Goal: Task Accomplishment & Management: Complete application form

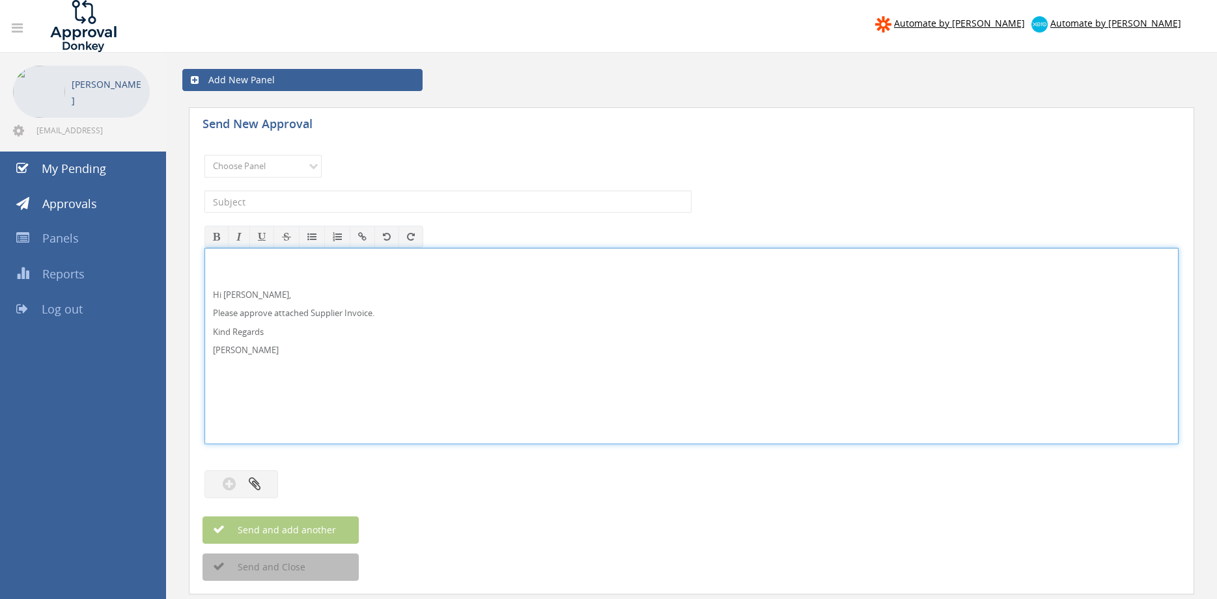
click at [264, 292] on p "Hi Rob," at bounding box center [691, 295] width 957 height 12
drag, startPoint x: 268, startPoint y: 353, endPoint x: 203, endPoint y: 273, distance: 103.2
click at [204, 263] on div "Hi Paul and Ben, Please approve attached Supplier Invoice. Kind Regards Pam Wal…" at bounding box center [691, 346] width 974 height 197
copy div "Hi Paul and Ben, Please approve attached Supplier Invoice. Kind Regards Pam Wal…"
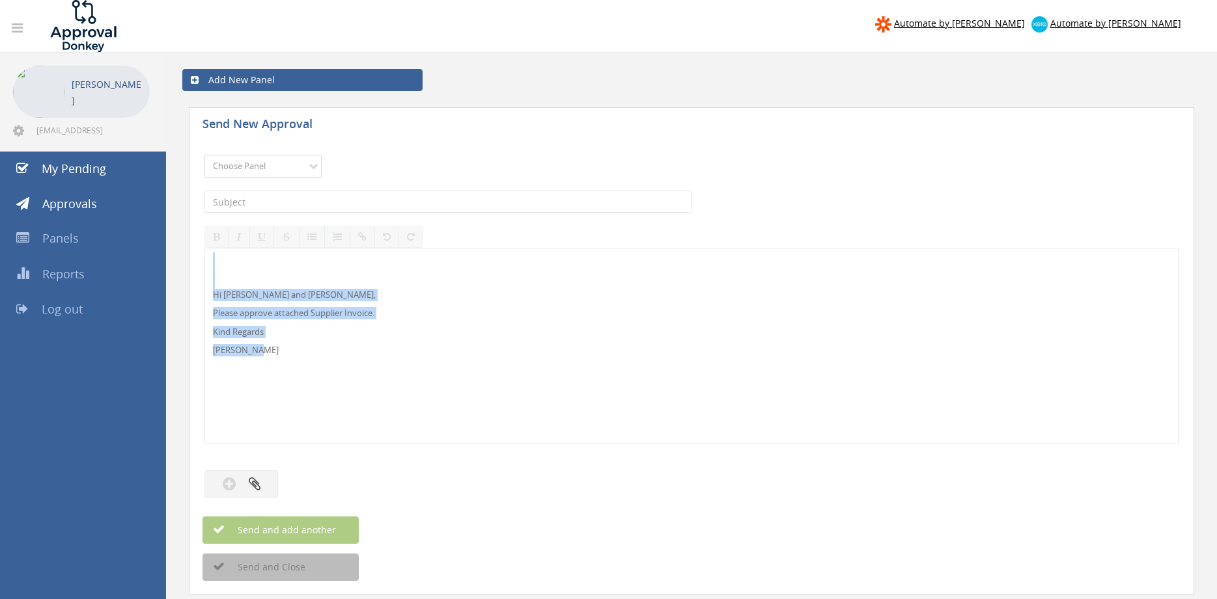
select select "9744"
click option "Flamestop Utilities" at bounding box center [0, 0] width 0 height 0
click at [318, 193] on input "text" at bounding box center [447, 202] width 487 height 22
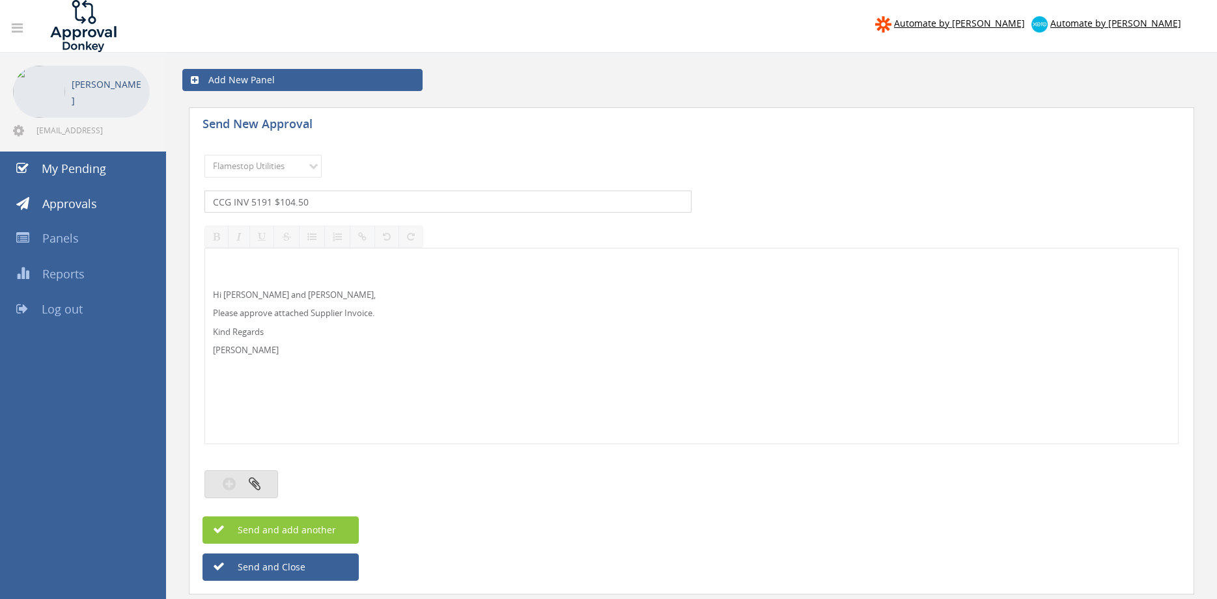
type input "CCG INV 5191 $104.50"
click at [259, 486] on icon "button" at bounding box center [255, 483] width 12 height 15
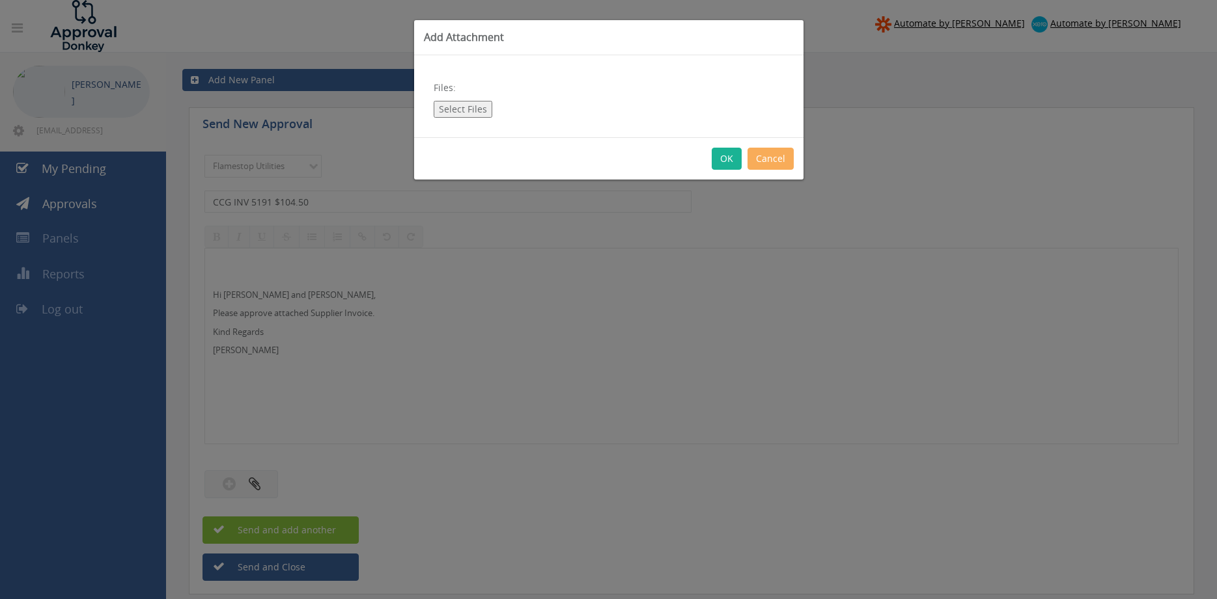
click at [471, 107] on button "Select Files" at bounding box center [463, 109] width 59 height 17
type input "C:\fakepath\CCG INV-5191 17.09.25.pdf"
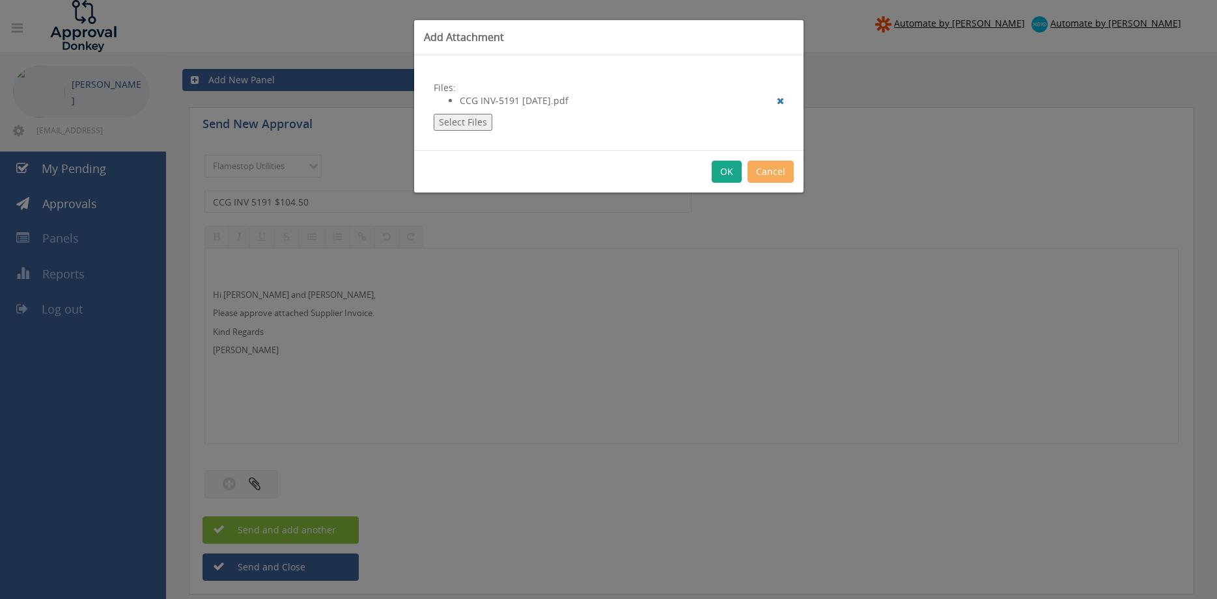
click at [723, 178] on button "OK" at bounding box center [726, 172] width 30 height 22
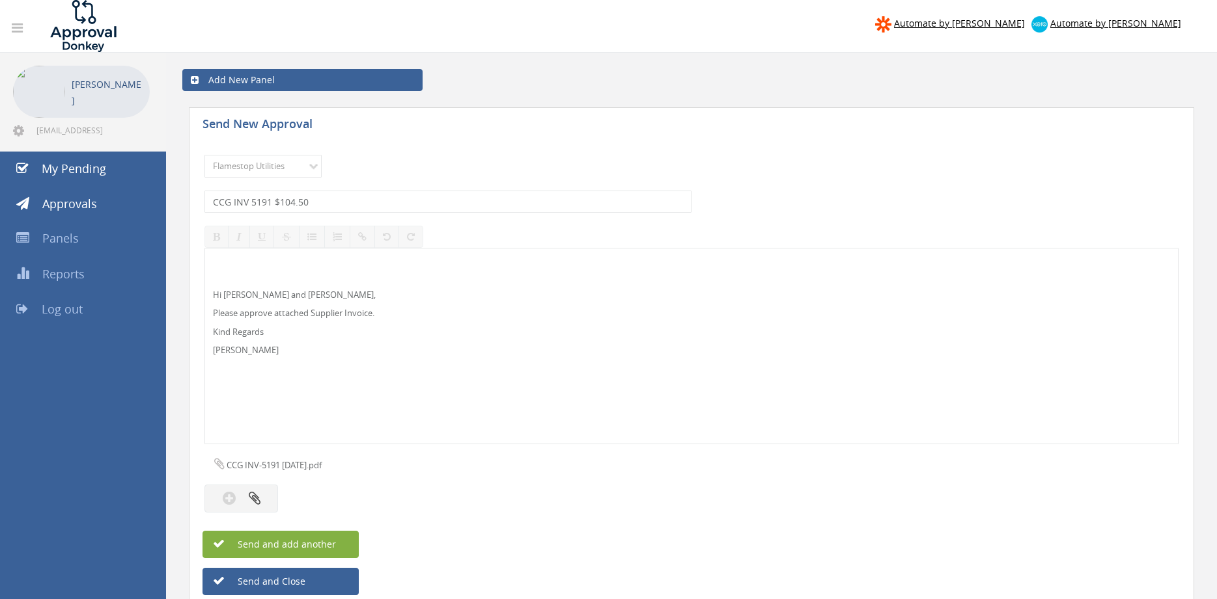
click at [334, 540] on span "Send and add another" at bounding box center [273, 544] width 126 height 12
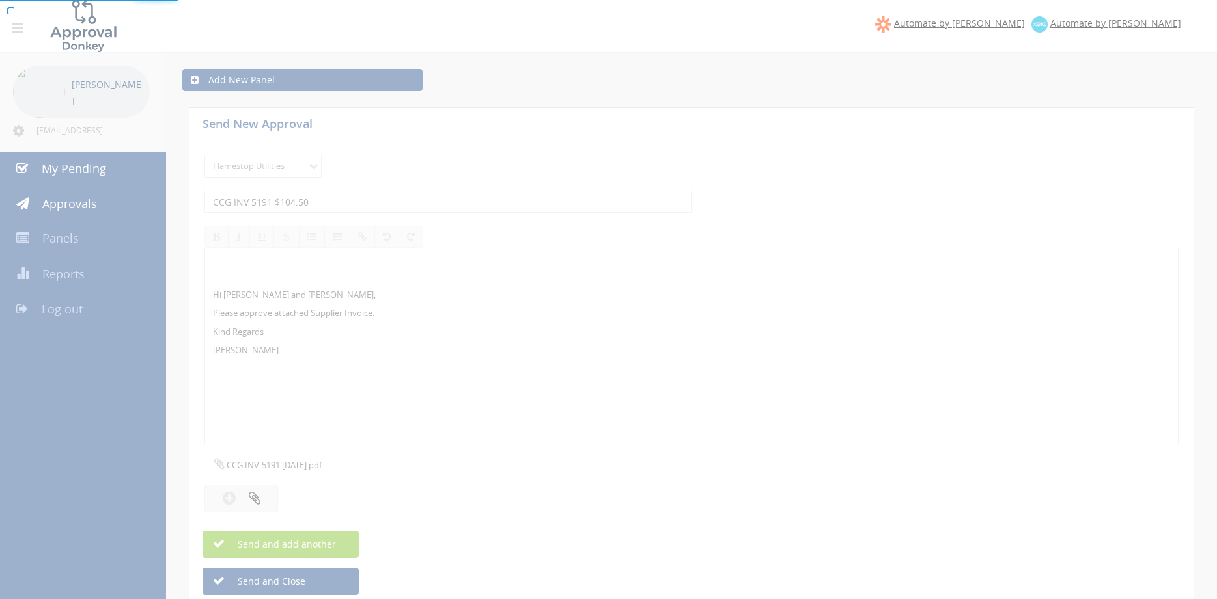
select select
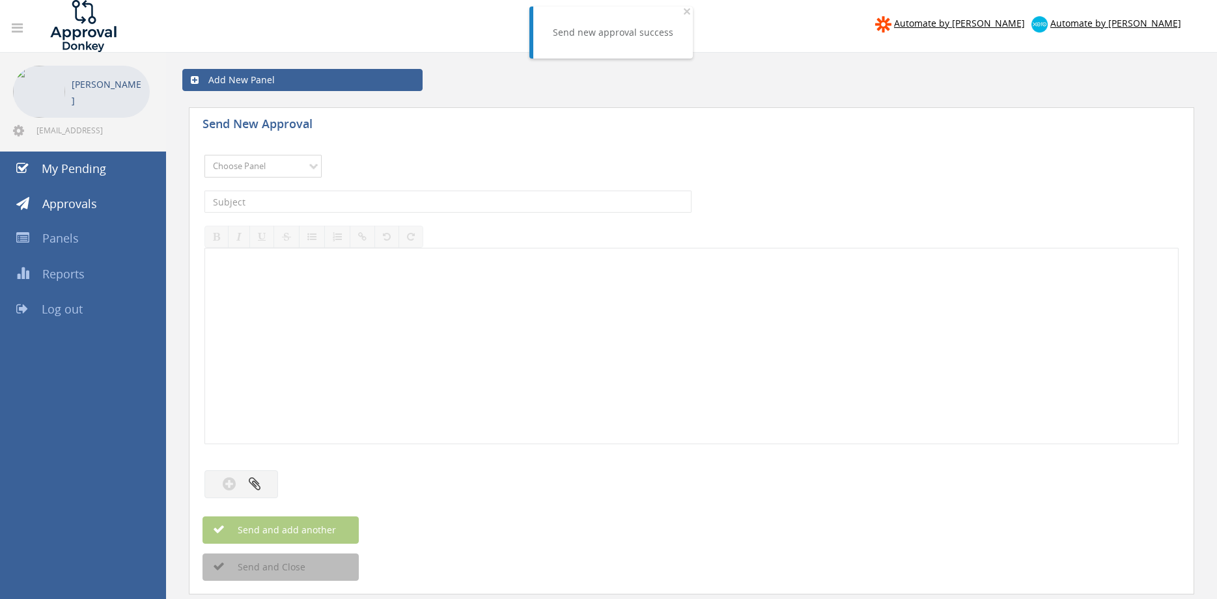
click at [204, 155] on select "Choose Panel Alarm Credits RG - 3 NZ Utilities Cable and SAI Global NZ Alarms-1…" at bounding box center [262, 166] width 117 height 23
select select "9744"
click option "Flamestop Utilities" at bounding box center [0, 0] width 0 height 0
click at [318, 204] on input "text" at bounding box center [447, 202] width 487 height 22
type input "E"
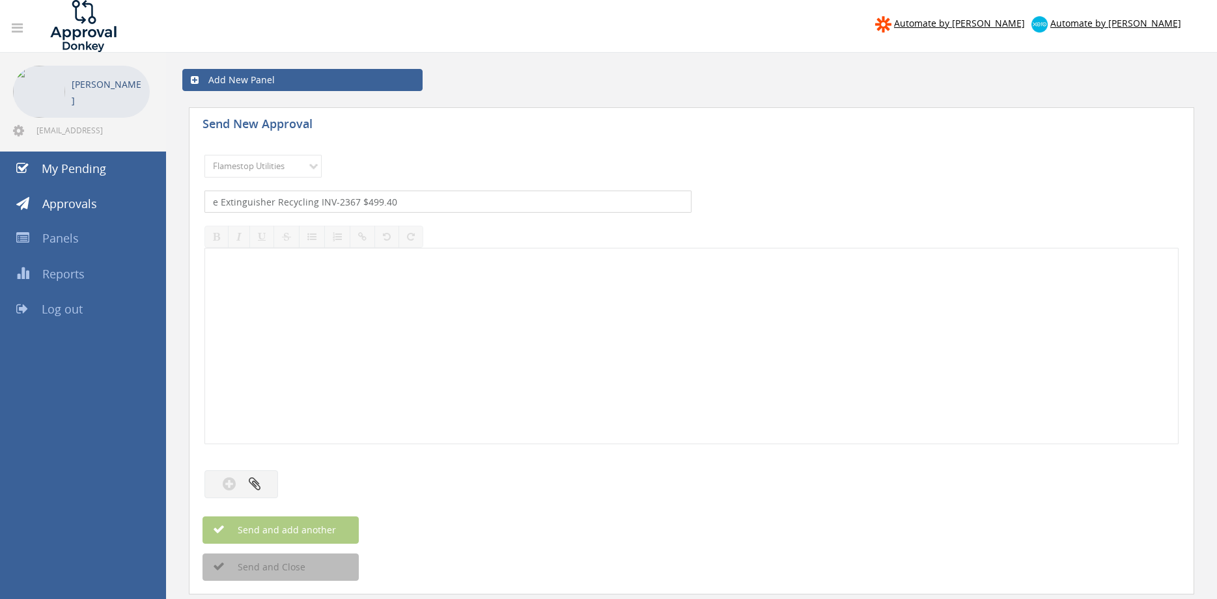
type input "e Extinguisher Recycling INV-2367 $499.40"
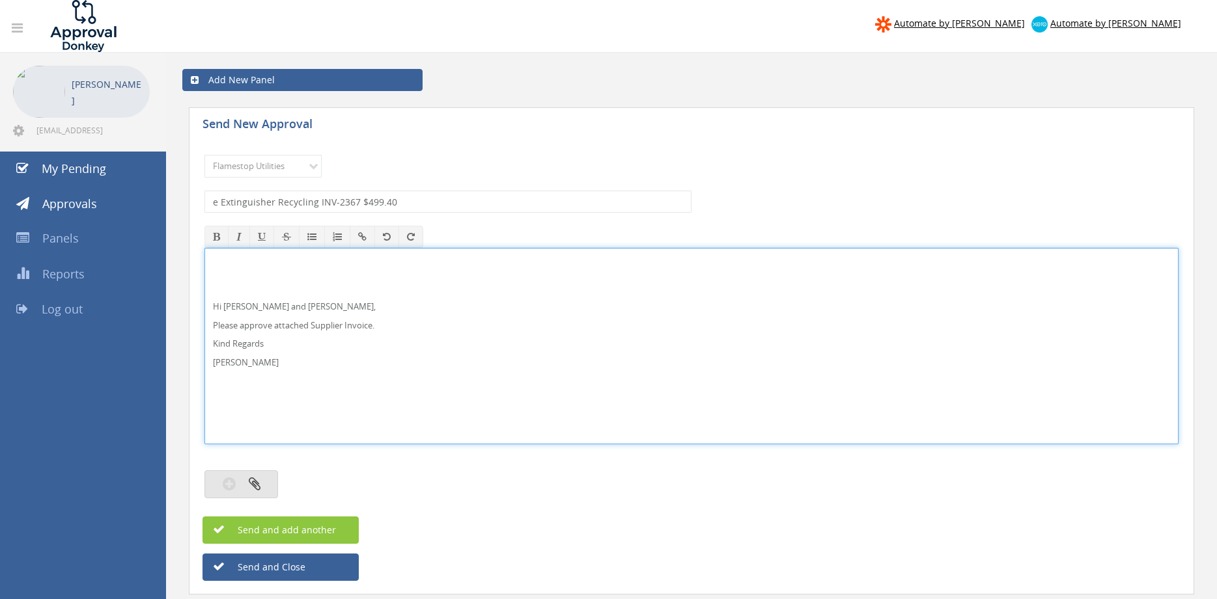
click at [262, 481] on button "button" at bounding box center [241, 485] width 74 height 28
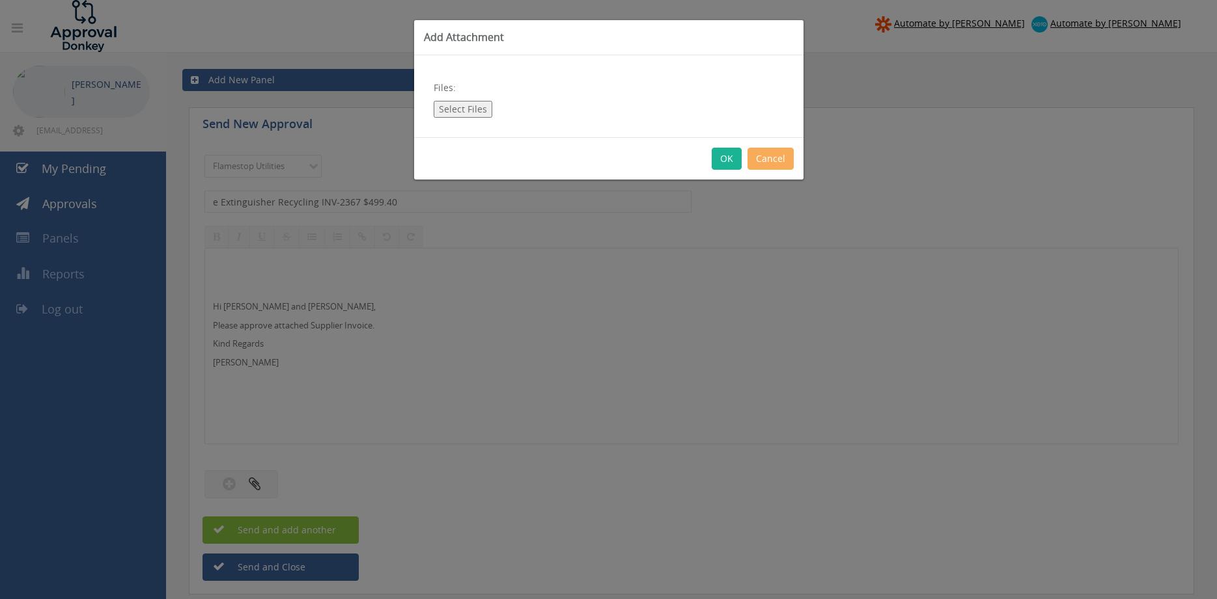
click at [475, 109] on button "Select Files" at bounding box center [463, 109] width 59 height 17
type input "C:\fakepath\e Extinguisher Recycling INV-2367 17.09.25.pdf"
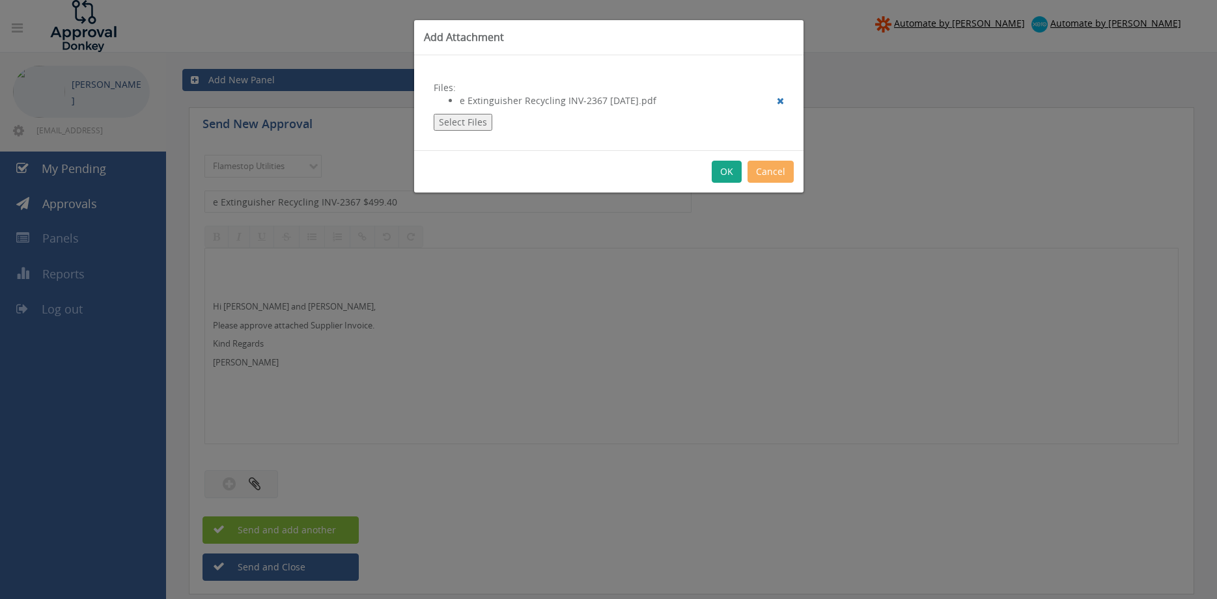
click at [715, 177] on button "OK" at bounding box center [726, 172] width 30 height 22
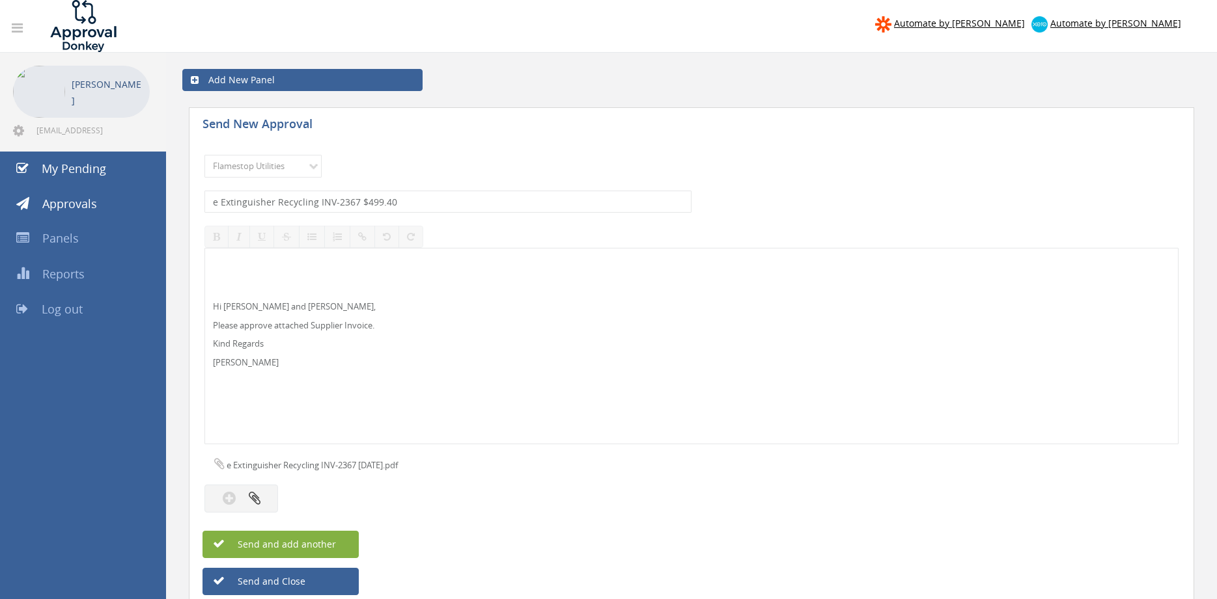
click at [336, 538] on button "Send and add another" at bounding box center [280, 544] width 156 height 27
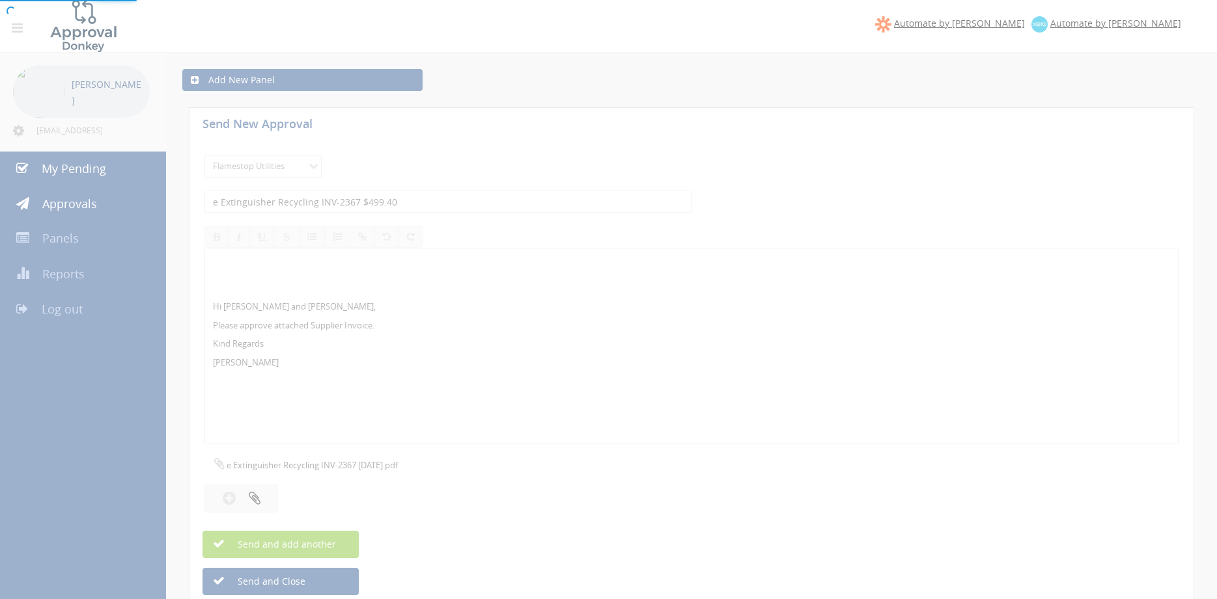
select select
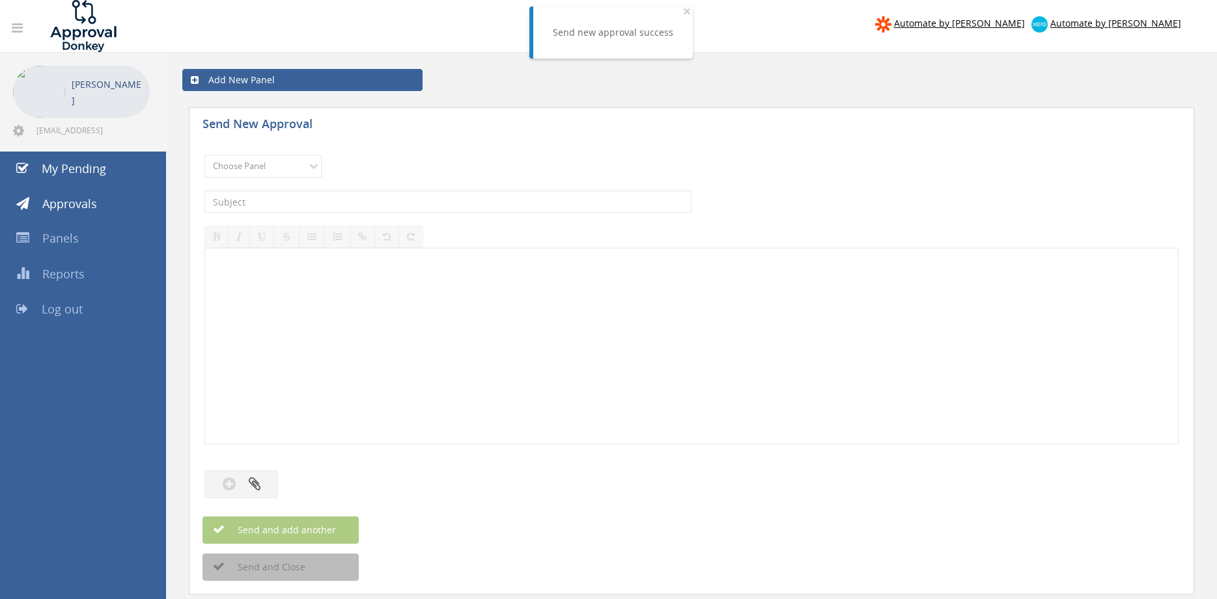
click at [288, 178] on div "Choose Panel Alarm Credits RG - 3 NZ Utilities Cable and SAI Global NZ Alarms-1…" at bounding box center [691, 166] width 974 height 36
click at [204, 155] on select "Choose Panel Alarm Credits RG - 3 NZ Utilities Cable and SAI Global NZ Alarms-1…" at bounding box center [262, 166] width 117 height 23
select select "9744"
click option "Flamestop Utilities" at bounding box center [0, 0] width 0 height 0
click at [338, 193] on input "text" at bounding box center [447, 202] width 487 height 22
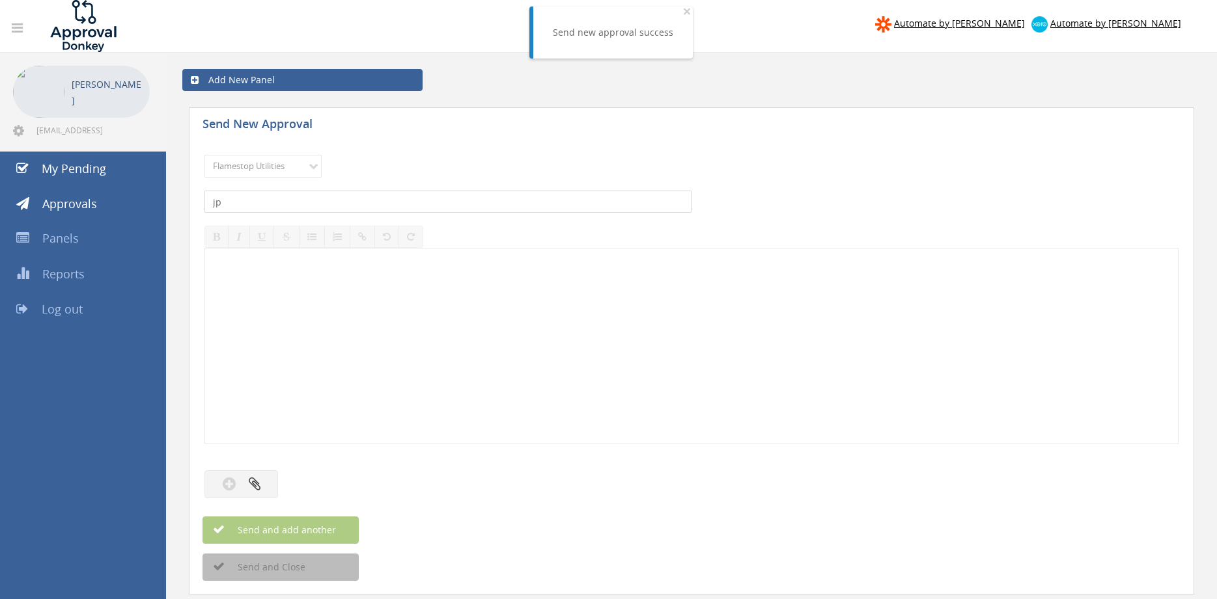
type input "j"
type input "JPP RECYCLING INV 1106 $2,119.98"
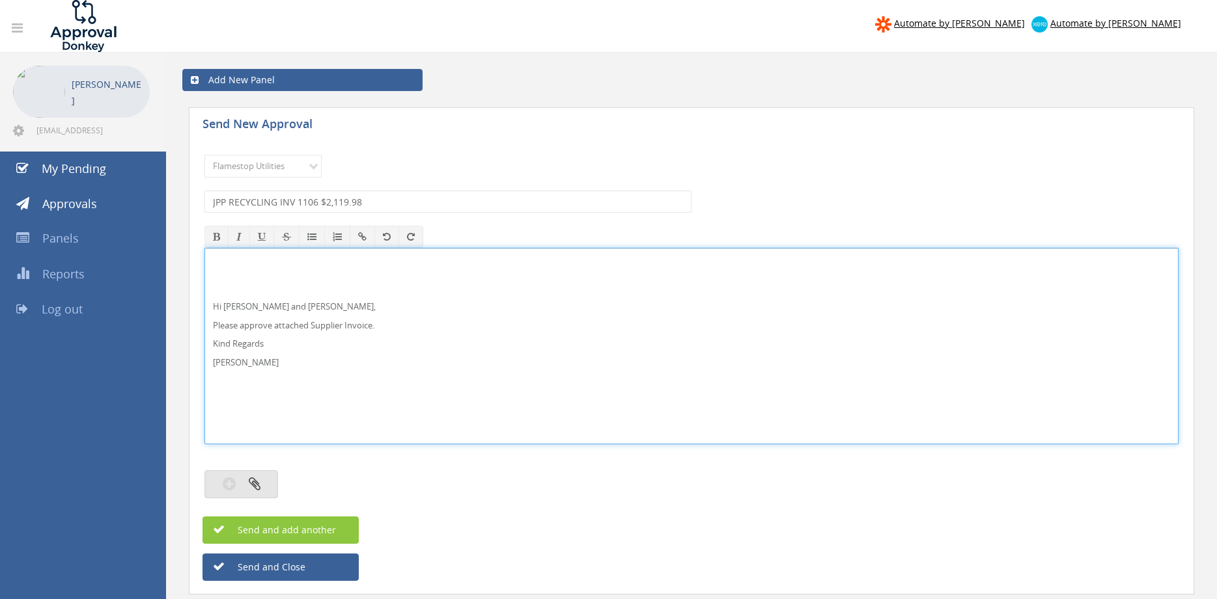
click at [256, 486] on icon "button" at bounding box center [255, 483] width 12 height 15
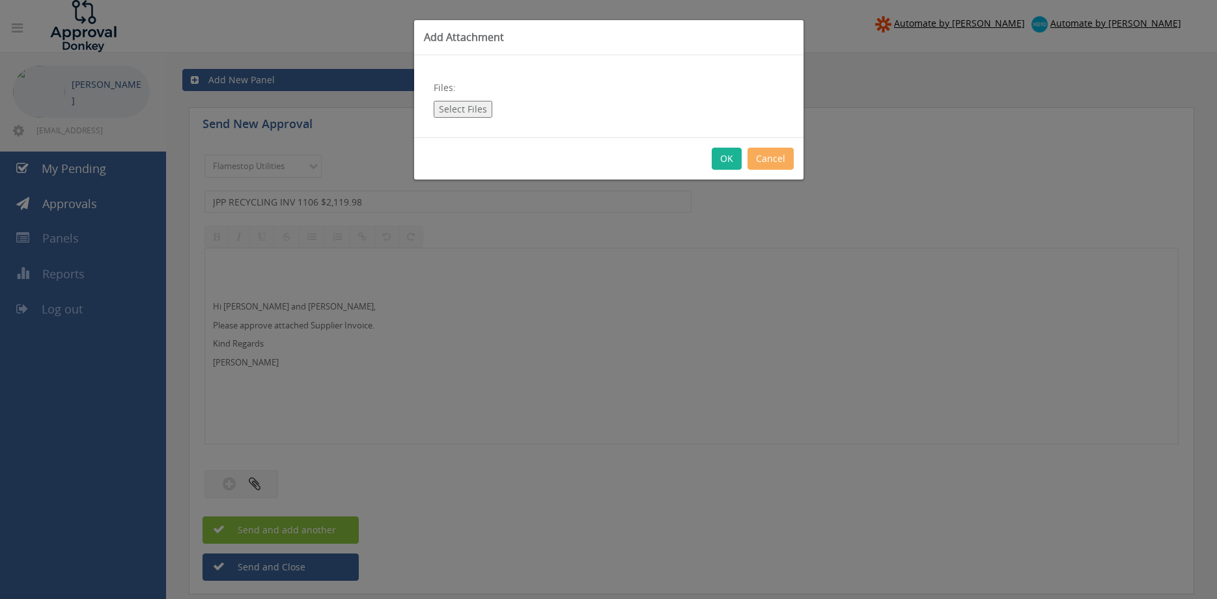
click at [466, 98] on div "Files: Select Files" at bounding box center [608, 96] width 389 height 82
click at [466, 107] on button "Select Files" at bounding box center [463, 109] width 59 height 17
type input "C:\fakepath\JPP RECYCLING -1106 17.09.25.pdf"
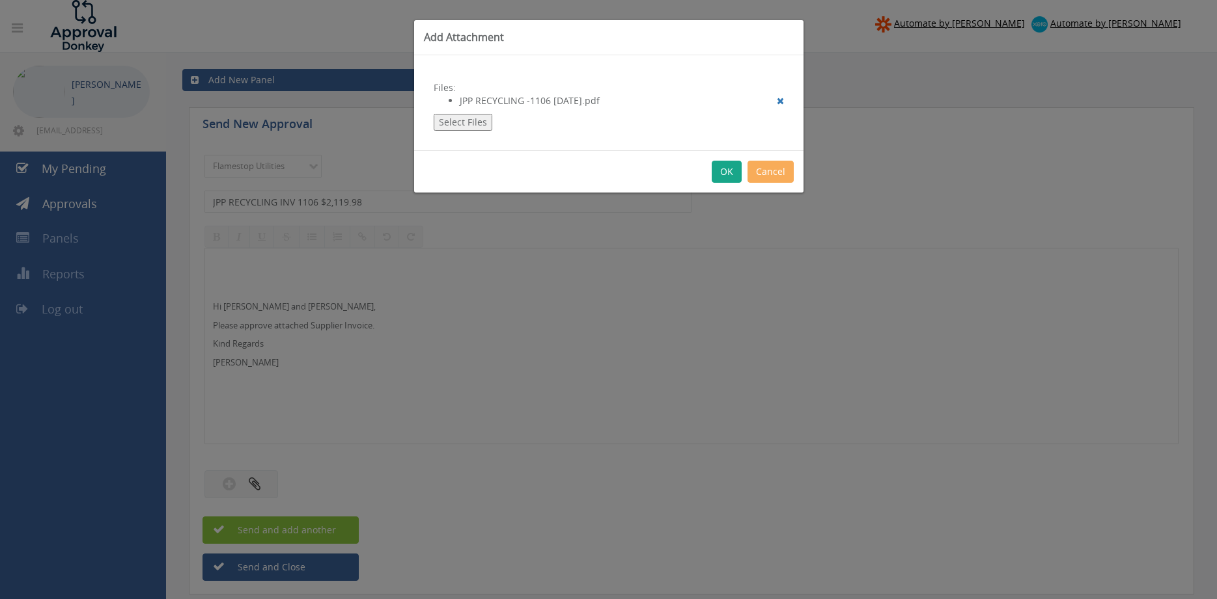
click at [724, 171] on button "OK" at bounding box center [726, 172] width 30 height 22
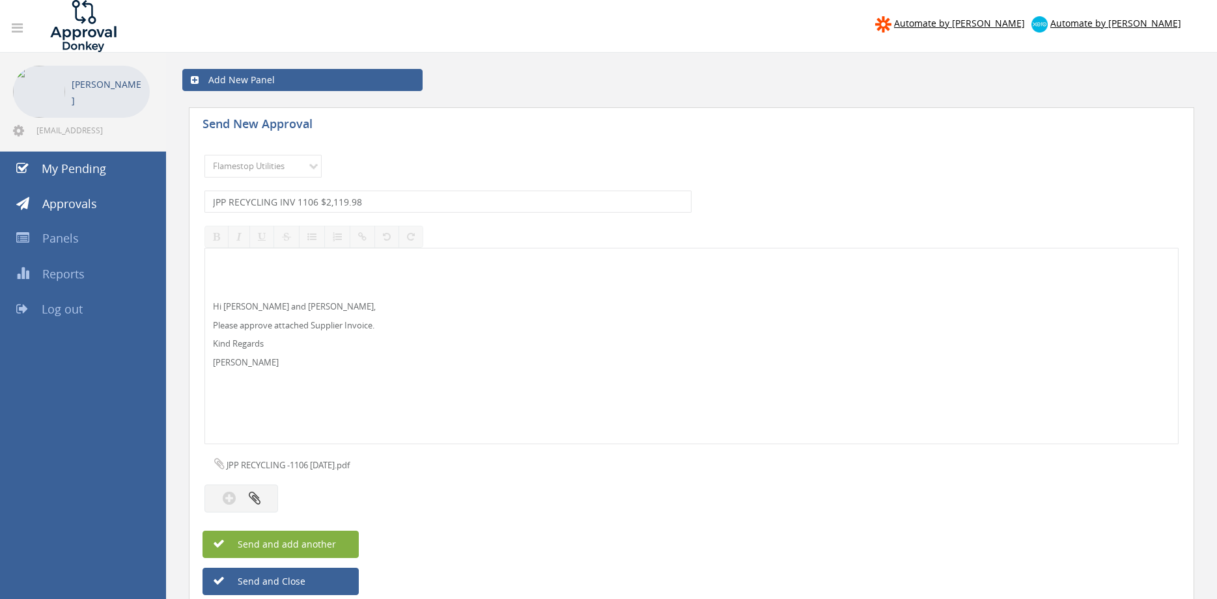
click at [325, 540] on span "Send and add another" at bounding box center [273, 544] width 126 height 12
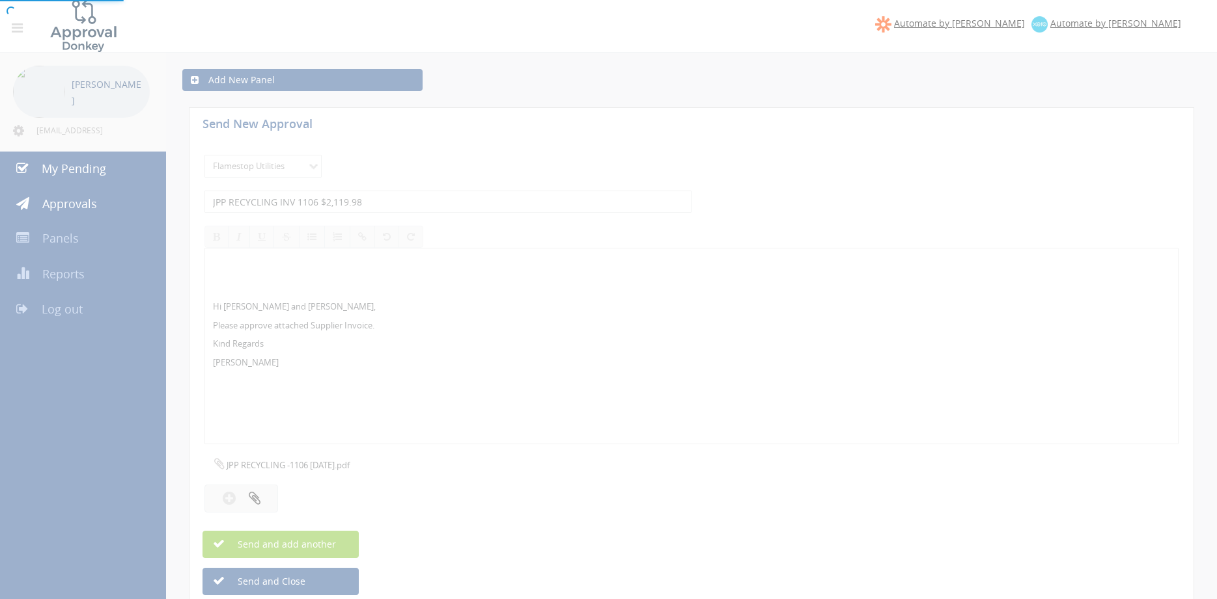
select select
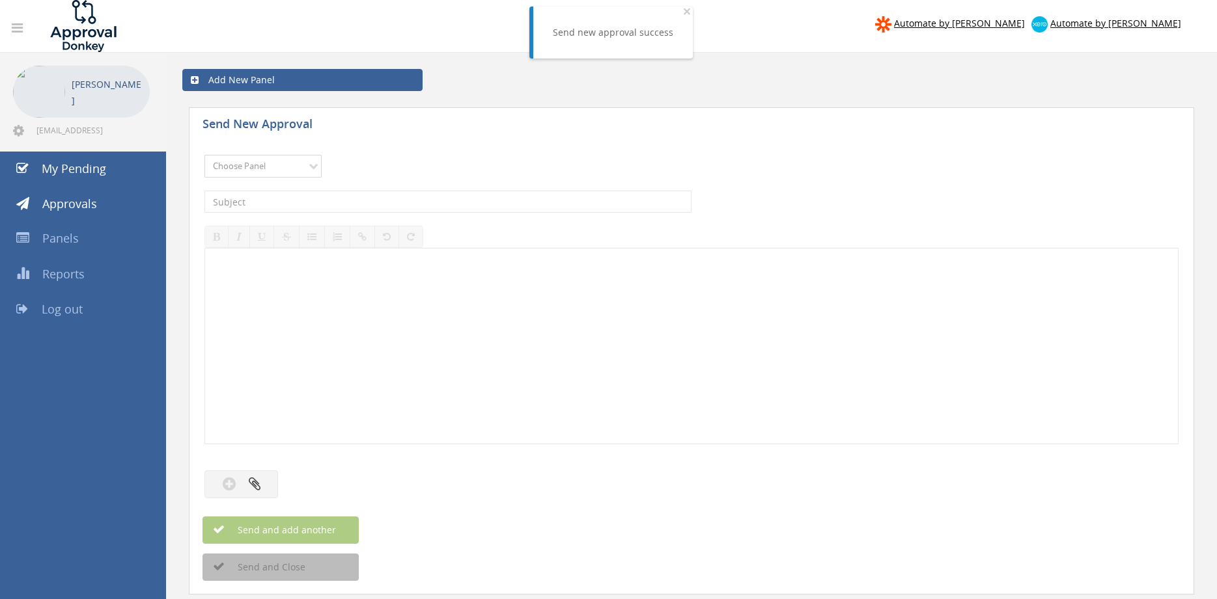
click at [204, 155] on select "Choose Panel Alarm Credits RG - 3 NZ Utilities Cable and SAI Global NZ Alarms-1…" at bounding box center [262, 166] width 117 height 23
select select "9744"
click option "Flamestop Utilities" at bounding box center [0, 0] width 0 height 0
click at [342, 209] on input "text" at bounding box center [447, 202] width 487 height 22
type input "OFFICEWORKS NEWC INV 623893972 $96.82"
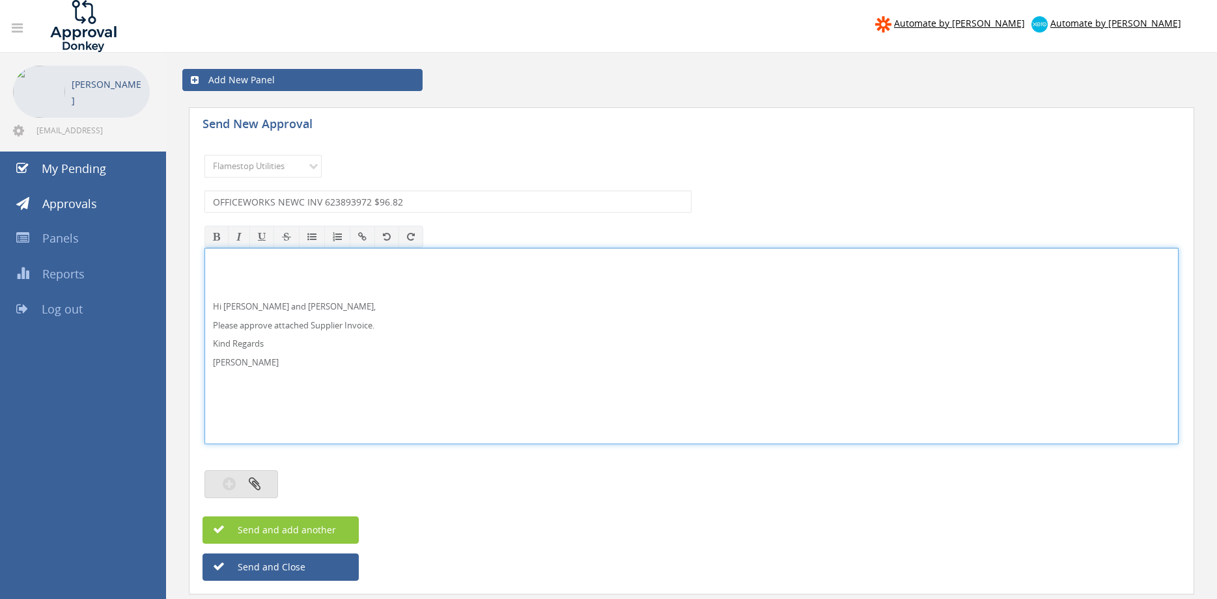
click at [267, 484] on button "button" at bounding box center [241, 485] width 74 height 28
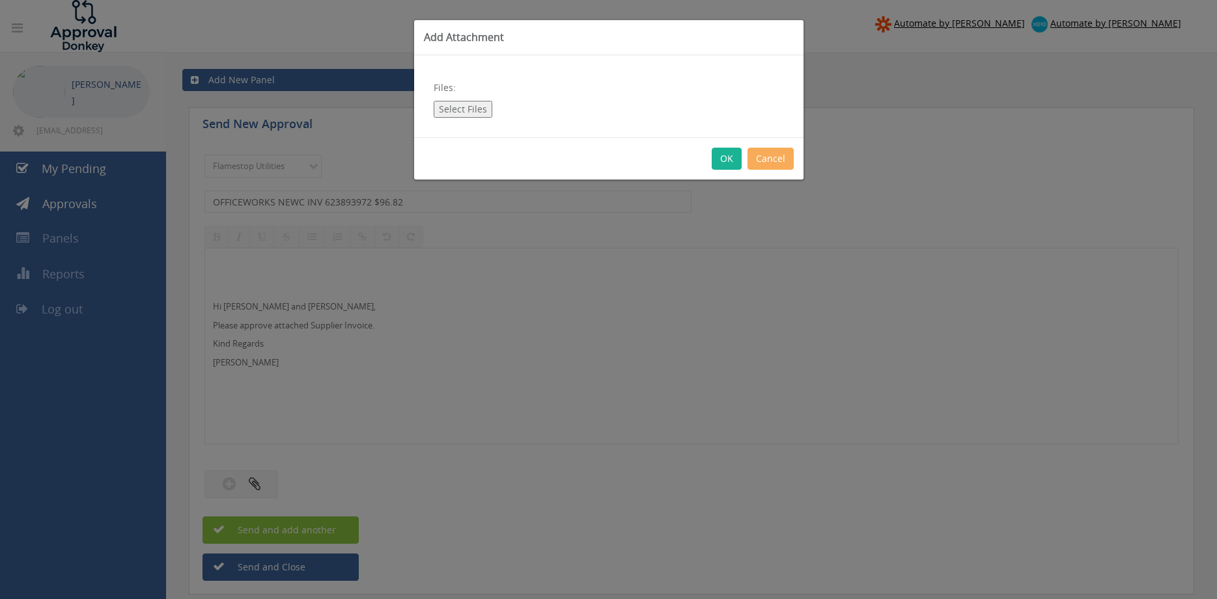
click at [458, 111] on button "Select Files" at bounding box center [463, 109] width 59 height 17
type input "C:\fakepath\Officeworks NEWC Invoice 623893972 15.09.25.pdf"
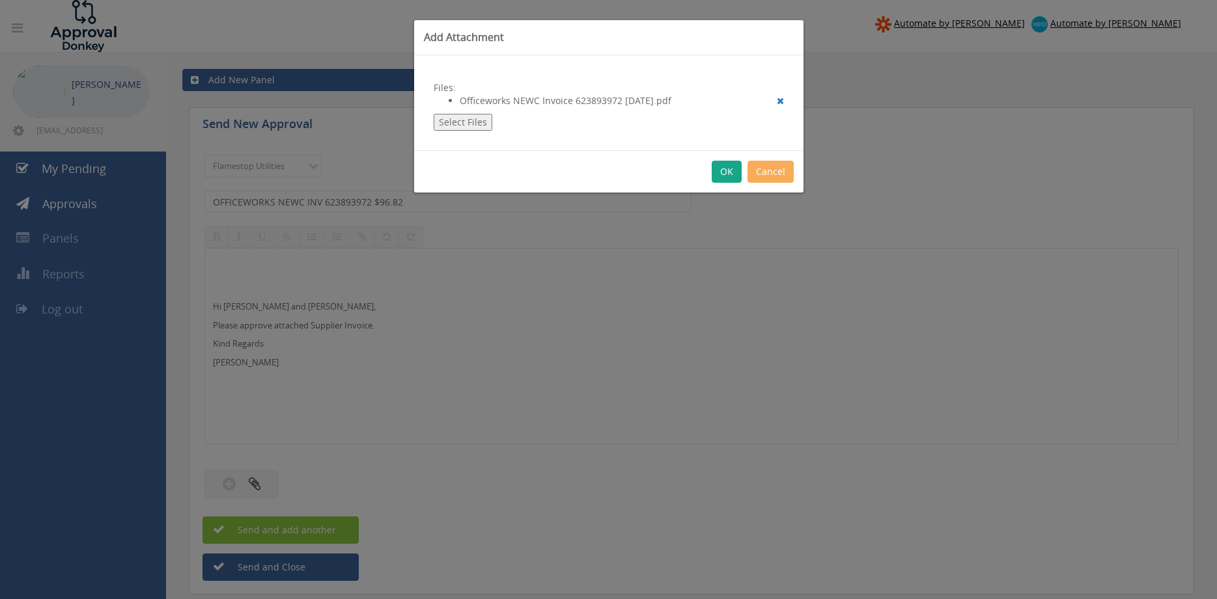
click at [726, 176] on button "OK" at bounding box center [726, 172] width 30 height 22
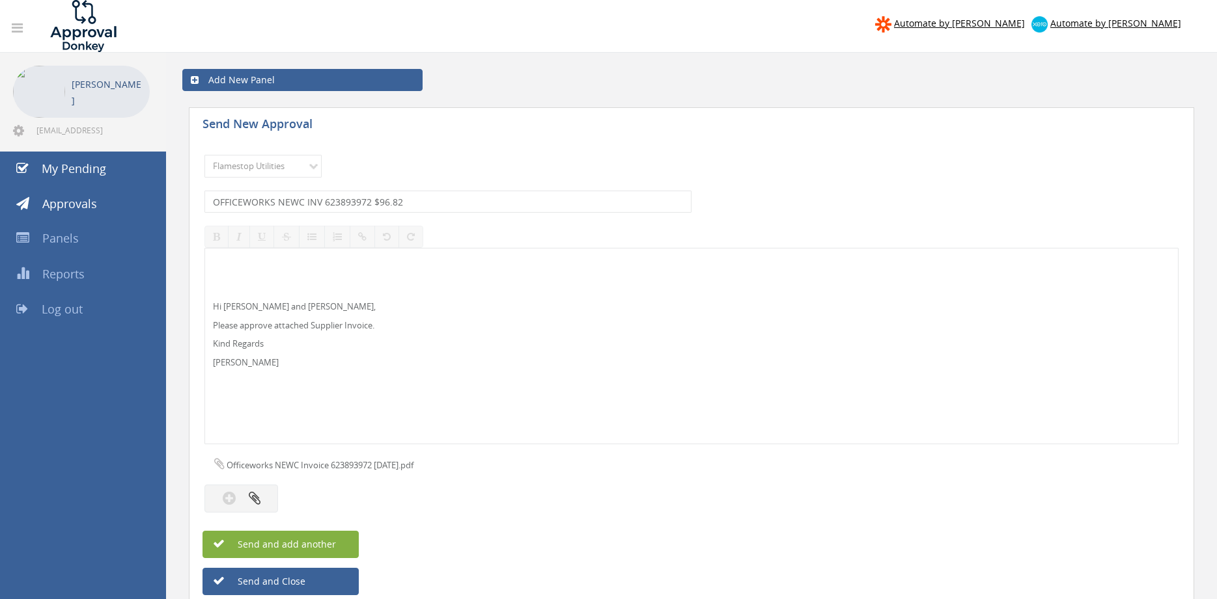
click at [335, 540] on button "Send and add another" at bounding box center [280, 544] width 156 height 27
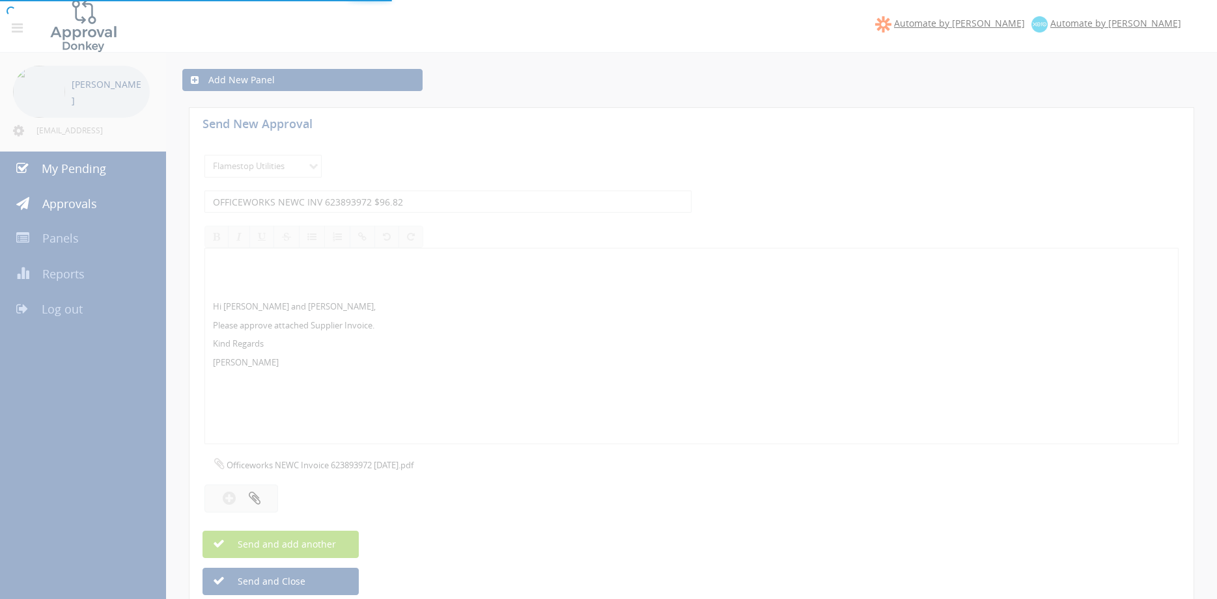
select select
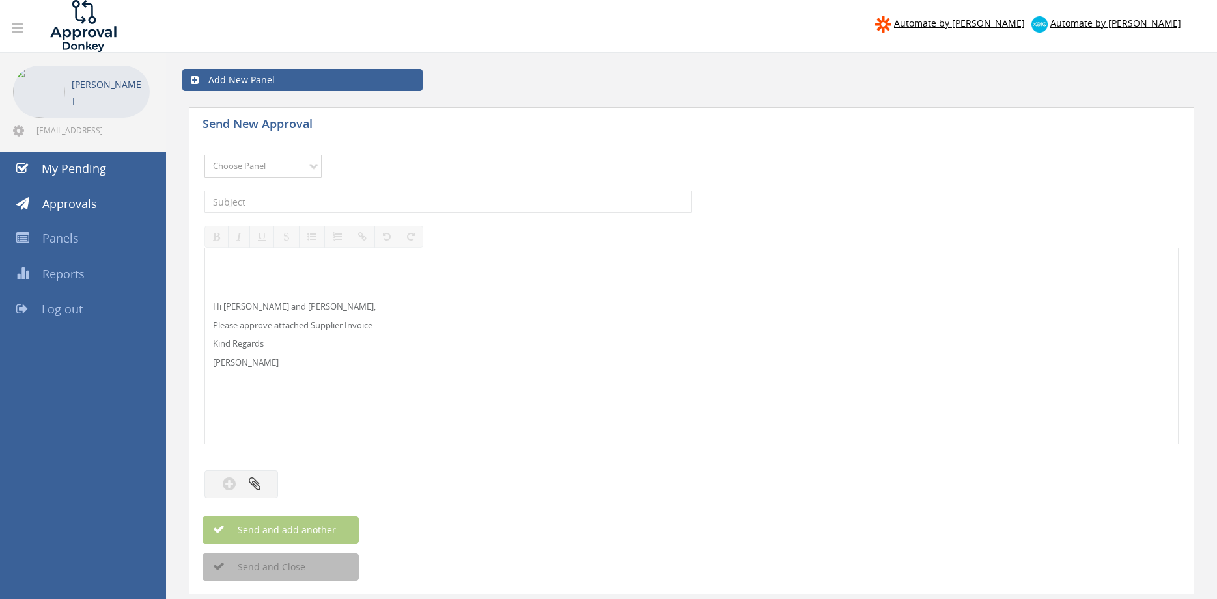
select select "13141"
click option "NZ Utilities" at bounding box center [0, 0] width 0 height 0
click at [283, 200] on input "text" at bounding box center [447, 202] width 487 height 22
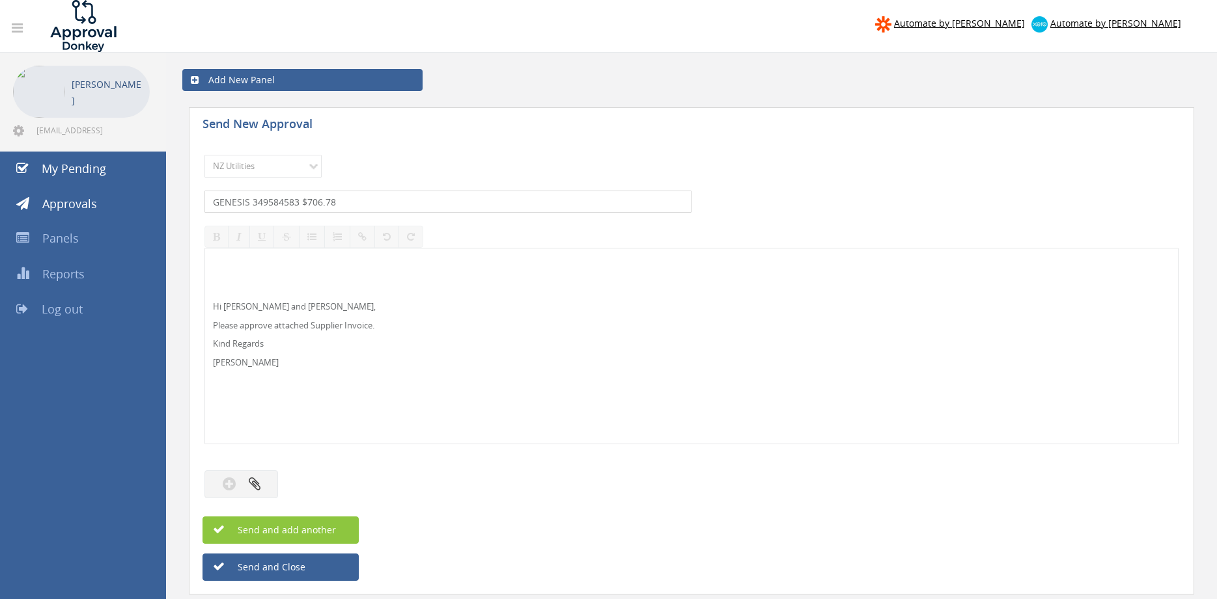
type input "GENESIS 349584583 $706.78"
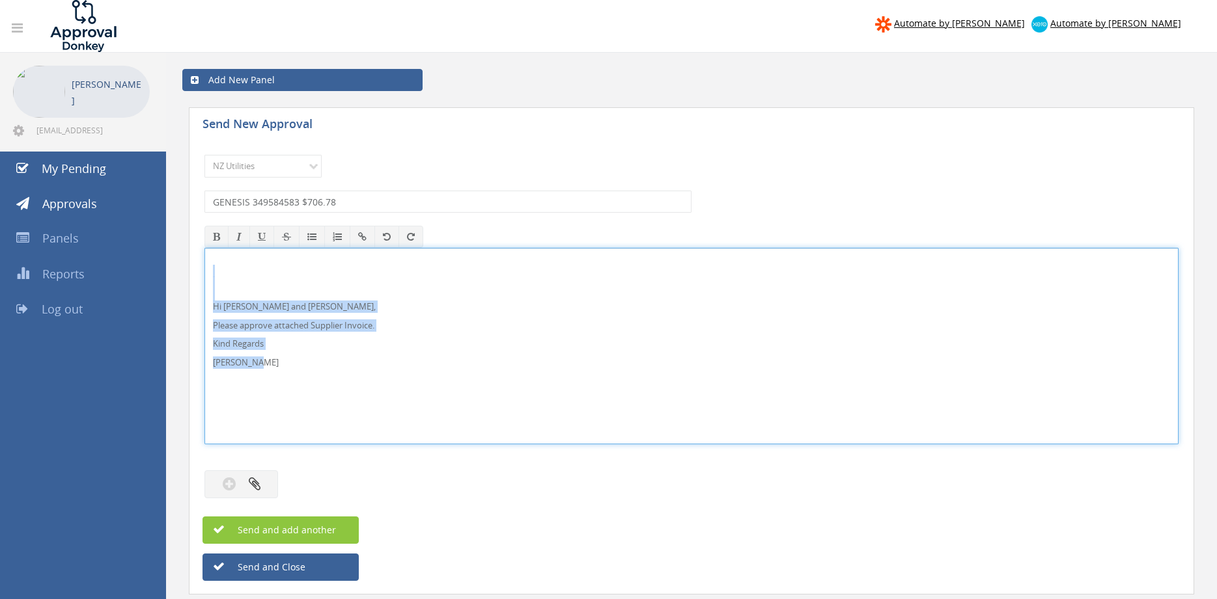
drag, startPoint x: 276, startPoint y: 370, endPoint x: 225, endPoint y: 286, distance: 98.5
click at [204, 273] on div "Hi Paul and Ben, Please approve attached Supplier Invoice. Kind Regards Pam Wal…" at bounding box center [691, 346] width 974 height 197
copy div "Hi Paul and Ben, Please approve attached Supplier Invoice. Kind Regards Pam Wal…"
click at [250, 491] on icon "button" at bounding box center [255, 483] width 12 height 15
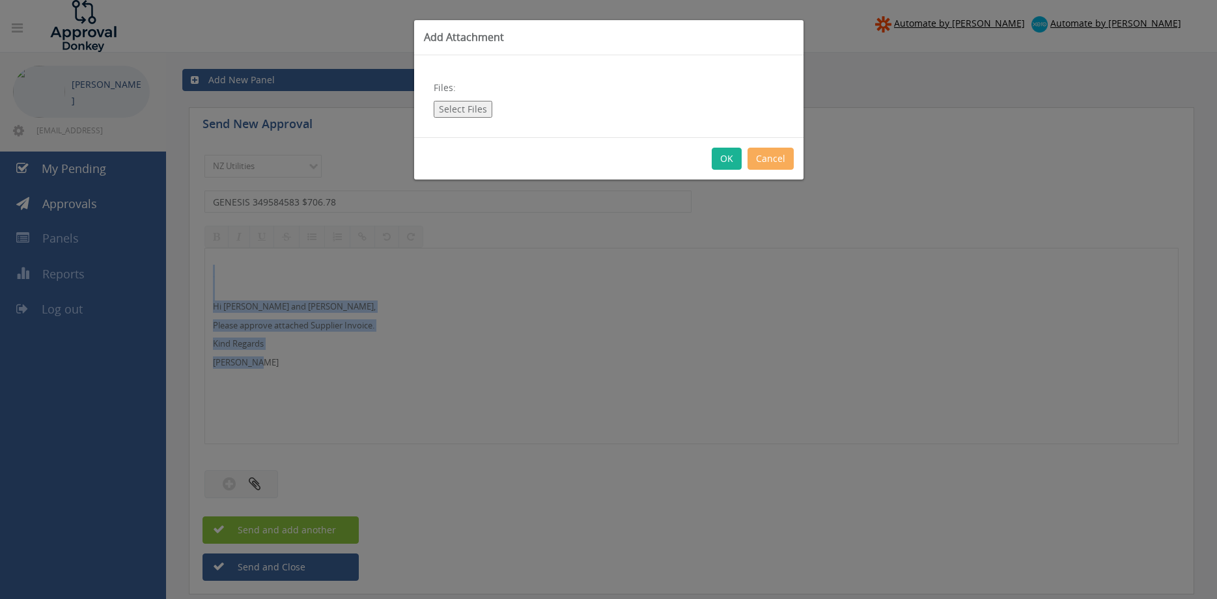
click at [480, 113] on button "Select Files" at bounding box center [463, 109] width 59 height 17
type input "C:\fakepath\GENESIS 8804074201_349584583 15.09.25.pdf"
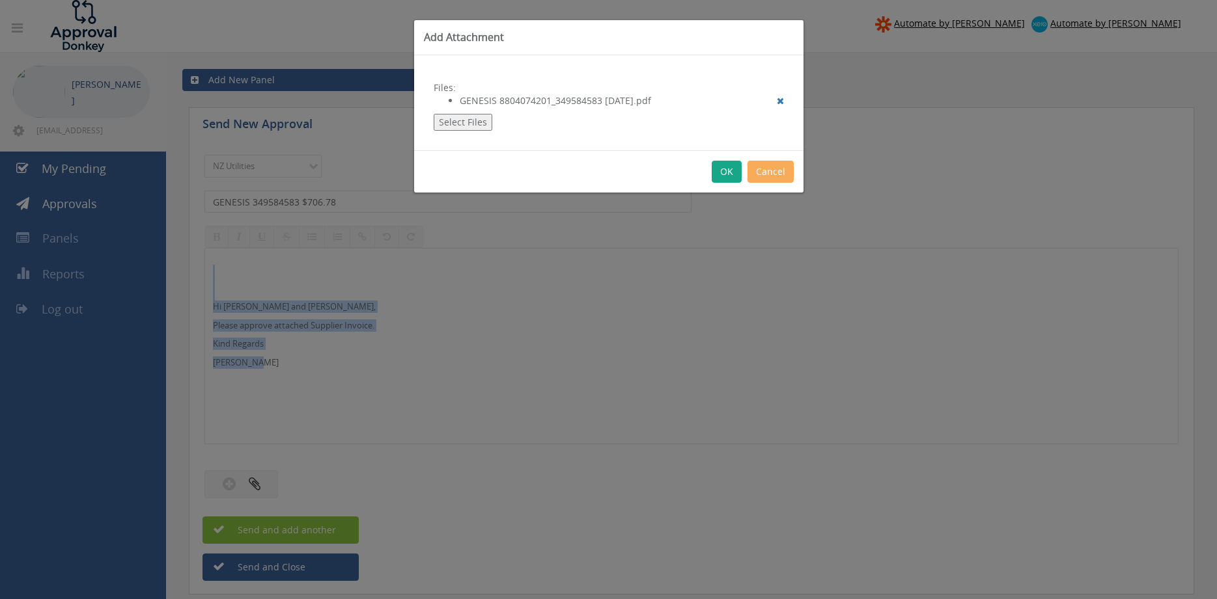
click at [726, 174] on button "OK" at bounding box center [726, 172] width 30 height 22
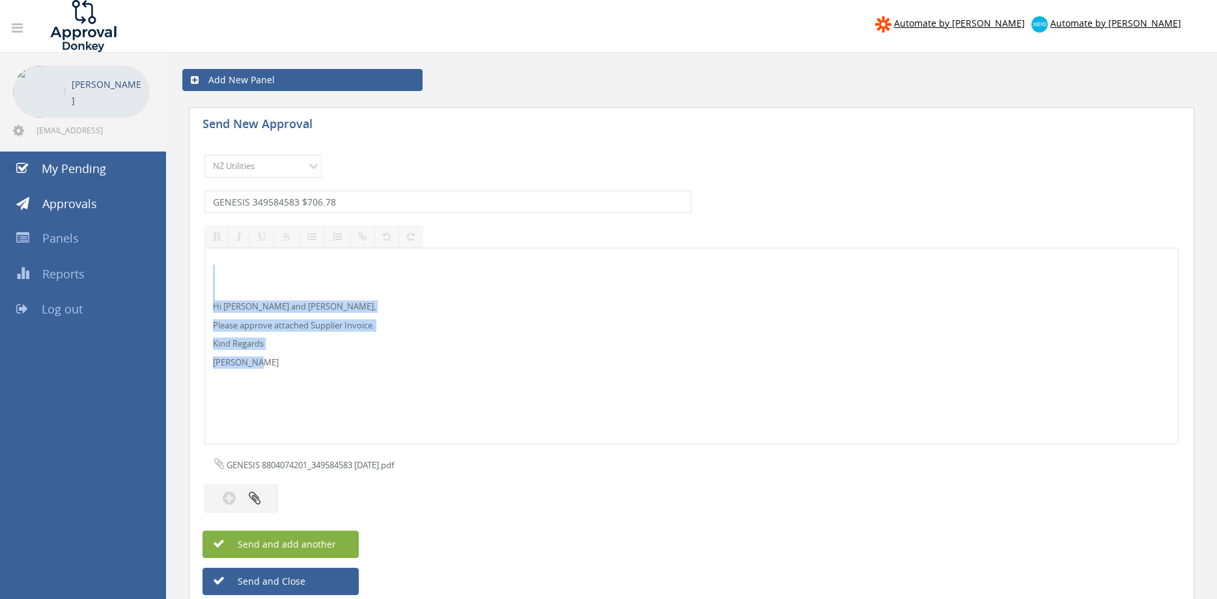
click at [340, 547] on button "Send and add another" at bounding box center [280, 544] width 156 height 27
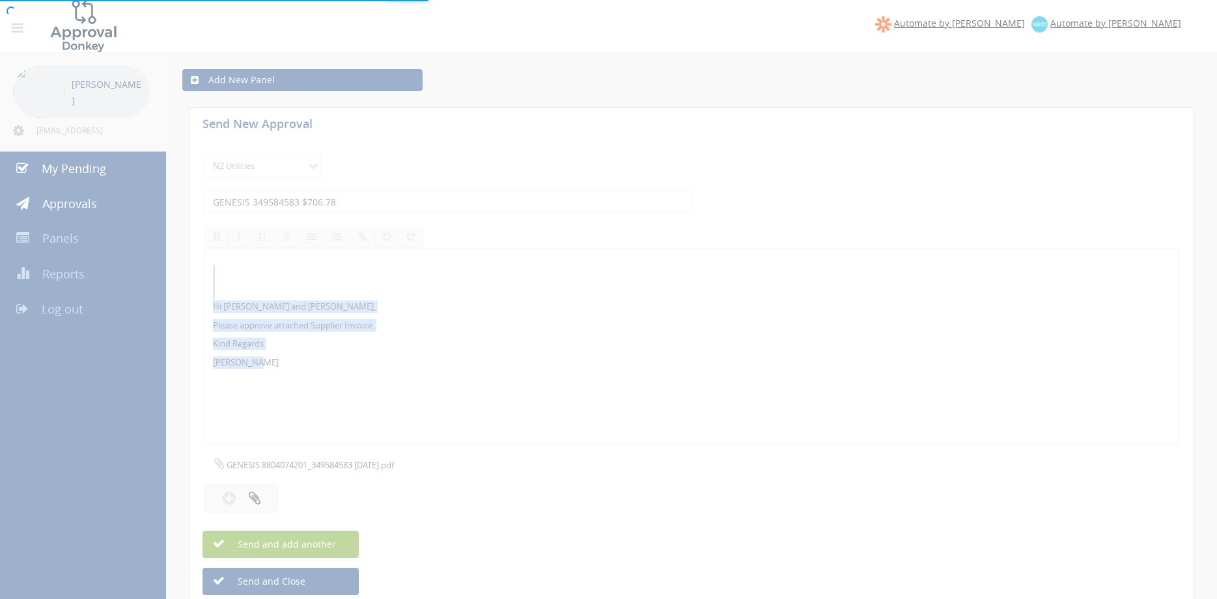
select select
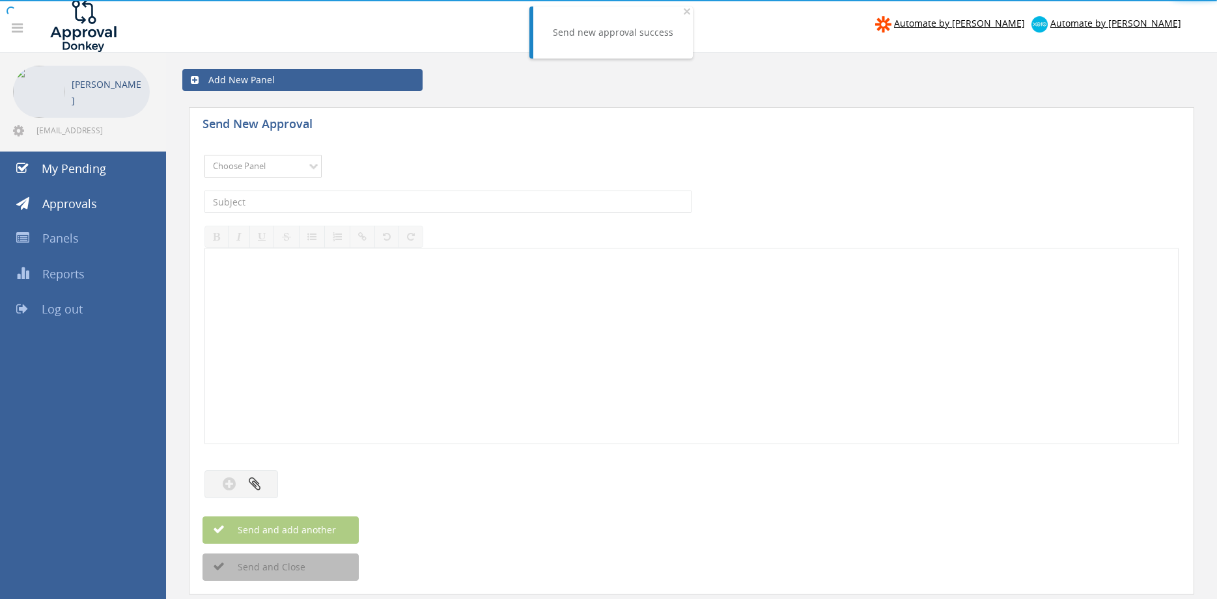
click at [204, 155] on select "Choose Panel Alarm Credits RG - 3 NZ Utilities Cable and SAI Global NZ Alarms-1…" at bounding box center [262, 166] width 117 height 23
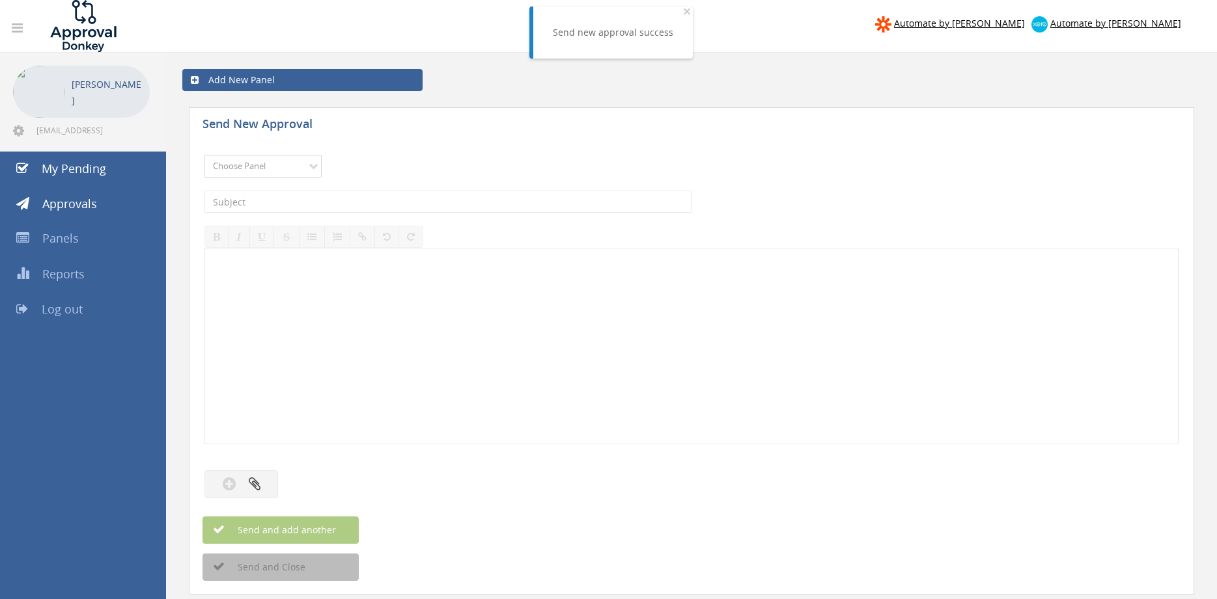
select select "13141"
click option "NZ Utilities" at bounding box center [0, 0] width 0 height 0
click at [282, 202] on input "text" at bounding box center [447, 202] width 487 height 22
type input "E"
type input "GENESIS 349584589 $215.84"
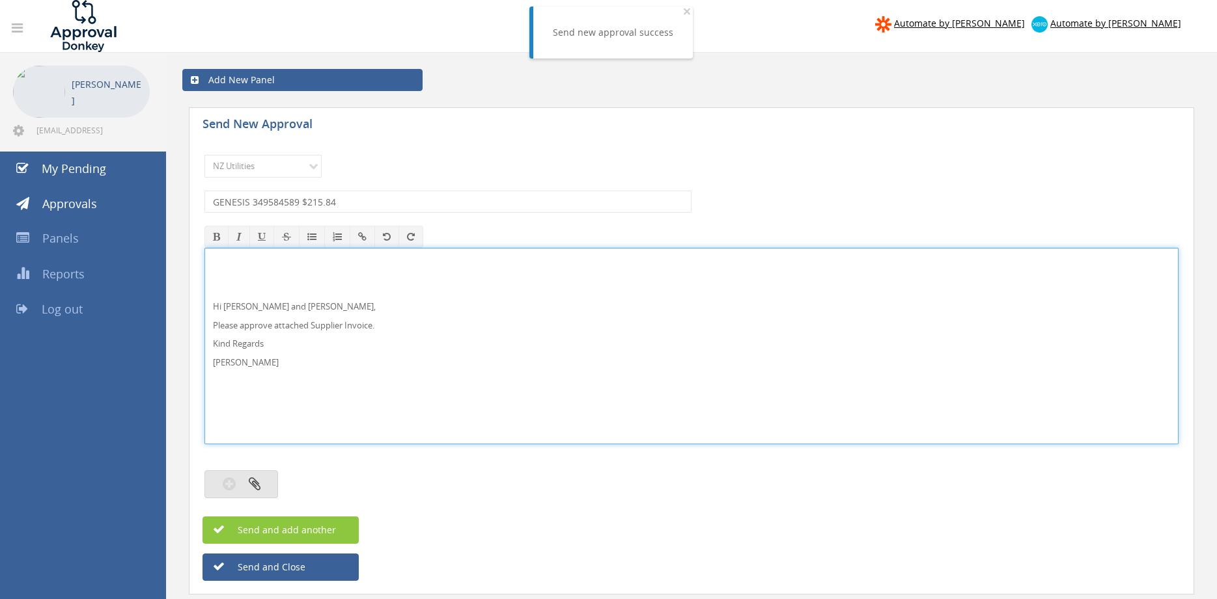
click at [249, 482] on icon "button" at bounding box center [255, 483] width 12 height 15
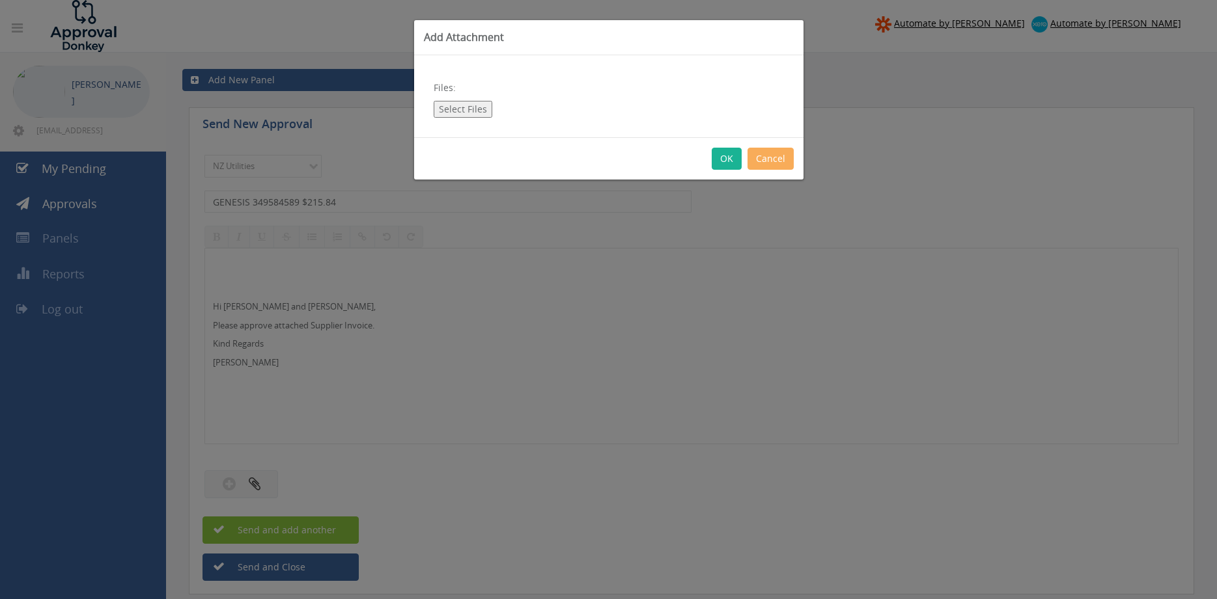
click at [471, 110] on button "Select Files" at bounding box center [463, 109] width 59 height 17
type input "C:\fakepath\GENESIS 8804074510_349584589 15.09.25.pdf"
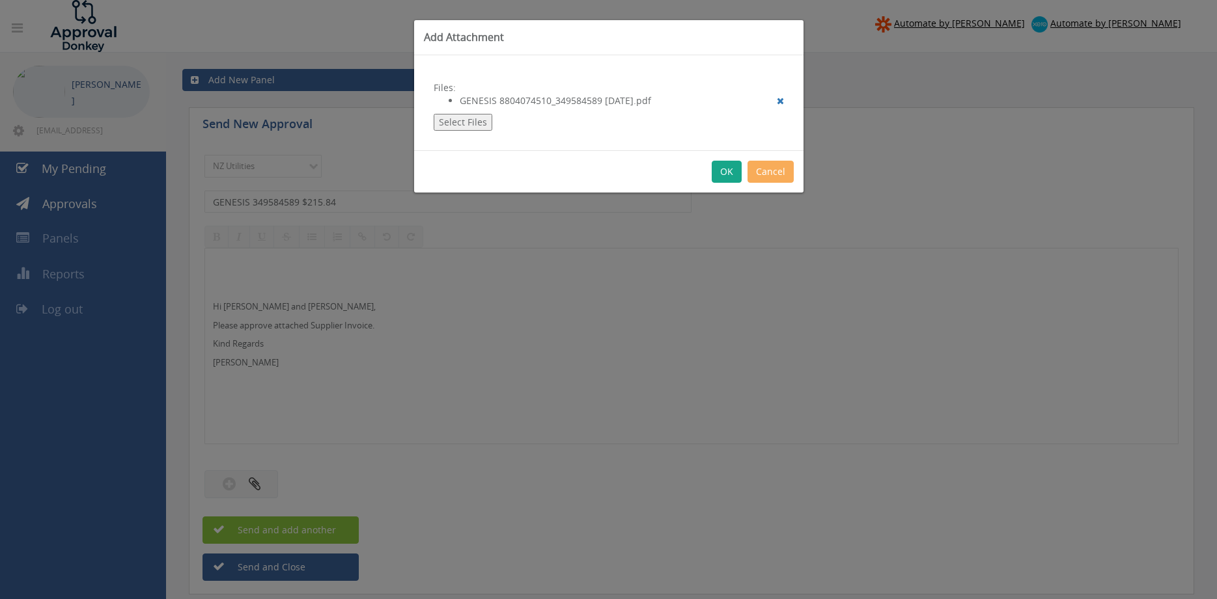
click at [728, 176] on button "OK" at bounding box center [726, 172] width 30 height 22
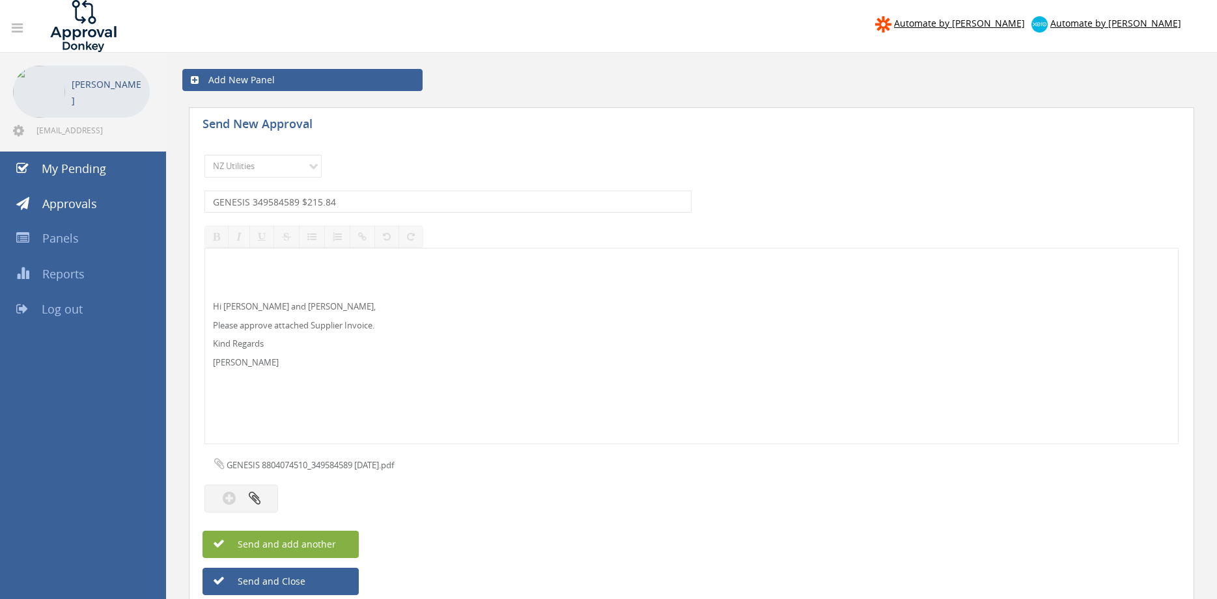
click at [348, 543] on button "Send and add another" at bounding box center [280, 544] width 156 height 27
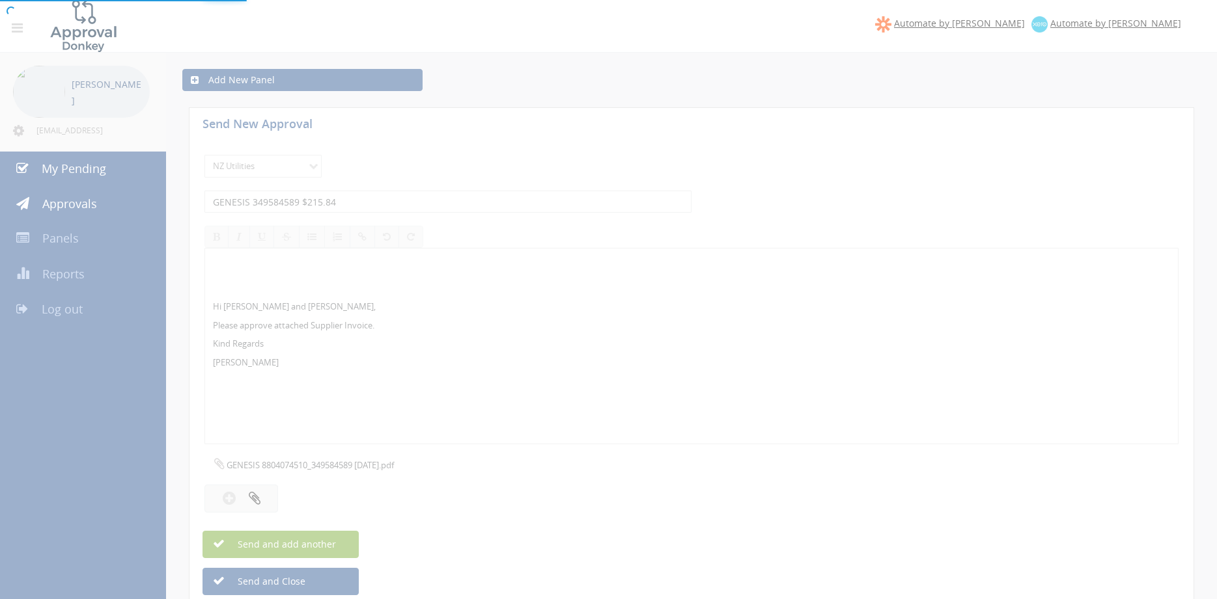
select select
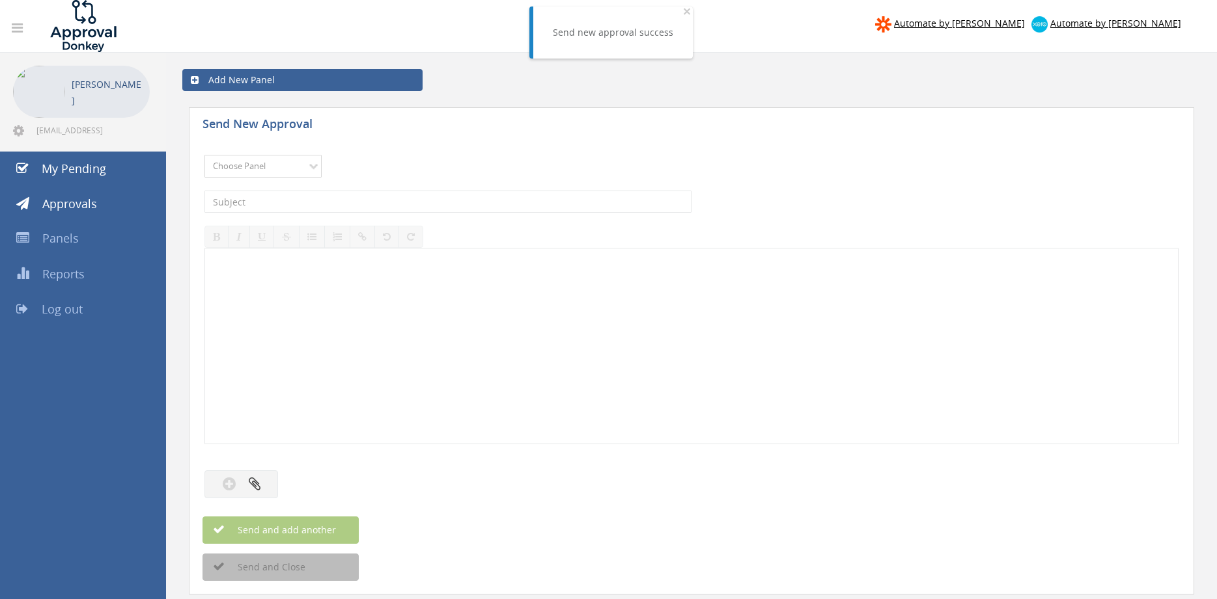
click at [204, 155] on select "Choose Panel Alarm Credits RG - 3 NZ Utilities Cable and SAI Global NZ Alarms-1…" at bounding box center [262, 166] width 117 height 23
select select "13141"
click option "NZ Utilities" at bounding box center [0, 0] width 0 height 0
click at [286, 203] on input "text" at bounding box center [447, 202] width 487 height 22
type input "ONE.NZ 289362755 $100.26"
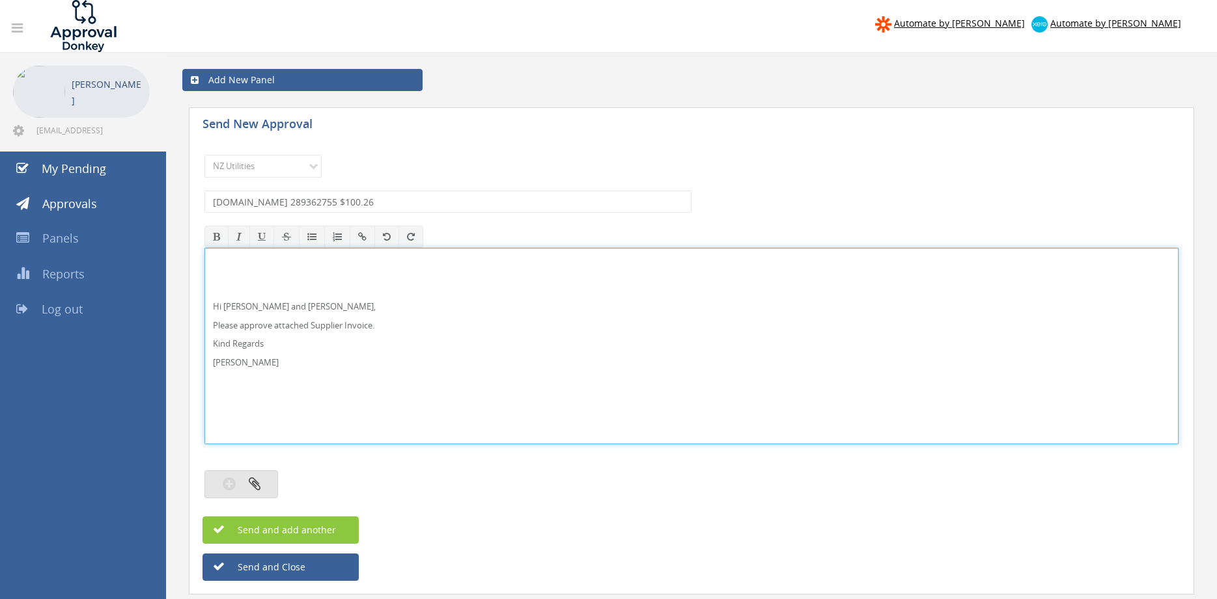
click at [256, 470] on div at bounding box center [691, 470] width 974 height 13
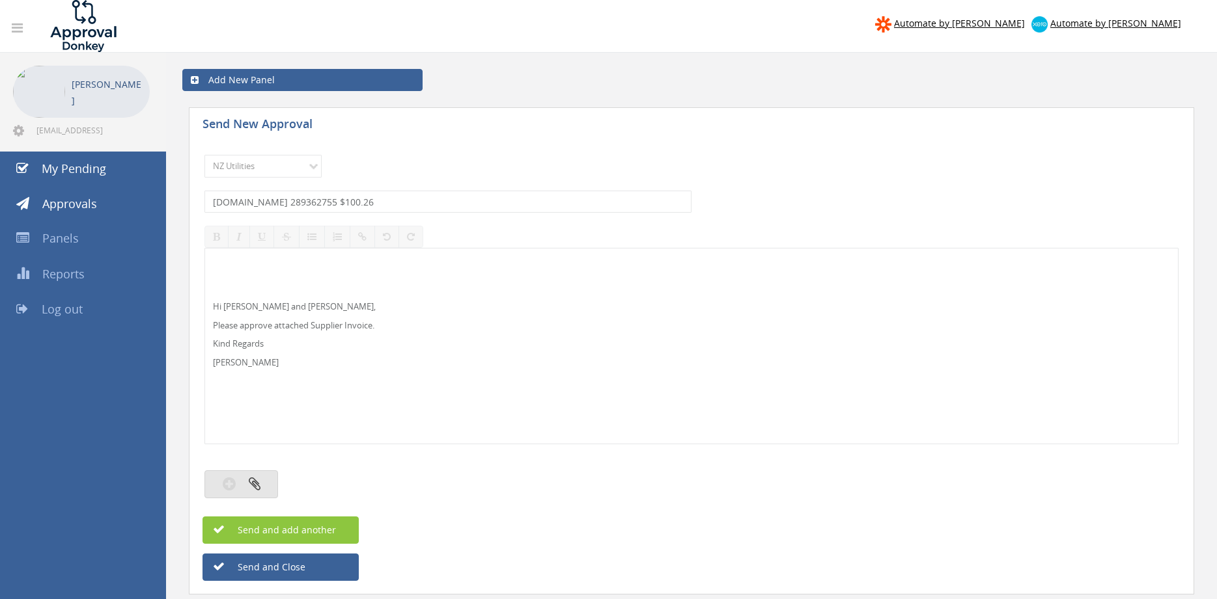
click at [258, 474] on button "button" at bounding box center [241, 485] width 74 height 28
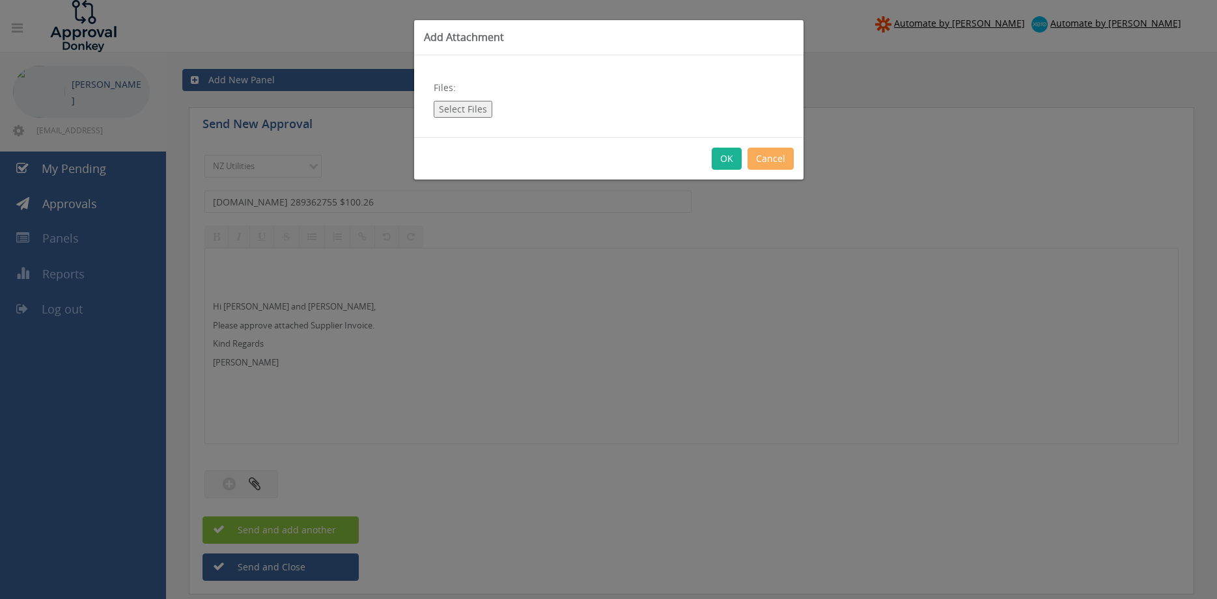
click at [475, 107] on button "Select Files" at bounding box center [463, 109] width 59 height 17
type input "C:\fakepath\ONE.NZ 289362755 15.09.25.pdf"
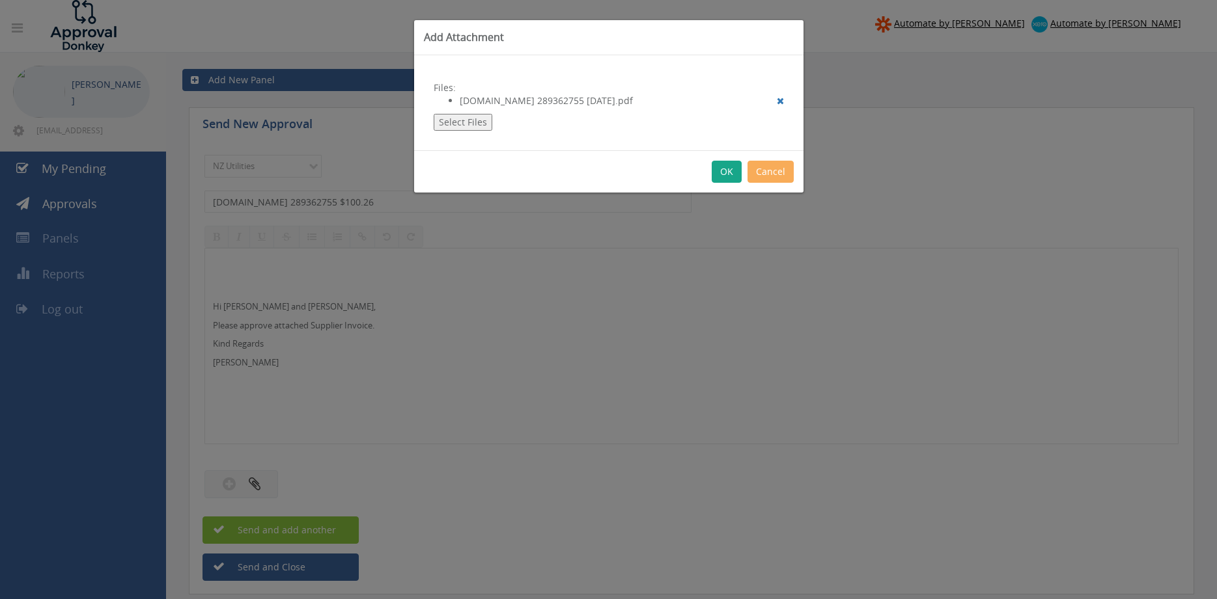
click at [719, 174] on button "OK" at bounding box center [726, 172] width 30 height 22
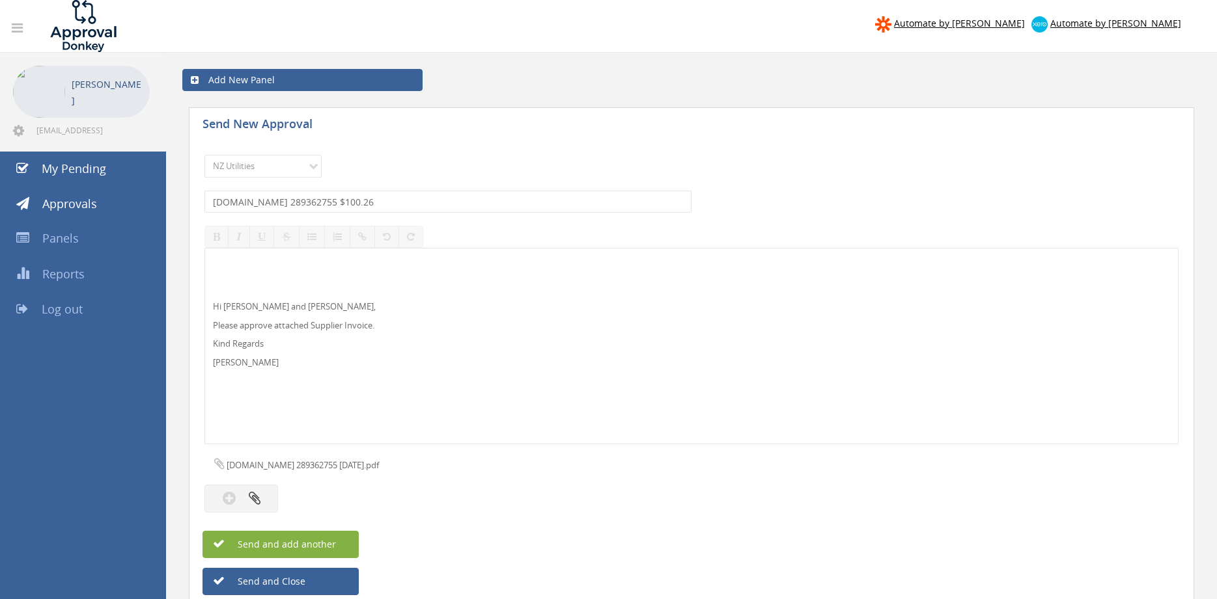
click at [303, 550] on span "Send and add another" at bounding box center [273, 544] width 126 height 12
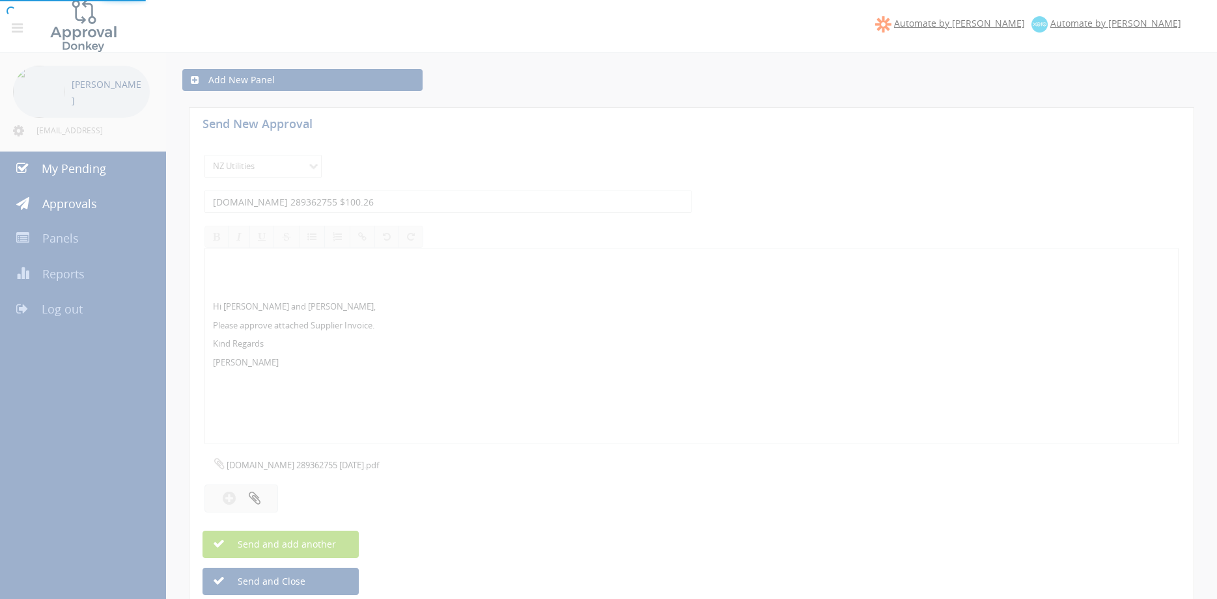
select select
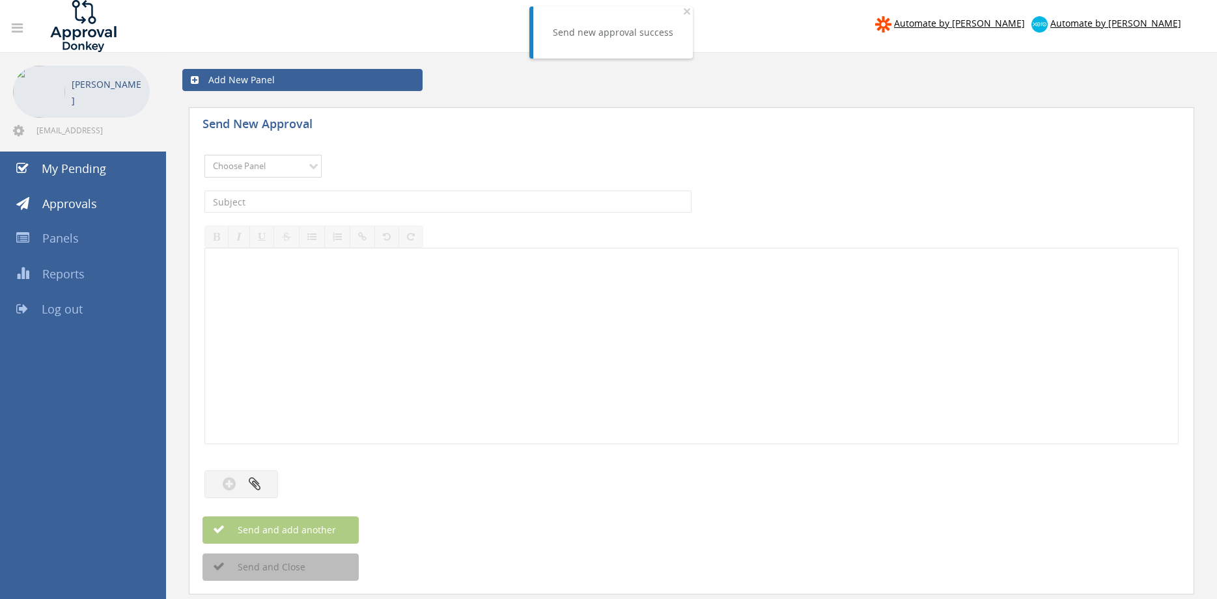
click at [204, 155] on select "Choose Panel Alarm Credits RG - 3 NZ Utilities Cable and SAI Global NZ Alarms-1…" at bounding box center [262, 166] width 117 height 23
select select "13141"
click option "NZ Utilities" at bounding box center [0, 0] width 0 height 0
click at [273, 204] on input "text" at bounding box center [447, 202] width 487 height 22
type input "SPARK BILL 18 SEPTEMBER 2025 $231.38"
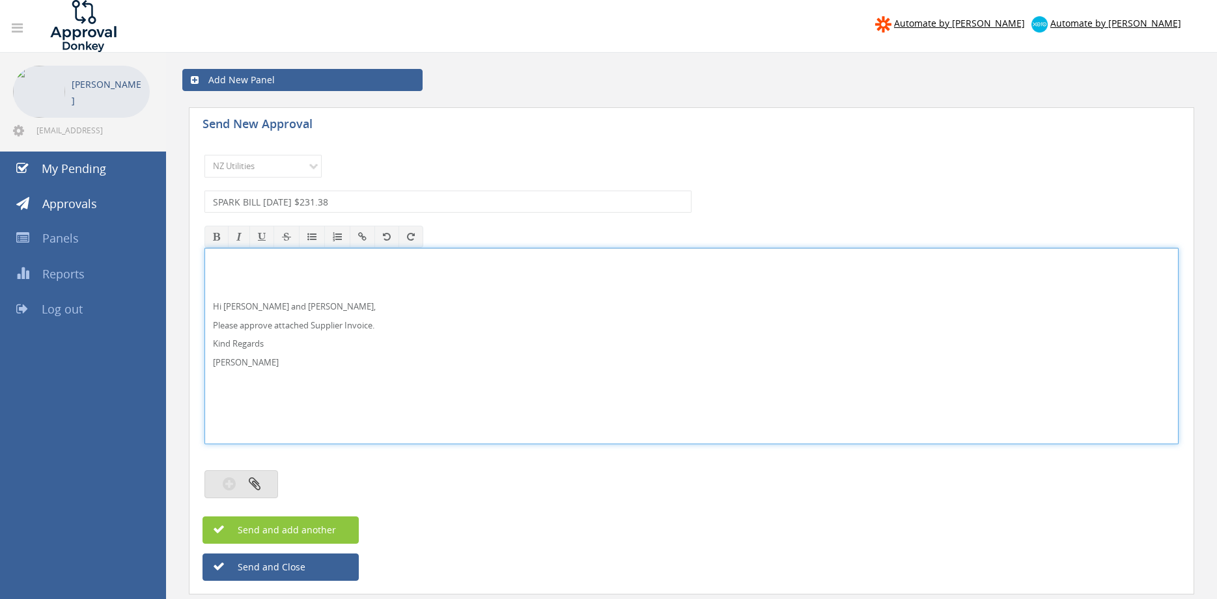
click at [260, 489] on icon "button" at bounding box center [255, 483] width 12 height 15
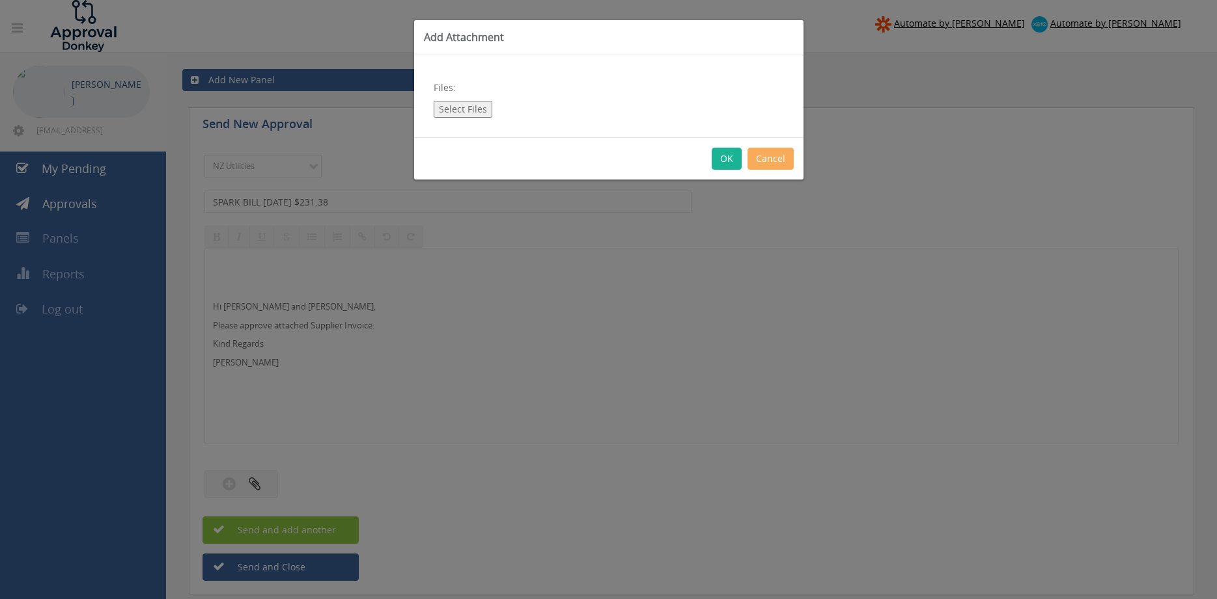
click at [478, 105] on button "Select Files" at bounding box center [463, 109] width 59 height 17
type input "C:\fakepath\Spark Bill 18 SEPTEMBER 2025.pdf"
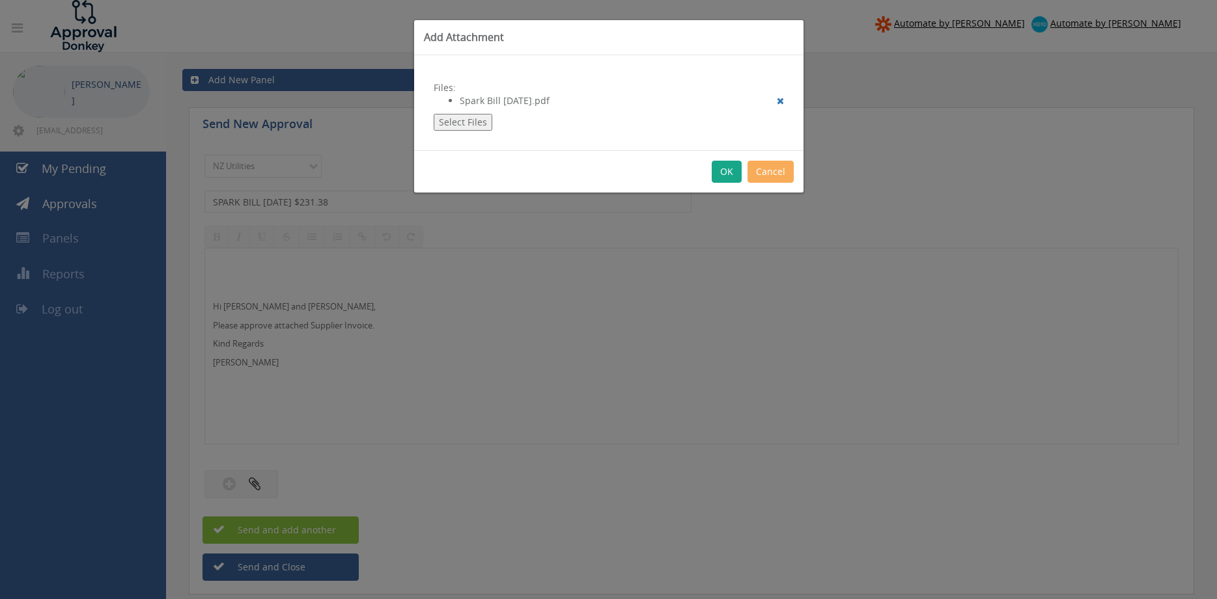
click at [725, 171] on button "OK" at bounding box center [726, 172] width 30 height 22
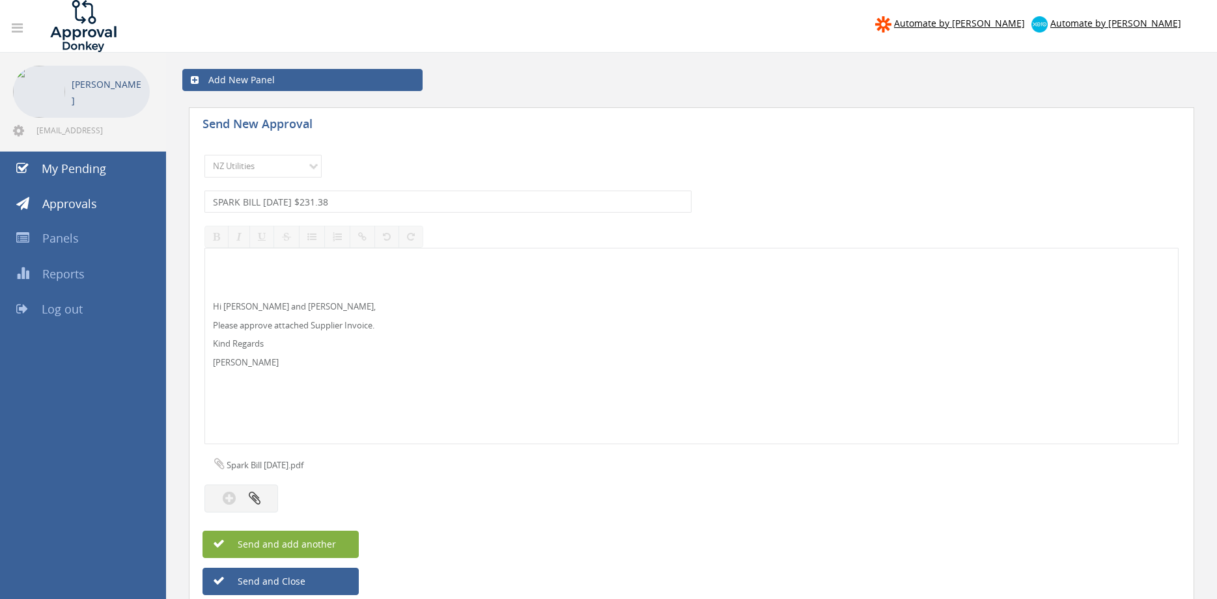
click at [311, 544] on span "Send and add another" at bounding box center [273, 544] width 126 height 12
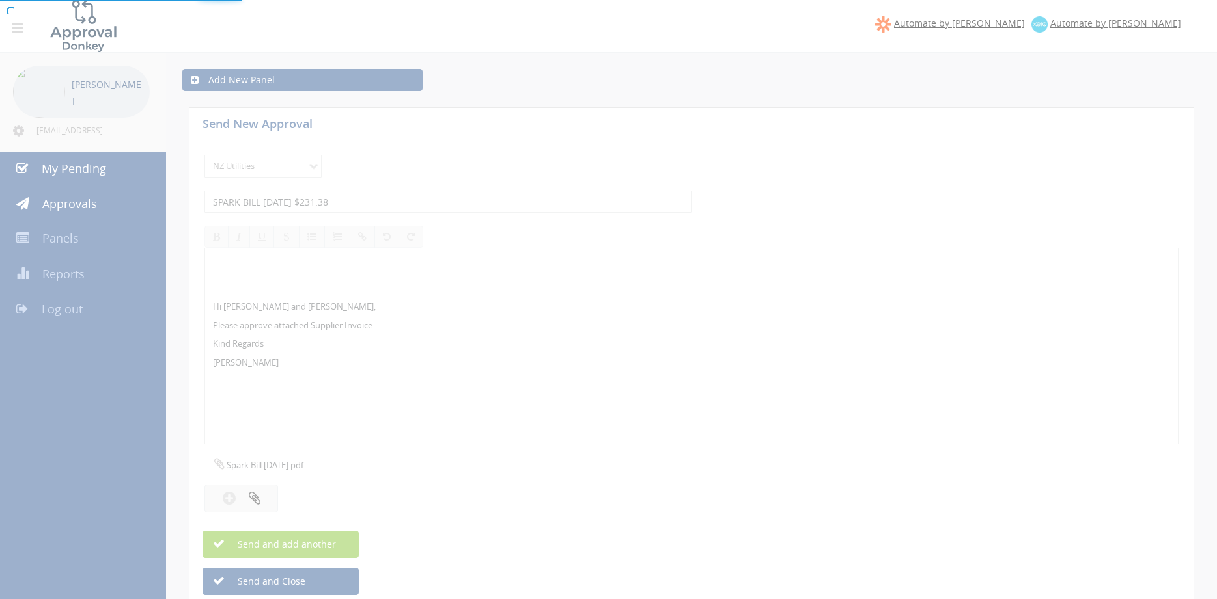
select select
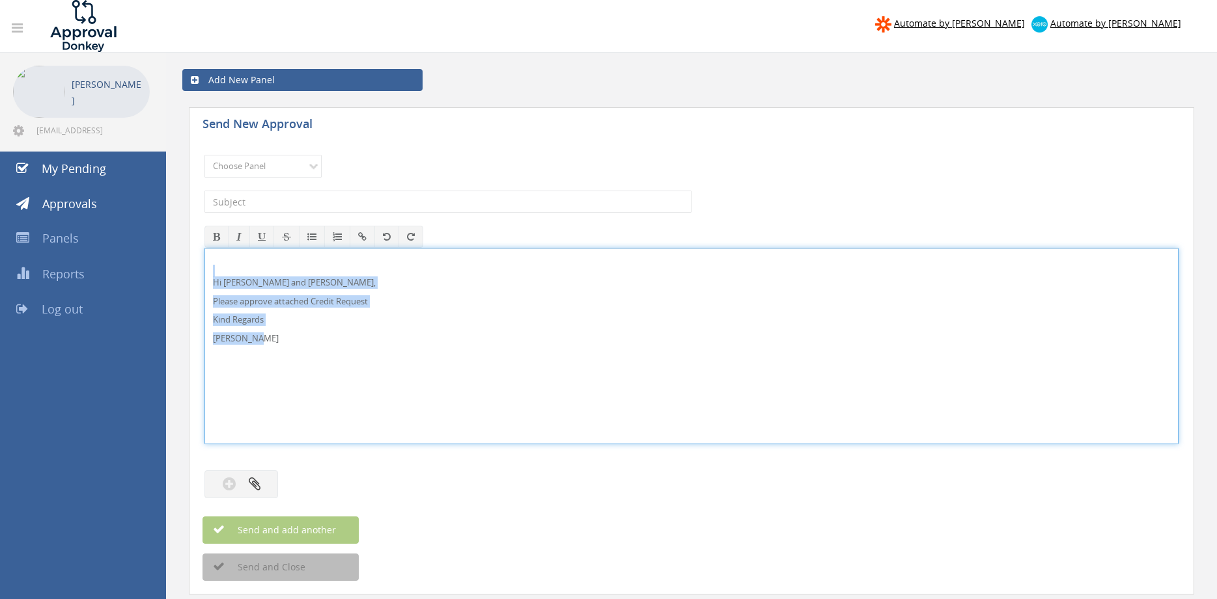
click at [206, 268] on div "Hi Lee and Ben, Please approve attached Credit Request Kind Regards Pam Walker" at bounding box center [691, 346] width 972 height 195
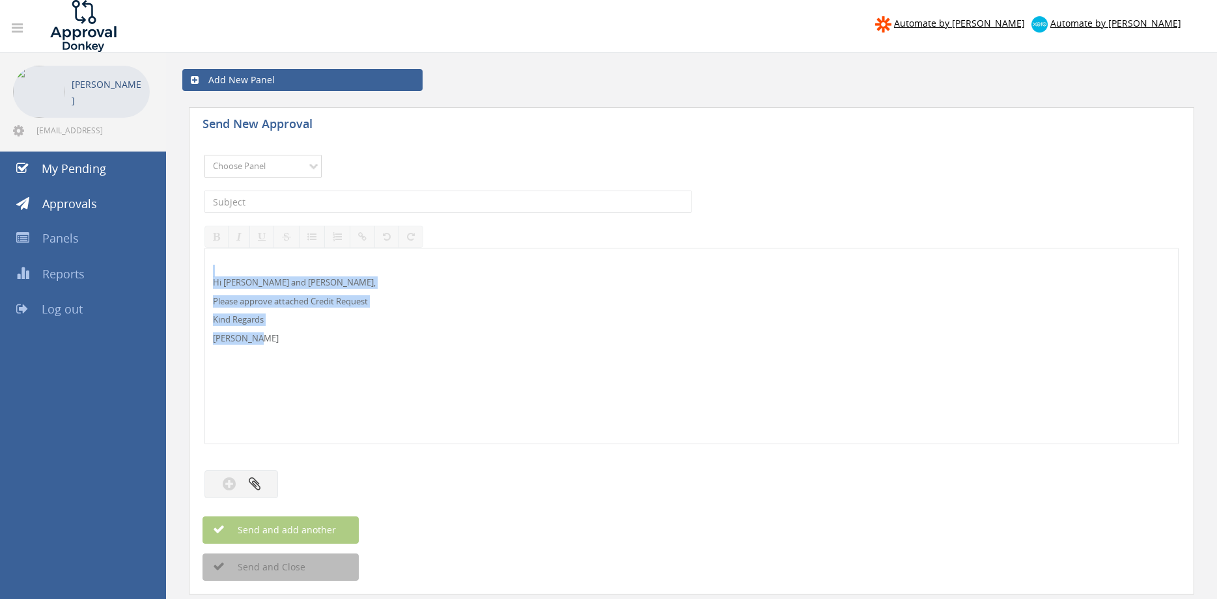
select select "9739"
click option "Credit Requests - 2" at bounding box center [0, 0] width 0 height 0
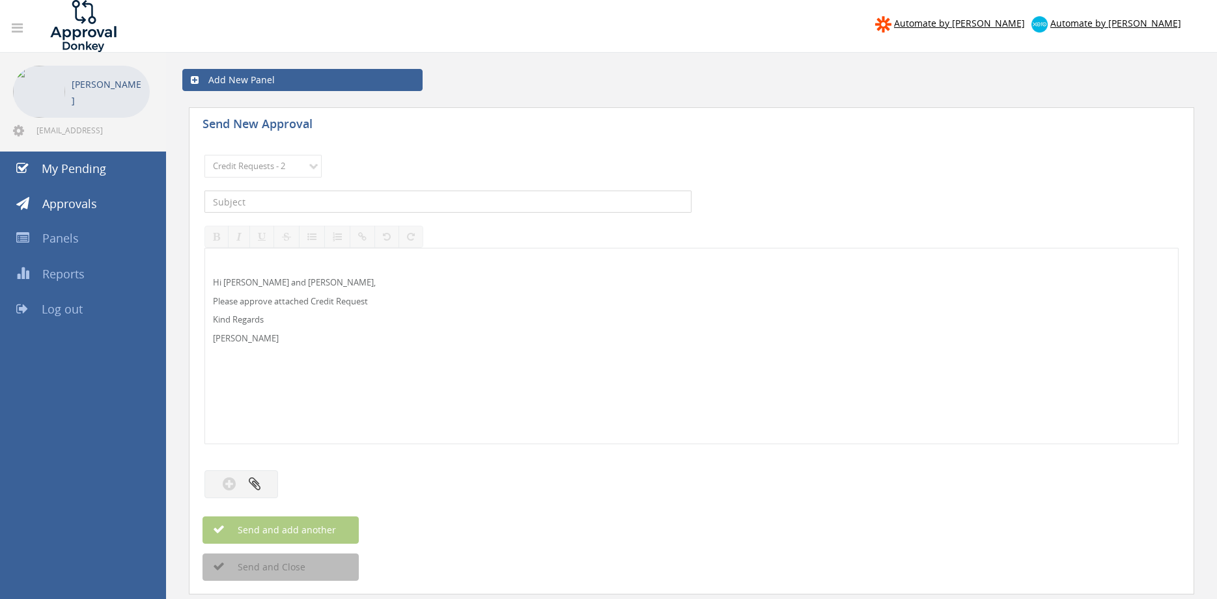
click at [344, 200] on input "text" at bounding box center [447, 202] width 487 height 22
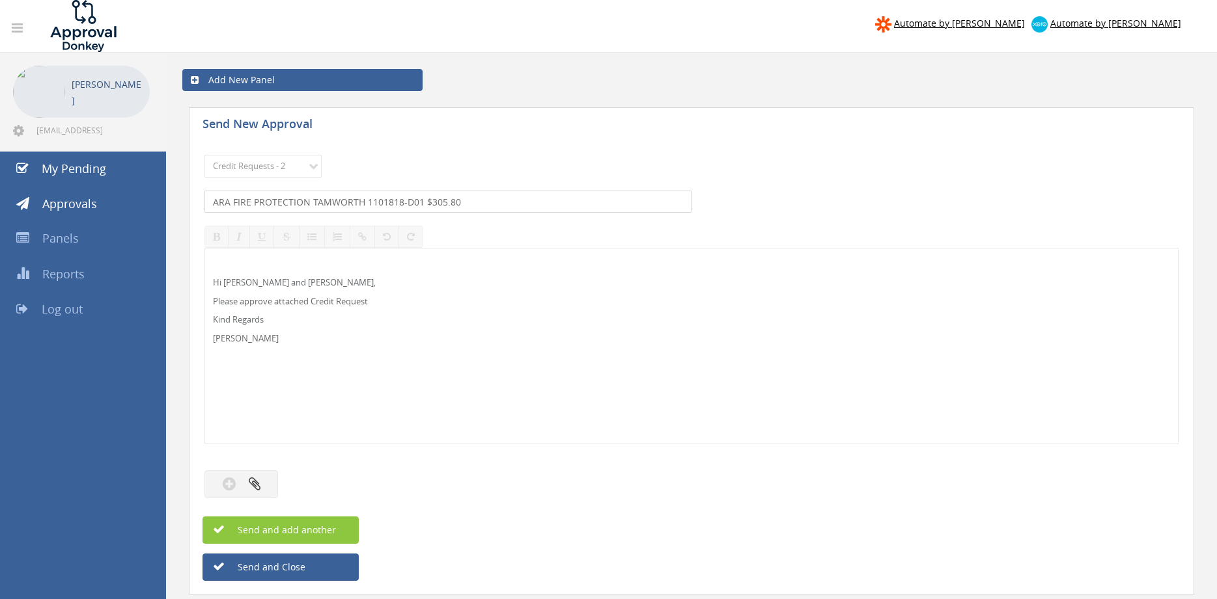
type input "ARA FIRE PROTECTION TAMWORTH 1101818-D01 $305.80"
click at [265, 492] on button "button" at bounding box center [241, 485] width 74 height 28
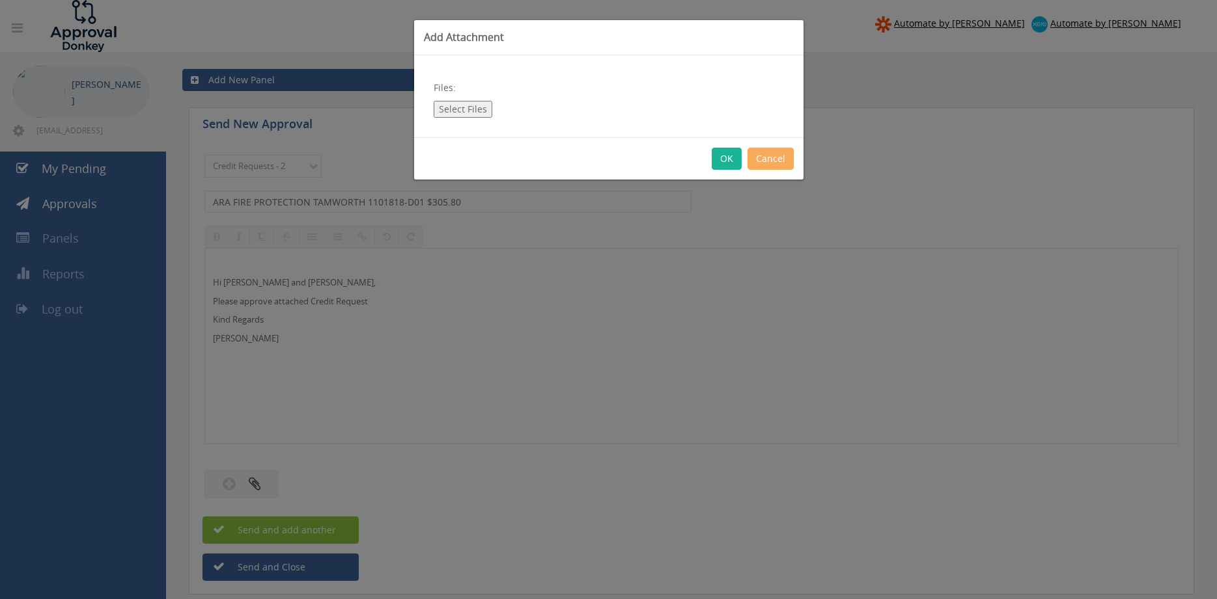
click at [472, 109] on button "Select Files" at bounding box center [463, 109] width 59 height 17
type input "C:\fakepath\ARA FIRE PROTECTION TAMWORTH 1101818-D01.pdf"
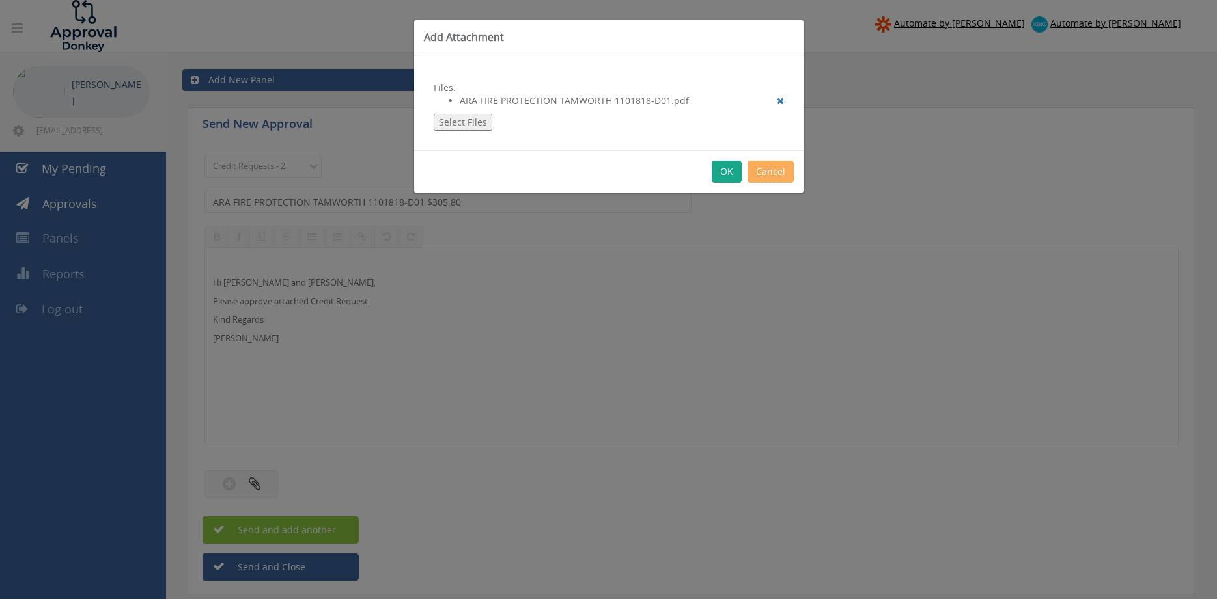
click at [723, 173] on button "OK" at bounding box center [726, 172] width 30 height 22
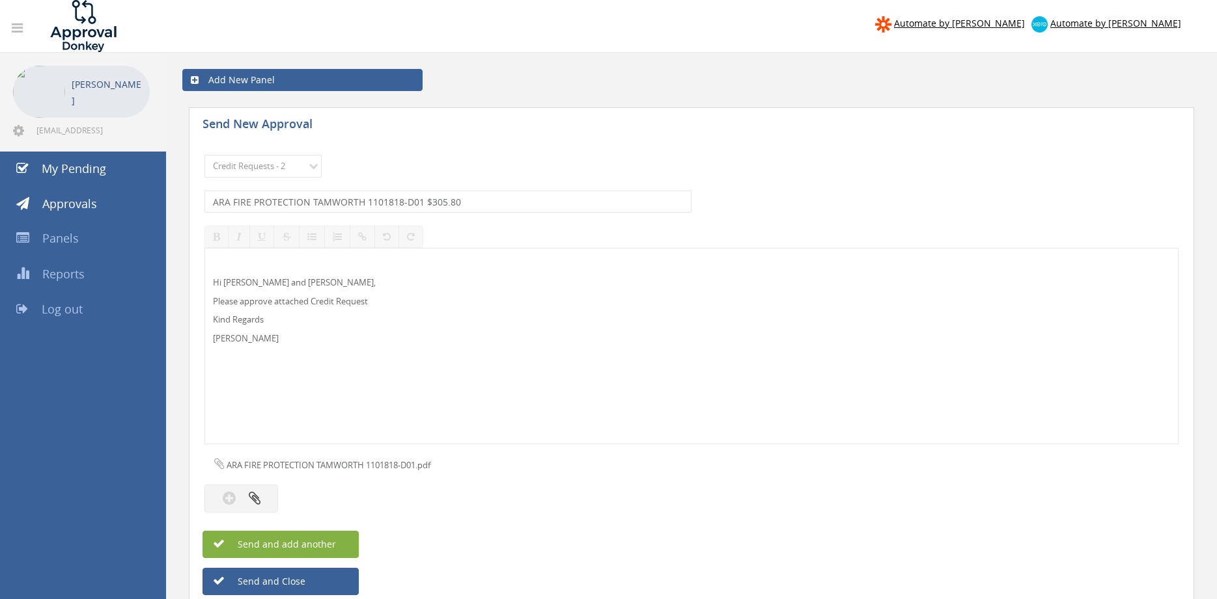
click at [322, 540] on span "Send and add another" at bounding box center [273, 544] width 126 height 12
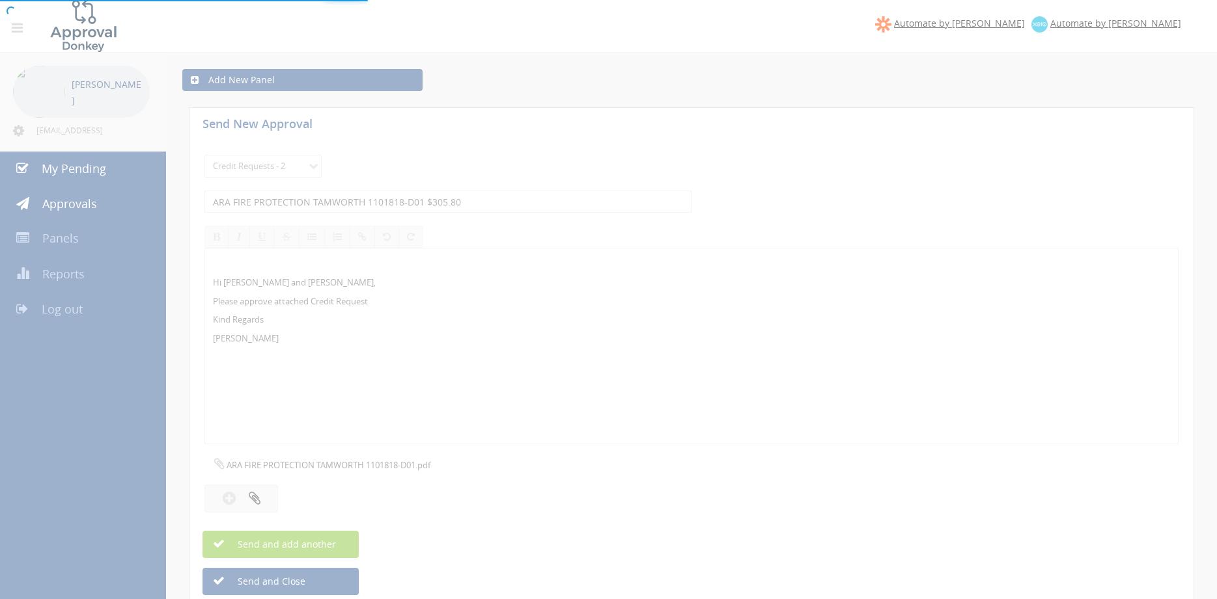
select select
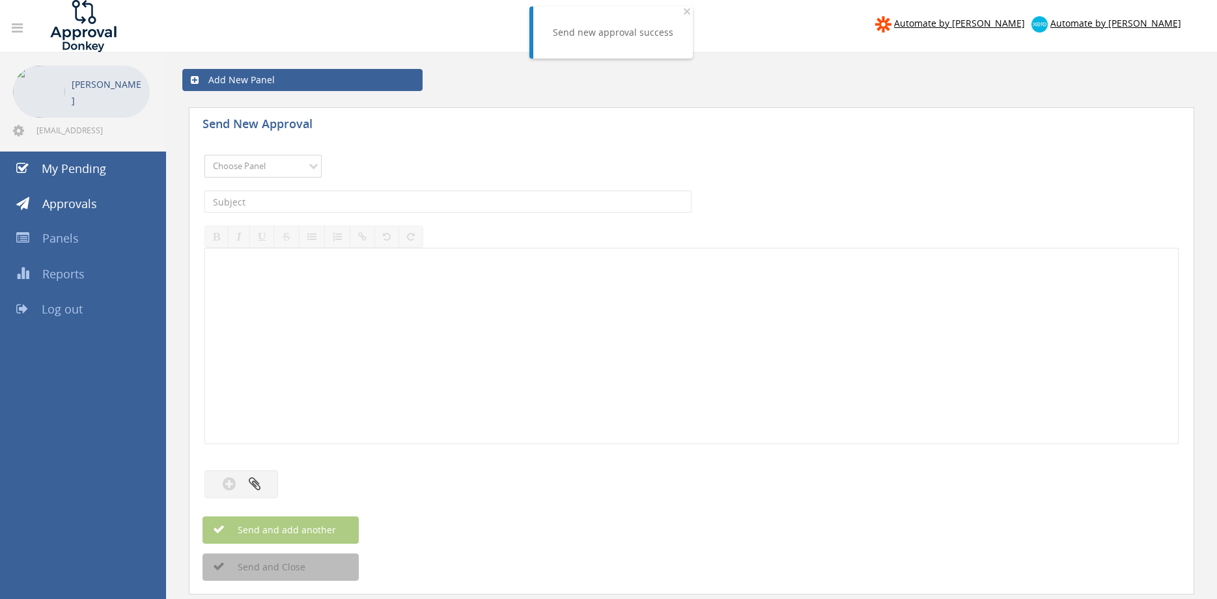
select select "9739"
click option "Credit Requests - 2" at bounding box center [0, 0] width 0 height 0
click at [344, 204] on input "text" at bounding box center [447, 202] width 487 height 22
type input "m"
type input "MERCURY FIRE 1095535-D01 $118.04"
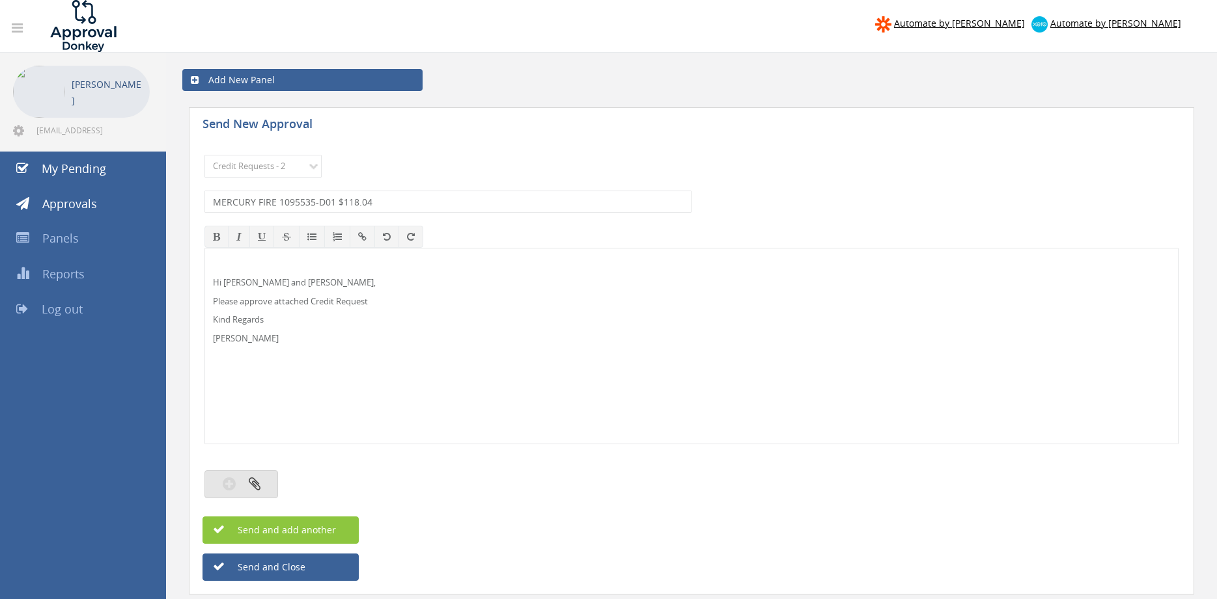
click at [257, 478] on icon "button" at bounding box center [255, 483] width 12 height 15
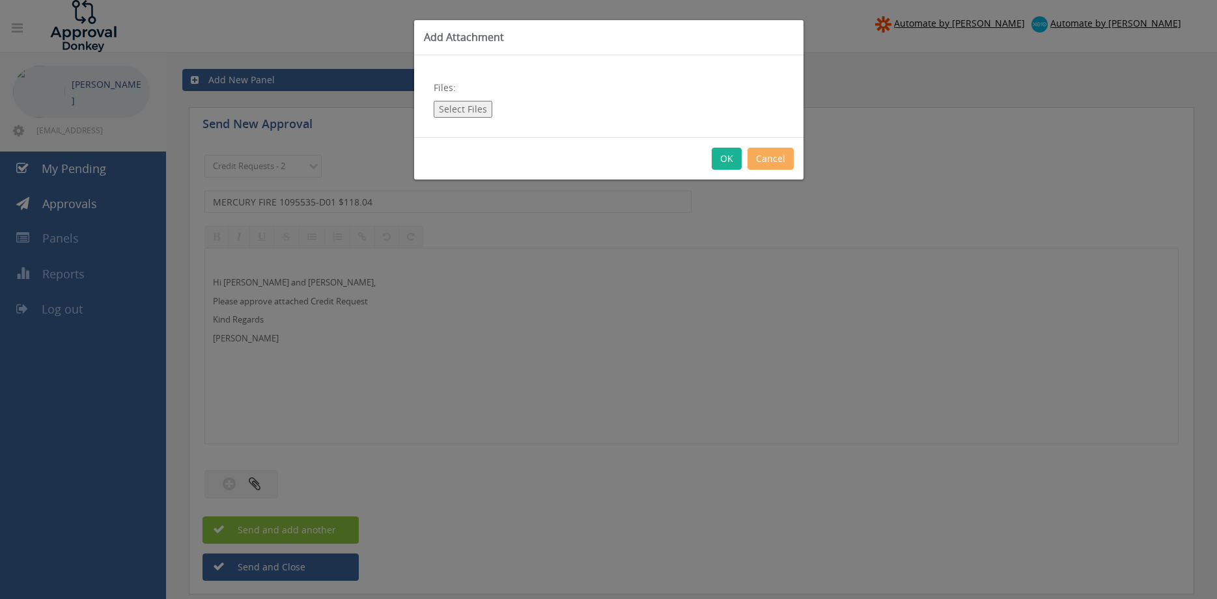
click at [449, 113] on button "Select Files" at bounding box center [463, 109] width 59 height 17
type input "C:\fakepath\MERCURY 1095535-D01.pdf"
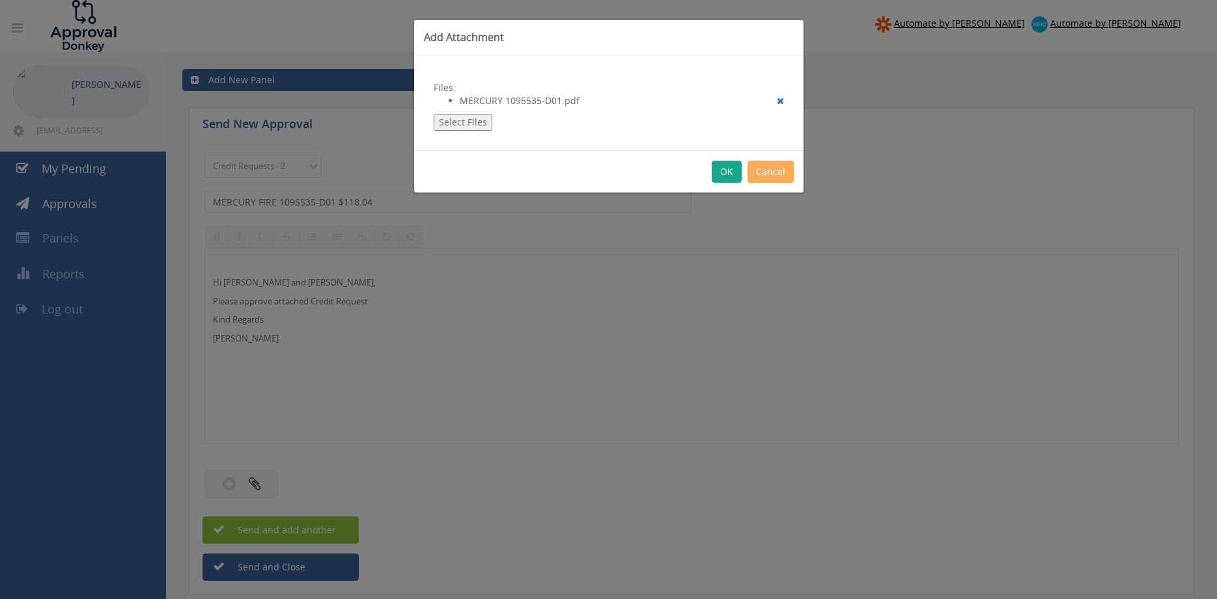
click at [720, 169] on button "OK" at bounding box center [726, 172] width 30 height 22
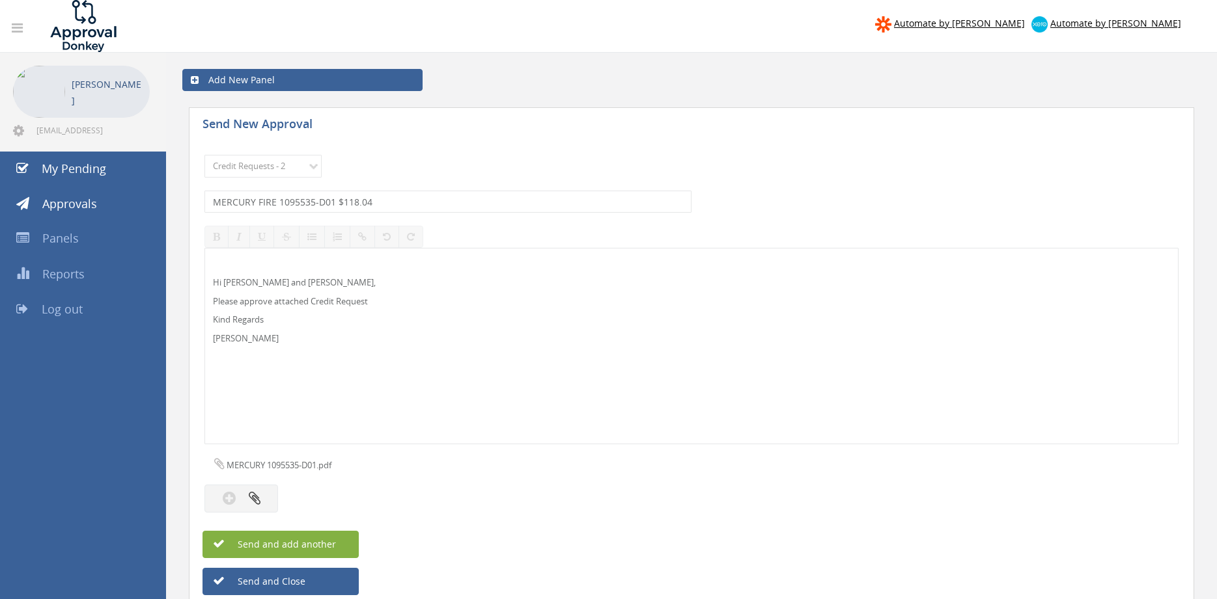
click at [332, 549] on span "Send and add another" at bounding box center [273, 544] width 126 height 12
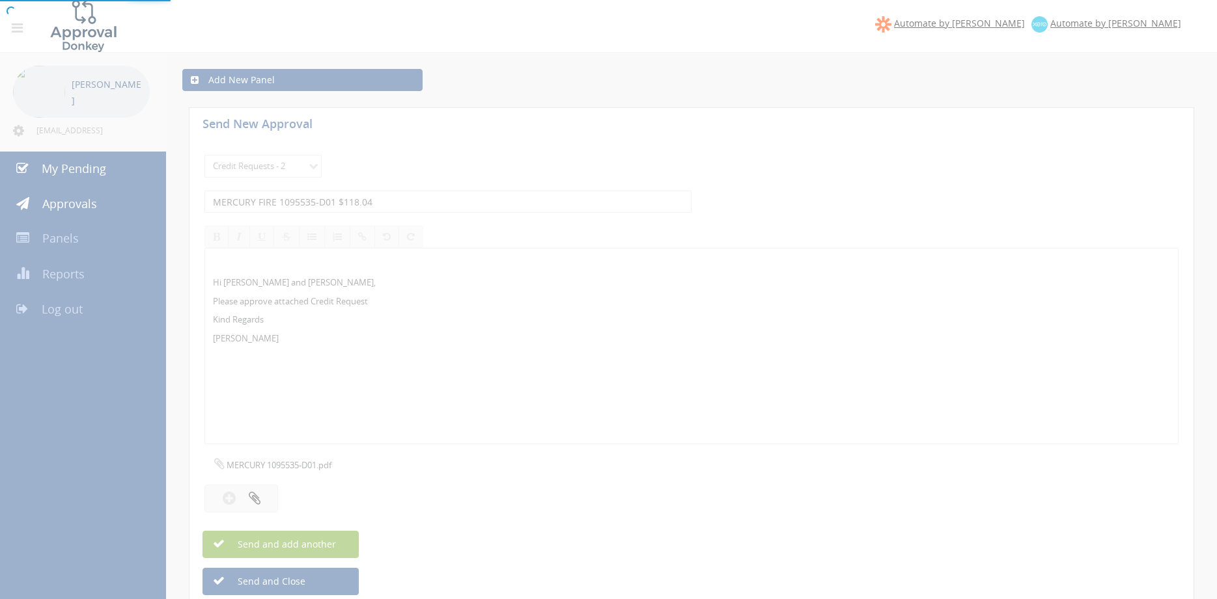
select select
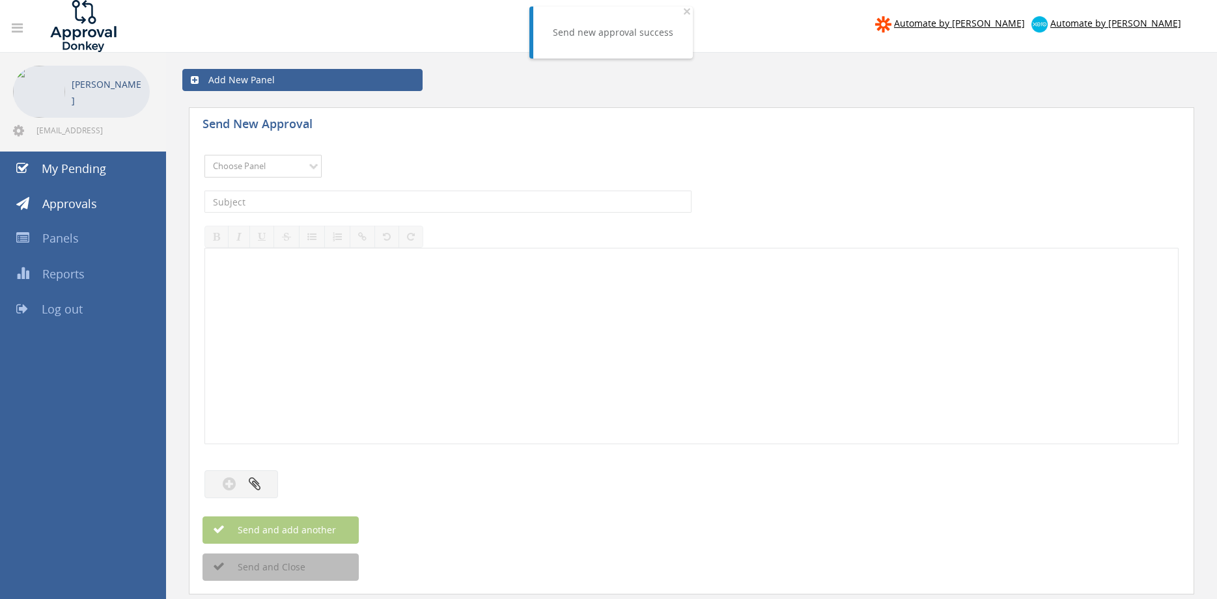
click at [204, 155] on select "Choose Panel Alarm Credits RG - 3 NZ Utilities Cable and SAI Global NZ Alarms-1…" at bounding box center [262, 166] width 117 height 23
select select "9739"
click option "Credit Requests - 2" at bounding box center [0, 0] width 0 height 0
click at [359, 199] on input "text" at bounding box center [447, 202] width 487 height 22
type input "WORMALD WA 1089297-D01 $203.57"
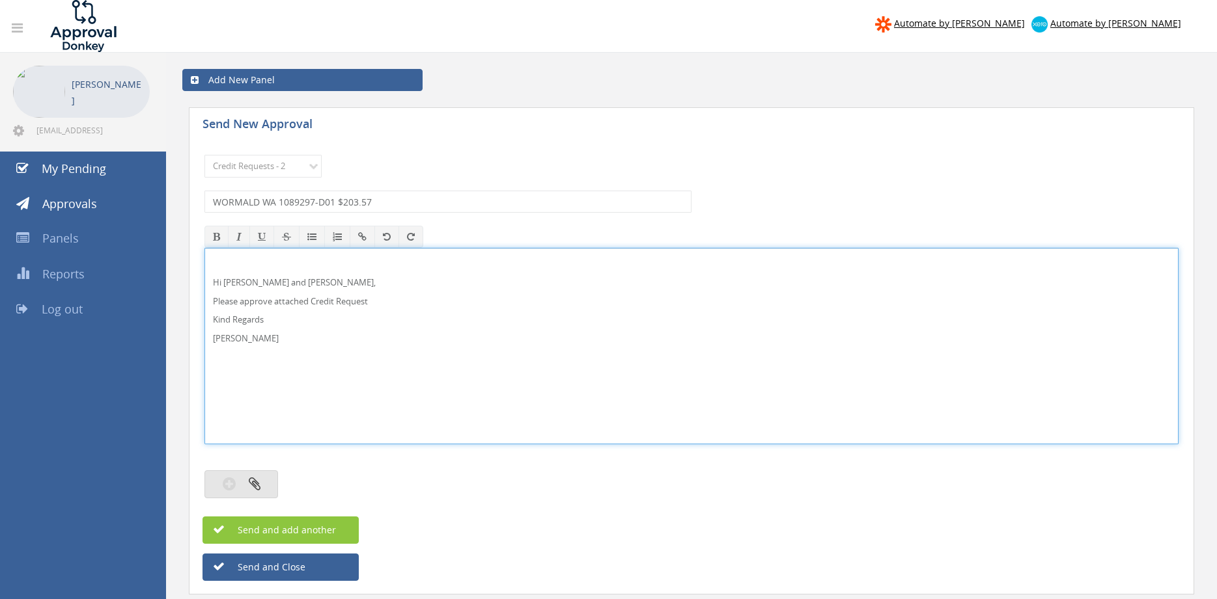
click at [257, 486] on icon "button" at bounding box center [255, 483] width 12 height 15
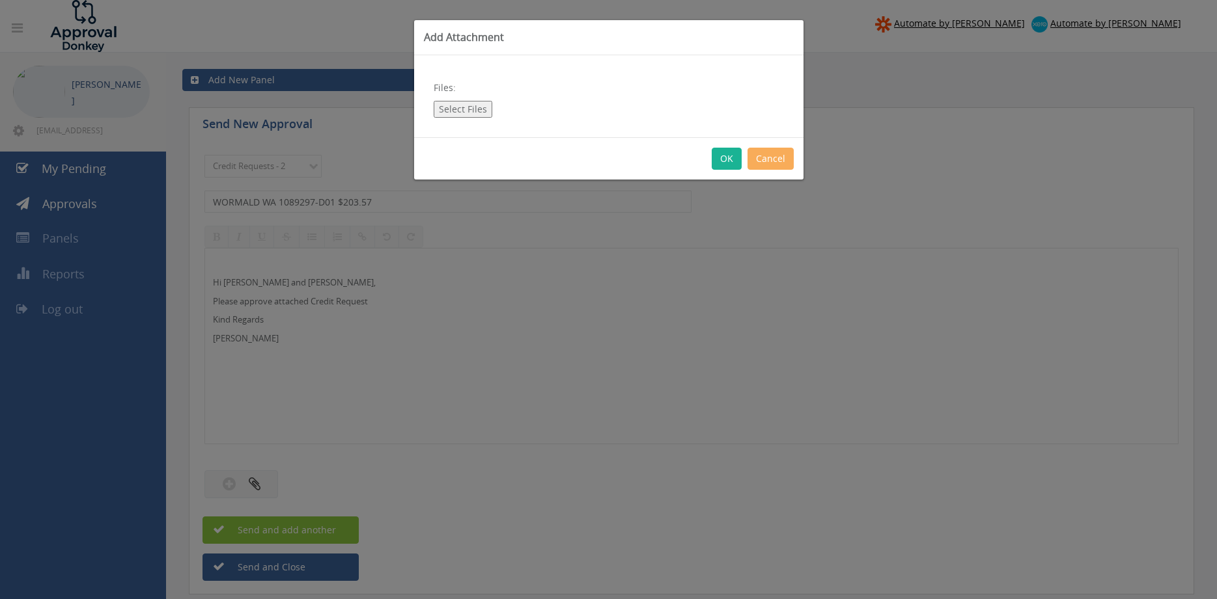
click at [463, 105] on button "Select Files" at bounding box center [463, 109] width 59 height 17
type input "C:\fakepath\WORMALD WA 1089297-D01.pdf"
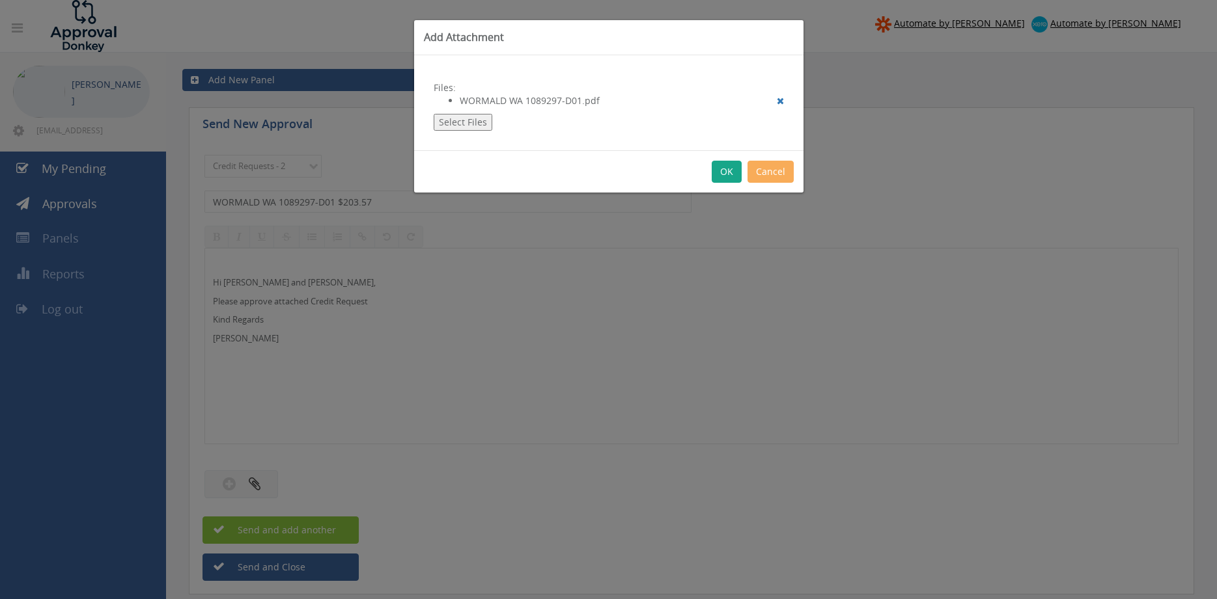
click at [726, 165] on button "OK" at bounding box center [726, 172] width 30 height 22
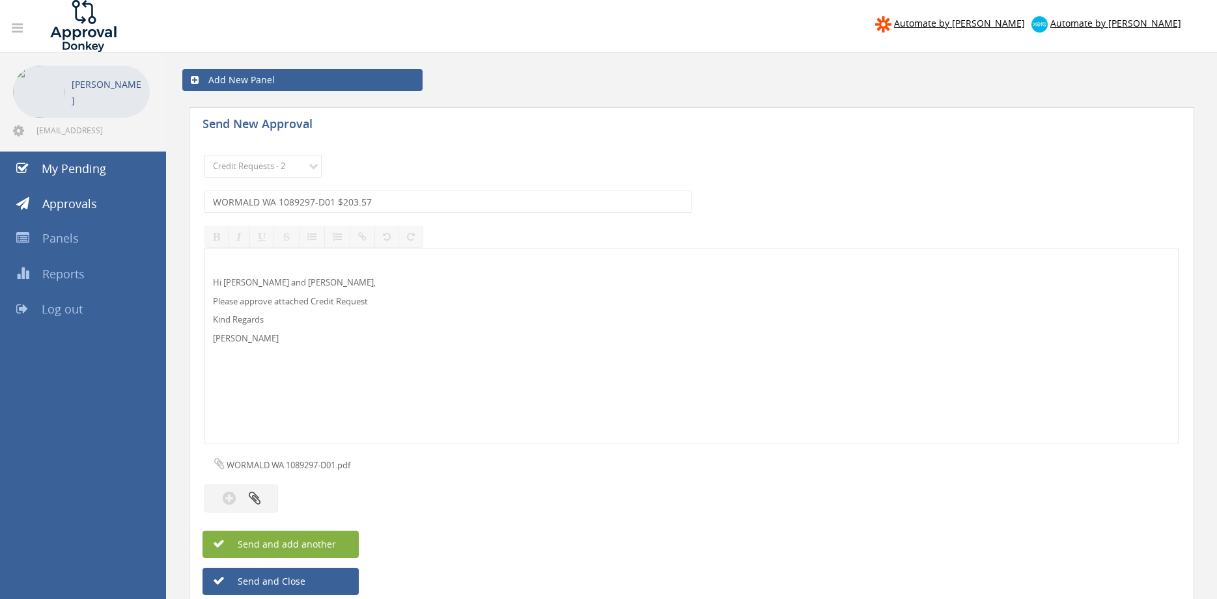
click at [333, 545] on span "Send and add another" at bounding box center [273, 544] width 126 height 12
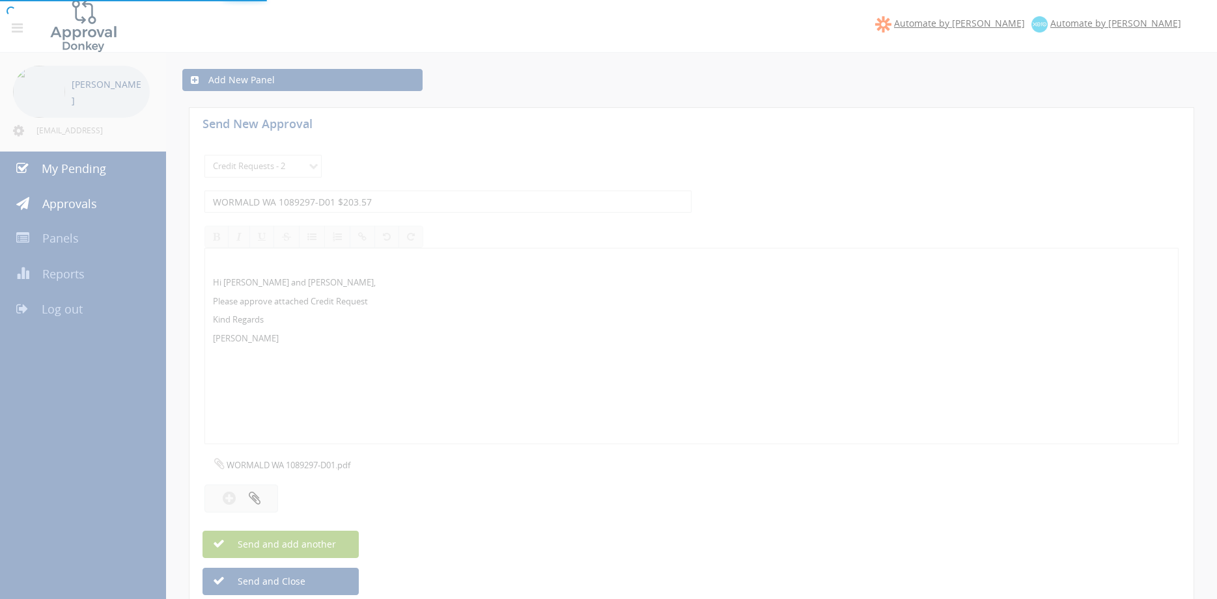
select select
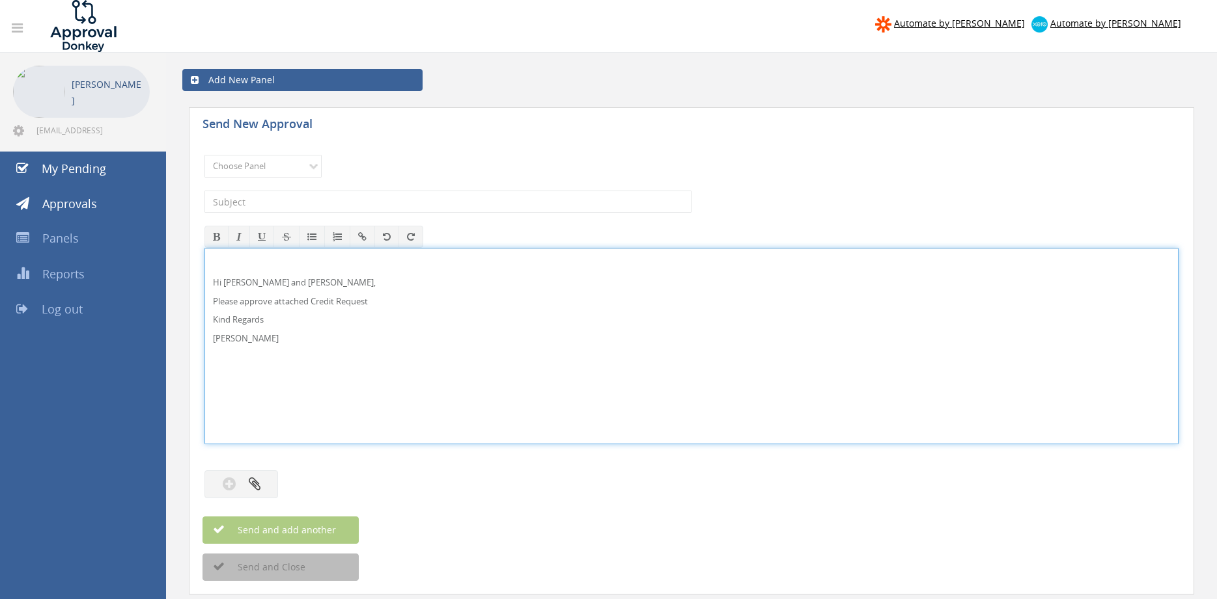
click at [238, 287] on p "Hi Lee and Ben," at bounding box center [691, 283] width 957 height 12
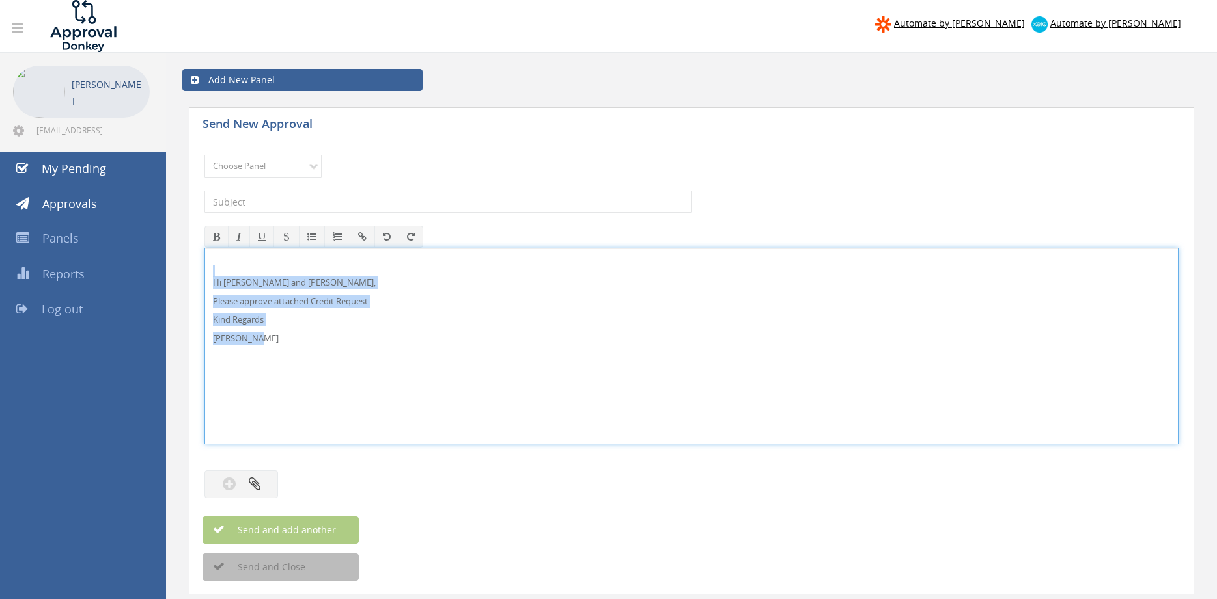
drag, startPoint x: 278, startPoint y: 344, endPoint x: 185, endPoint y: 264, distance: 123.2
click at [204, 155] on select "Choose Panel Alarm Credits RG - 3 NZ Utilities Cable and SAI Global NZ Alarms-1…" at bounding box center [262, 166] width 117 height 23
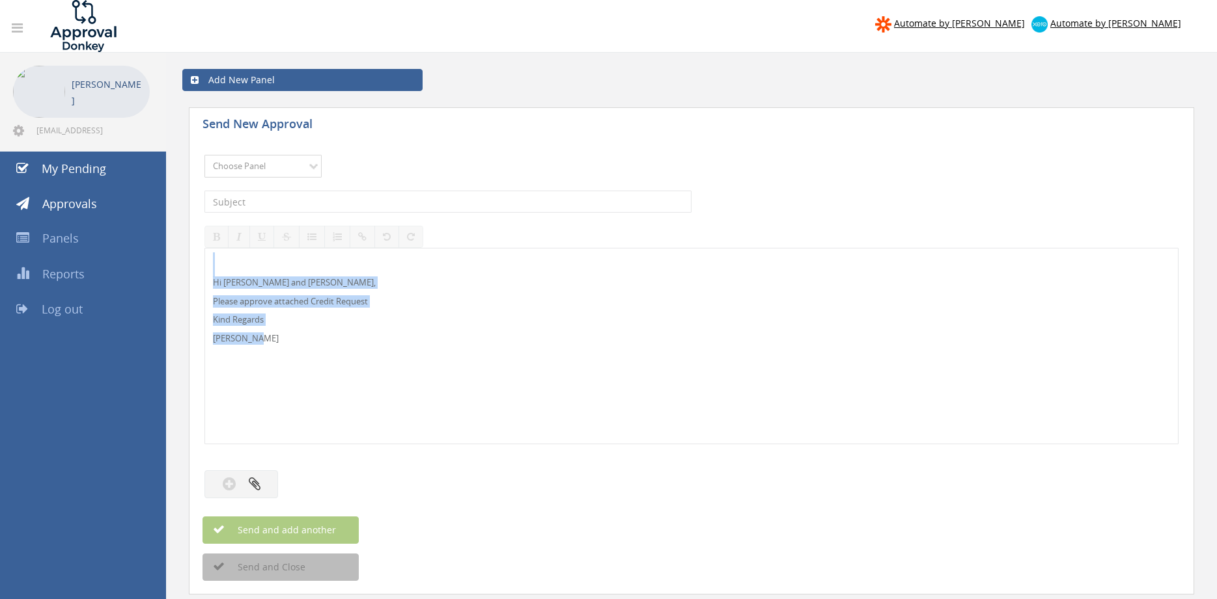
select select "13144"
click option "Alarm Credits RG - 3" at bounding box center [0, 0] width 0 height 0
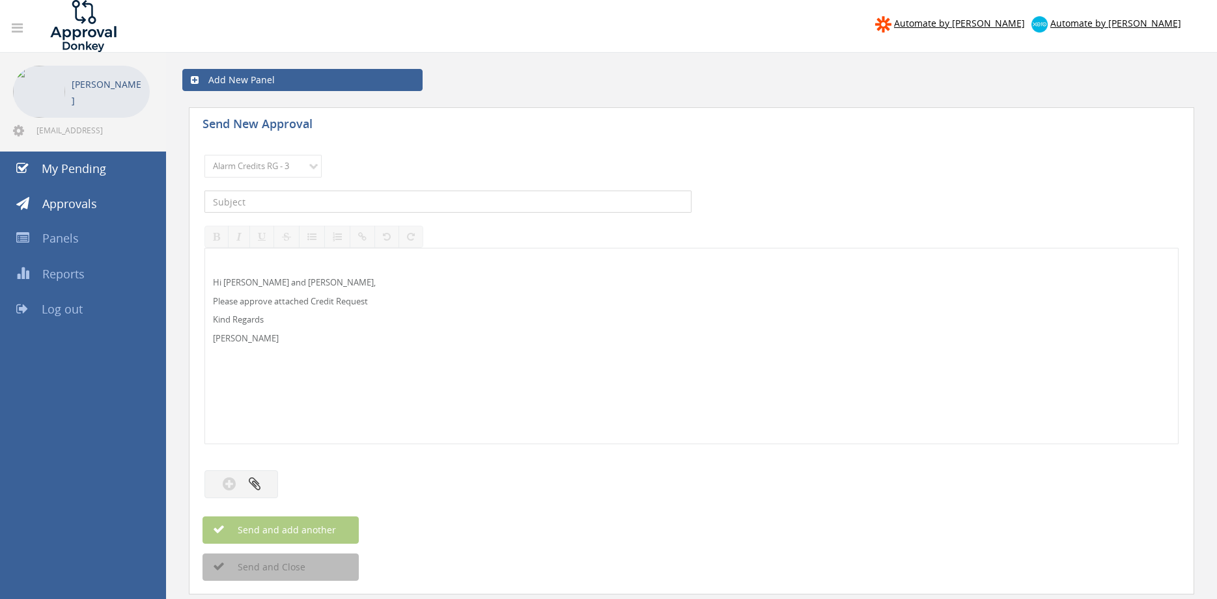
click at [275, 201] on input "text" at bounding box center [447, 202] width 487 height 22
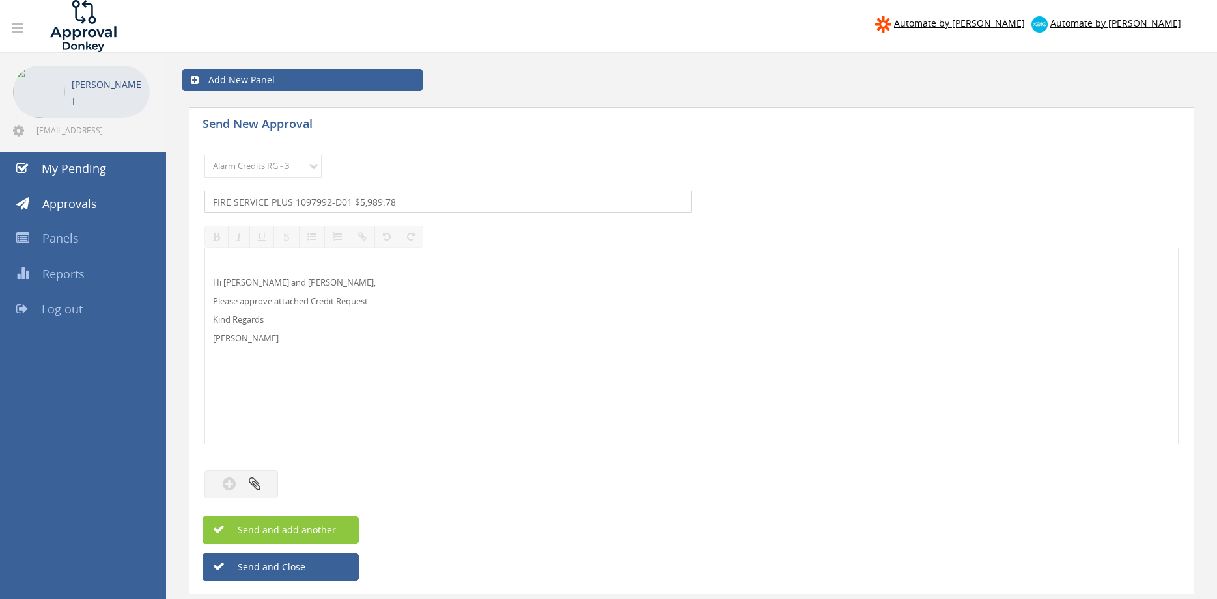
type input "FIRE SERVICE PLUS 1097992-D01 $5,989.78"
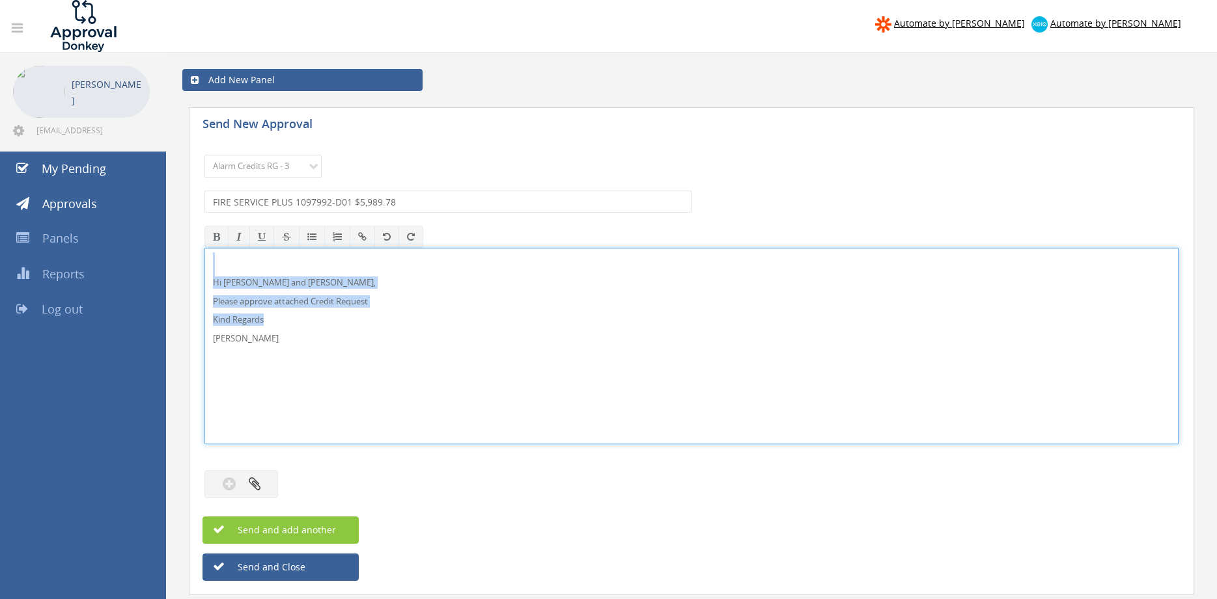
drag, startPoint x: 290, startPoint y: 355, endPoint x: 185, endPoint y: 247, distance: 151.0
click at [204, 248] on div "Hi Lee, Rob and Ben, Please approve attached Credit Request Kind Regards Pam Wa…" at bounding box center [691, 346] width 974 height 197
copy div "Hi Lee, Rob and Ben, Please approve attached Credit Request Kind Regards"
click at [260, 481] on button "button" at bounding box center [241, 485] width 74 height 28
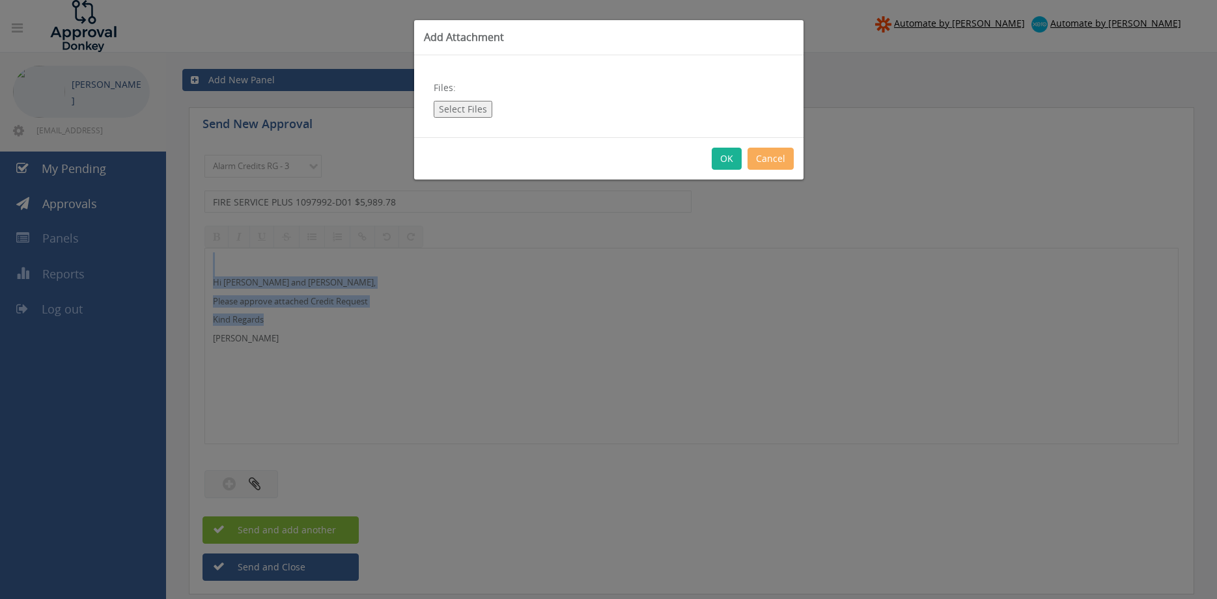
click at [472, 105] on button "Select Files" at bounding box center [463, 109] width 59 height 17
type input "C:\fakepath\FIRE SERVICE PLUS 1097992 Credit.pdf"
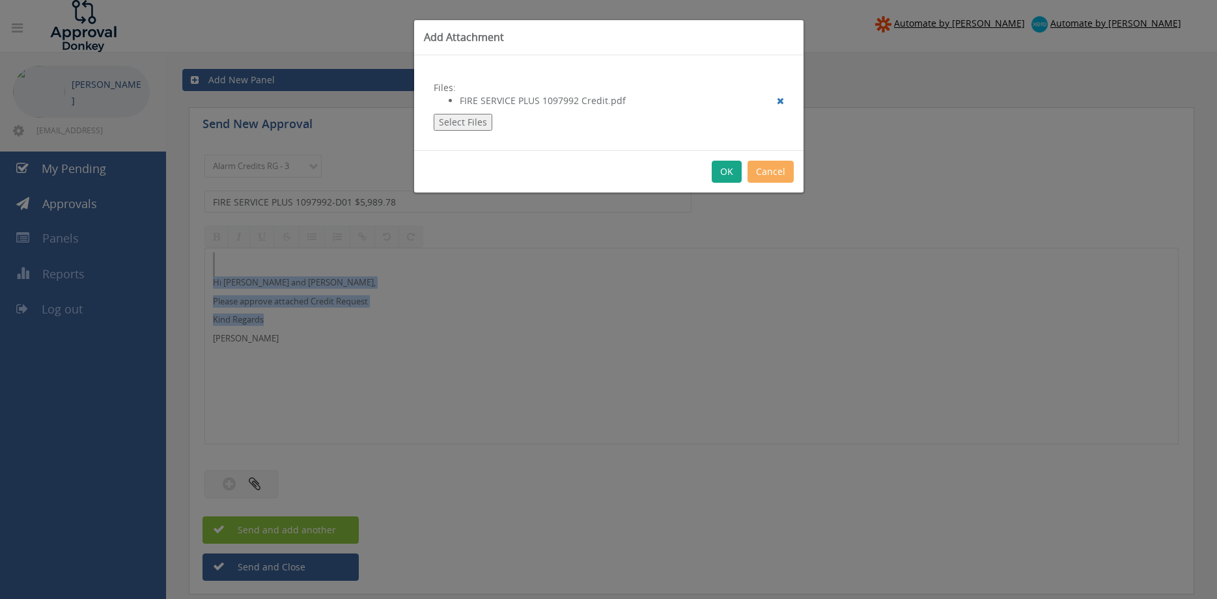
click at [720, 175] on button "OK" at bounding box center [726, 172] width 30 height 22
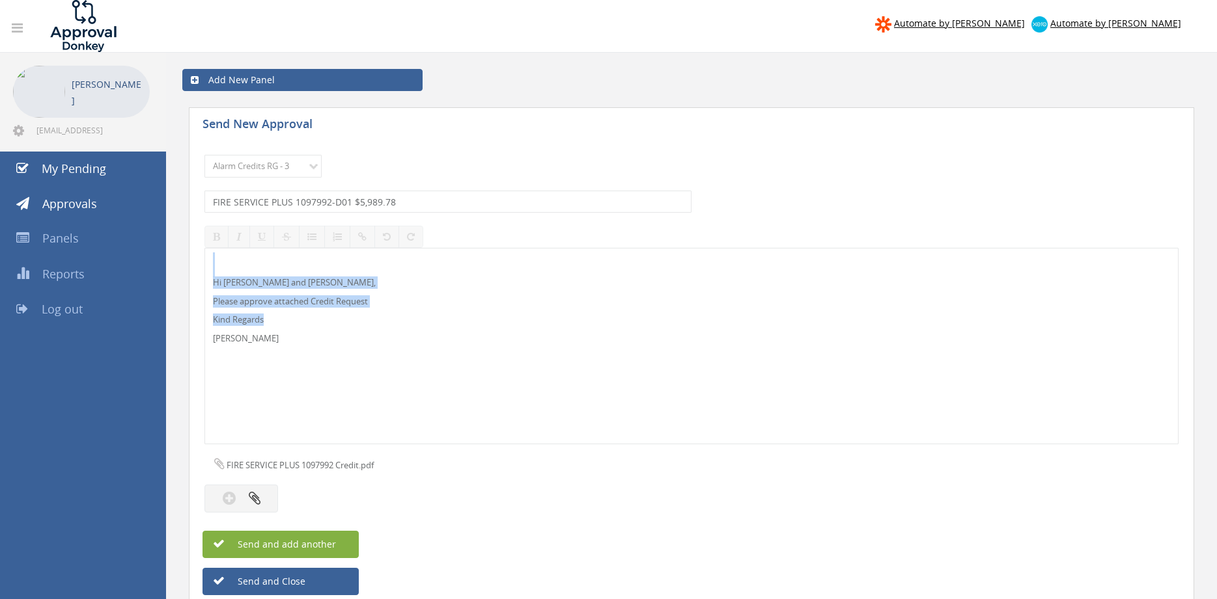
click at [326, 538] on button "Send and add another" at bounding box center [280, 544] width 156 height 27
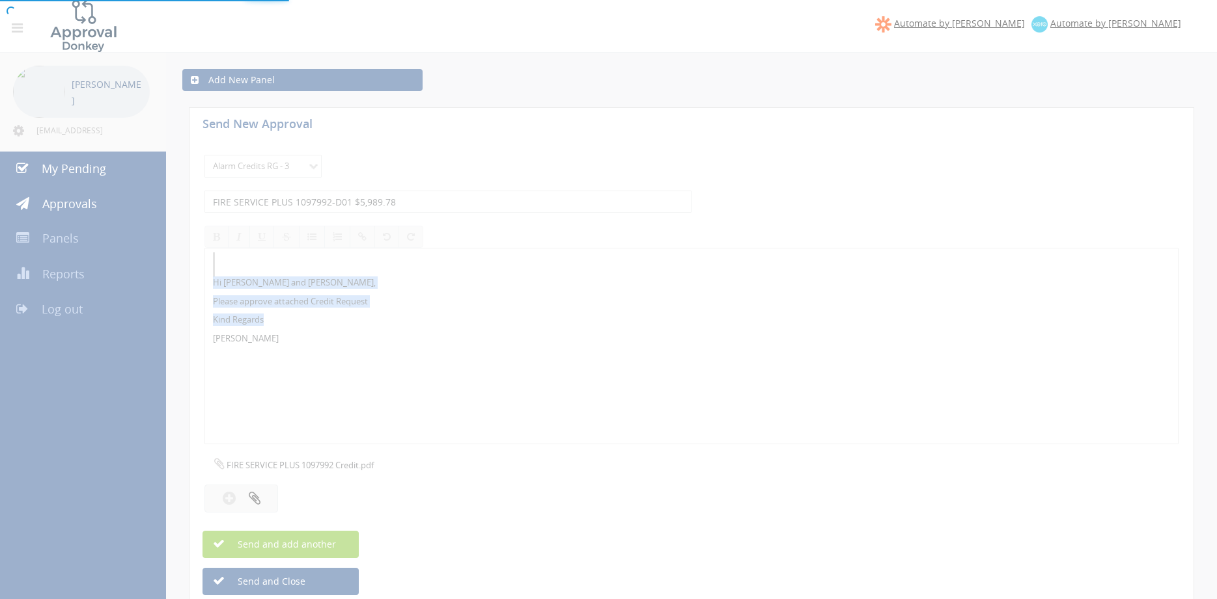
select select
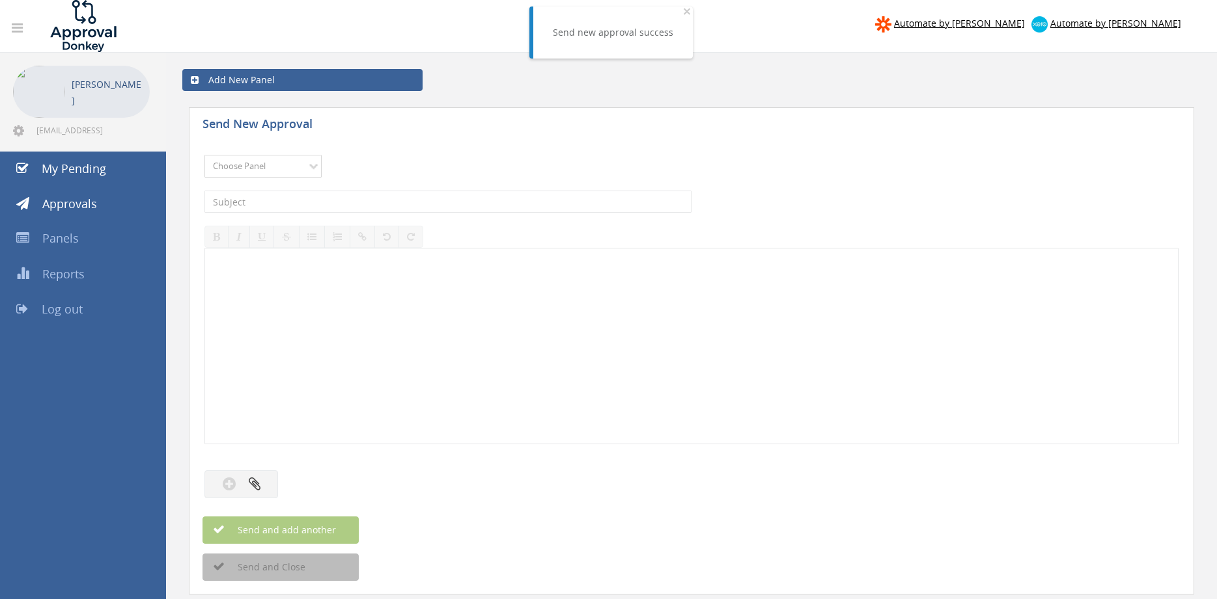
click at [204, 155] on select "Choose Panel Alarm Credits RG - 3 NZ Utilities Cable and SAI Global NZ Alarms-1…" at bounding box center [262, 166] width 117 height 23
click option "Alarm Credits RG - 2" at bounding box center [0, 0] width 0 height 0
click at [204, 155] on select "Choose Panel Alarm Credits RG - 3 NZ Utilities Cable and SAI Global NZ Alarms-1…" at bounding box center [262, 166] width 117 height 23
select select "13144"
click option "Alarm Credits RG - 3" at bounding box center [0, 0] width 0 height 0
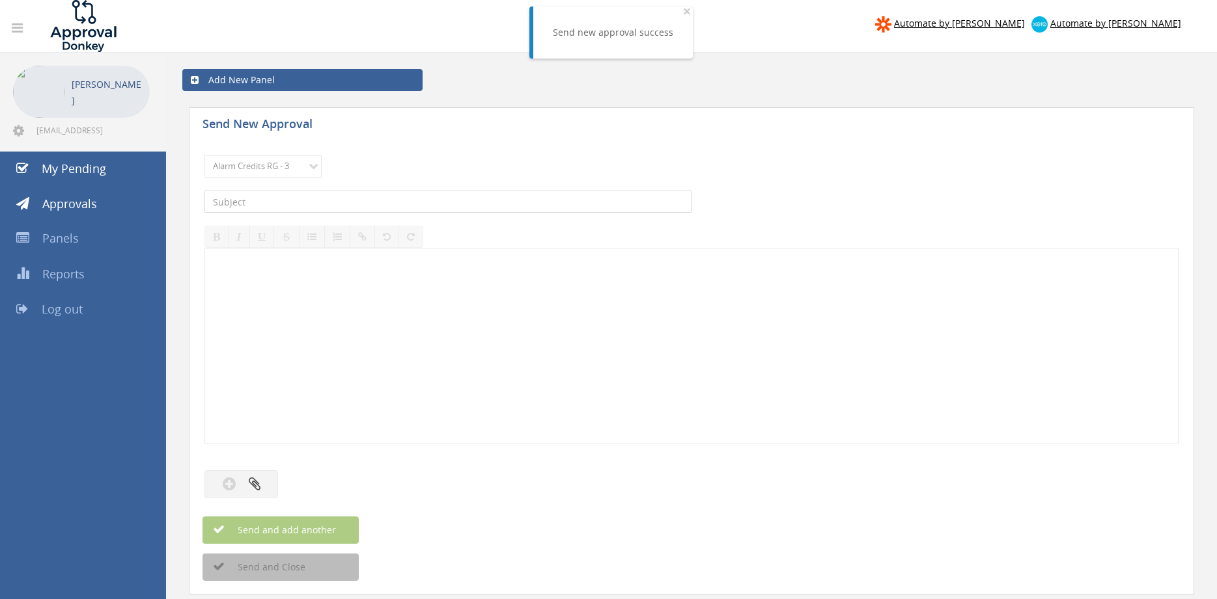
click at [298, 203] on input "text" at bounding box center [447, 202] width 487 height 22
type input "MHB ELECTRICAL 1099368-D01 $1,417.16"
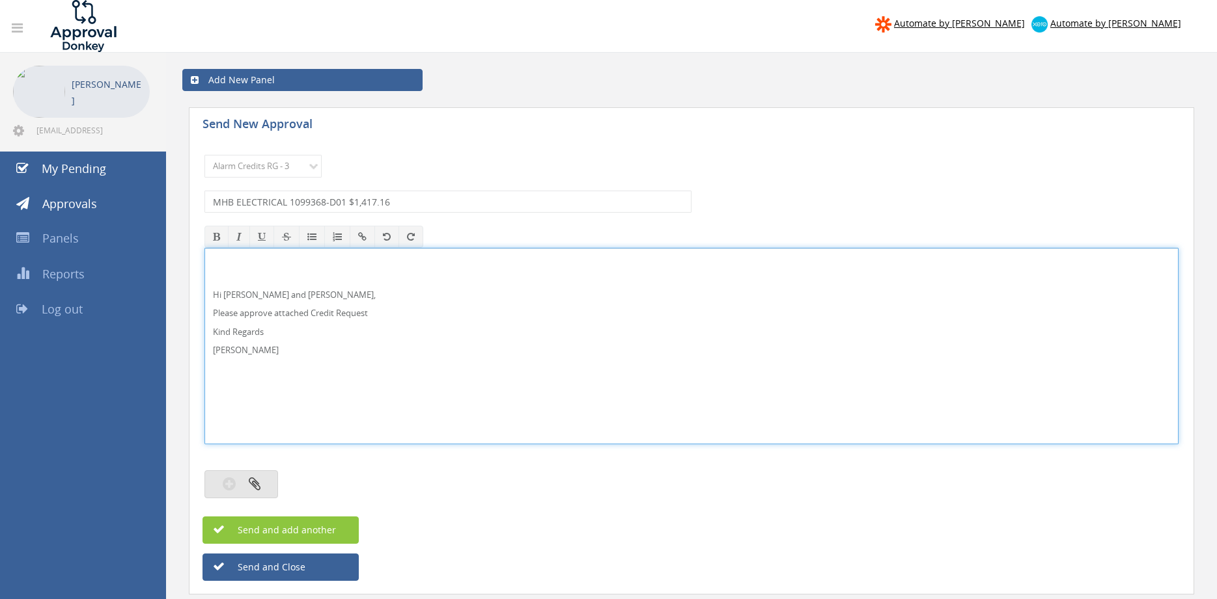
click at [262, 488] on button "button" at bounding box center [241, 485] width 74 height 28
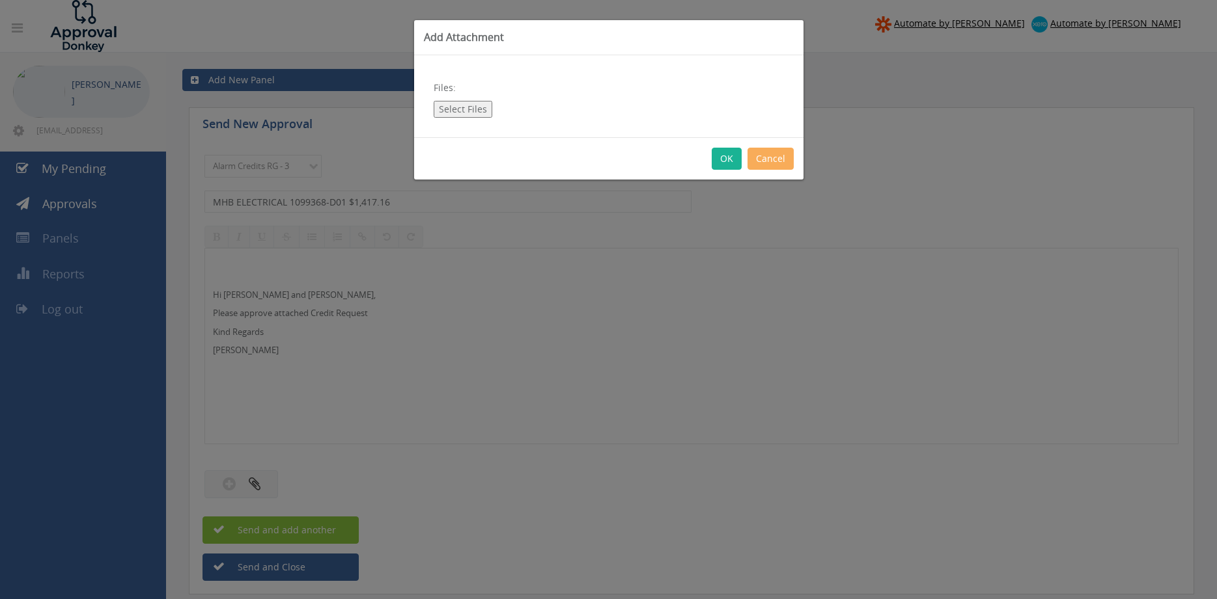
click at [469, 113] on button "Select Files" at bounding box center [463, 109] width 59 height 17
type input "C:\fakepath\MHB ELECTRICAL 1099368 Credit.pdf"
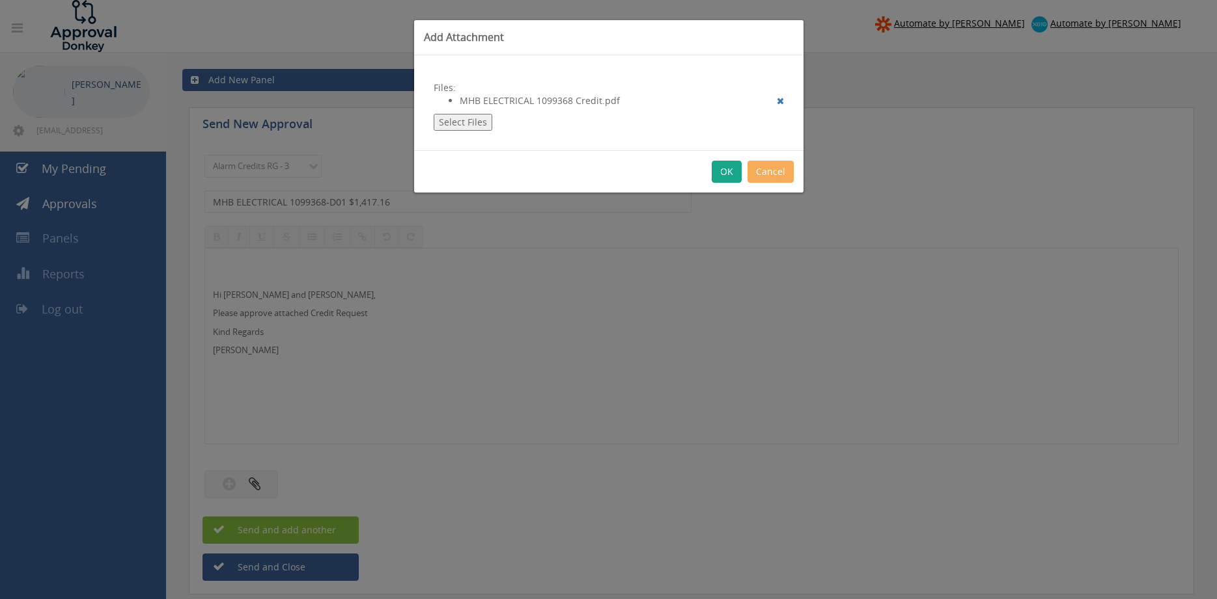
click at [726, 168] on button "OK" at bounding box center [726, 172] width 30 height 22
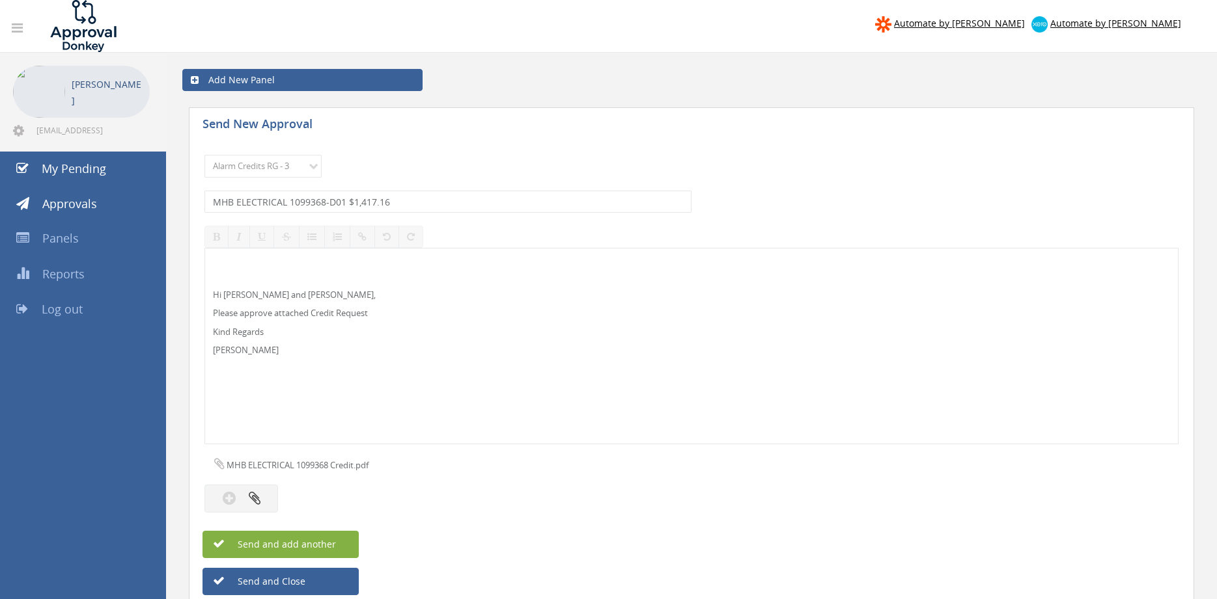
click at [327, 548] on span "Send and add another" at bounding box center [273, 544] width 126 height 12
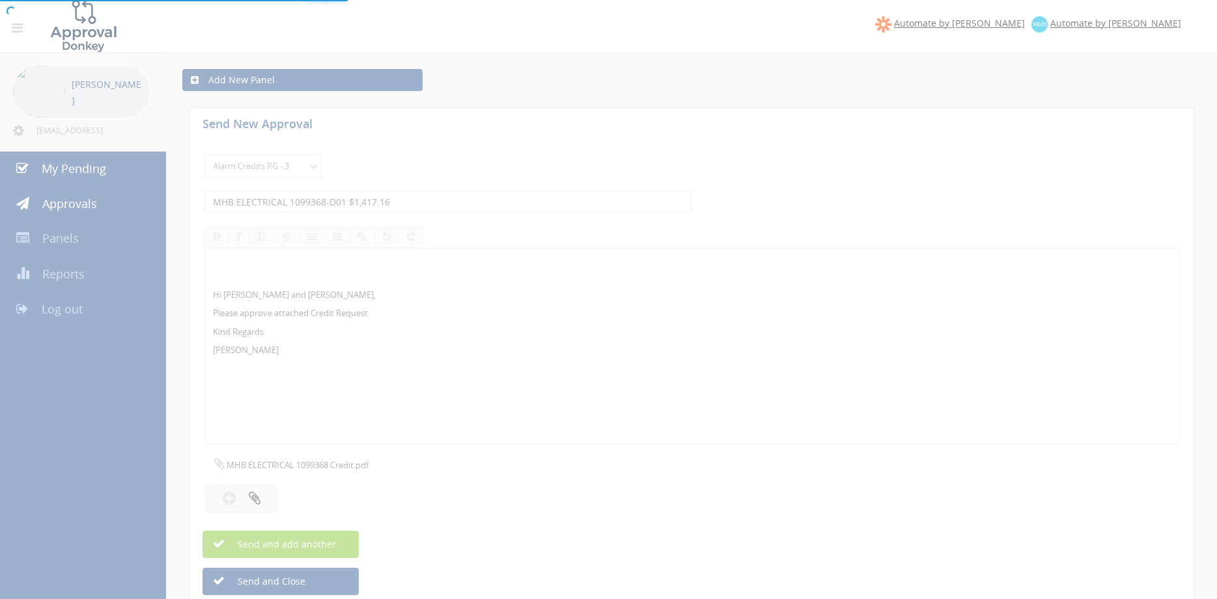
select select
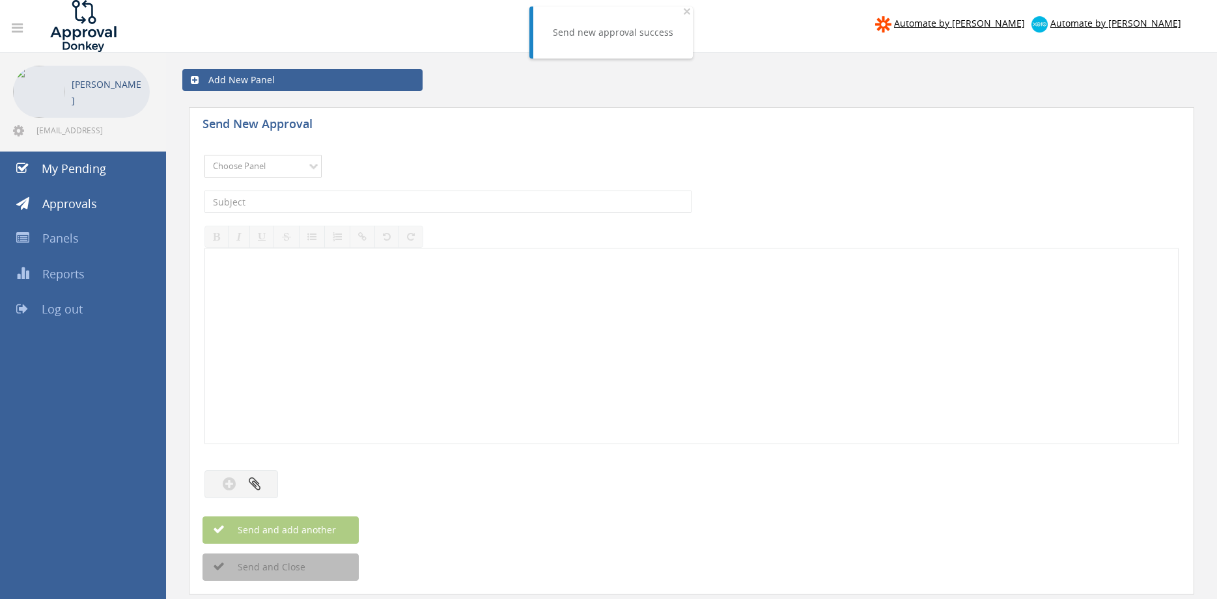
click at [204, 155] on select "Choose Panel Alarm Credits RG - 3 NZ Utilities Cable and SAI Global NZ Alarms-1…" at bounding box center [262, 166] width 117 height 23
select select "13144"
click option "Alarm Credits RG - 3" at bounding box center [0, 0] width 0 height 0
click at [260, 199] on input "text" at bounding box center [447, 202] width 487 height 22
type input "WORMALD BRISBANE 1059654-D01 $3,135.00"
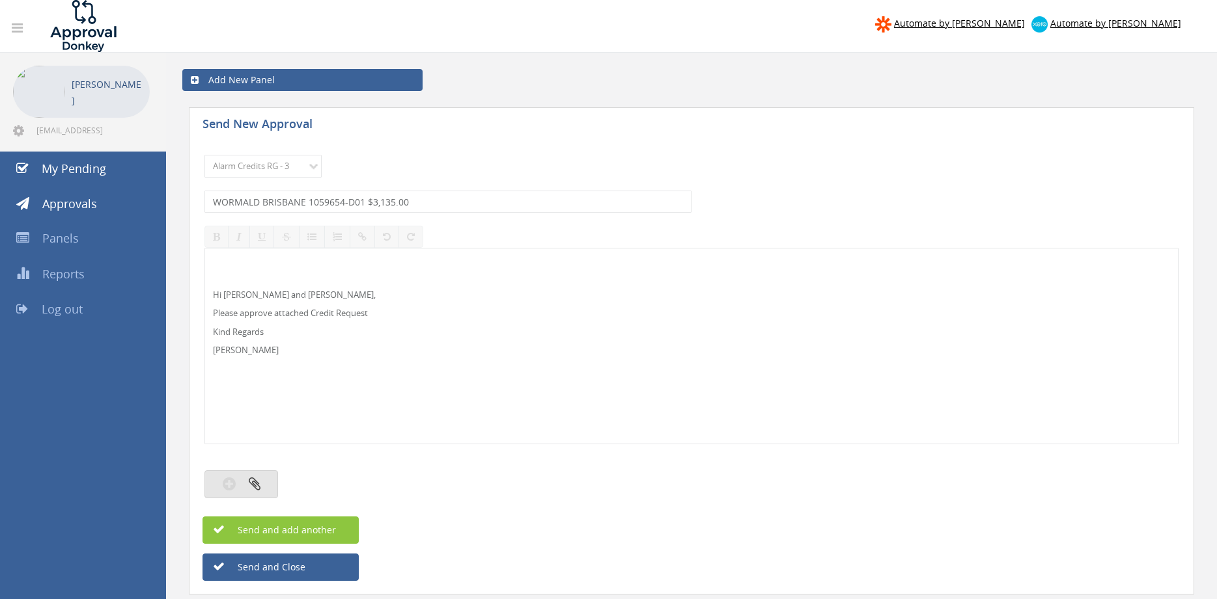
click at [249, 480] on button "button" at bounding box center [241, 485] width 74 height 28
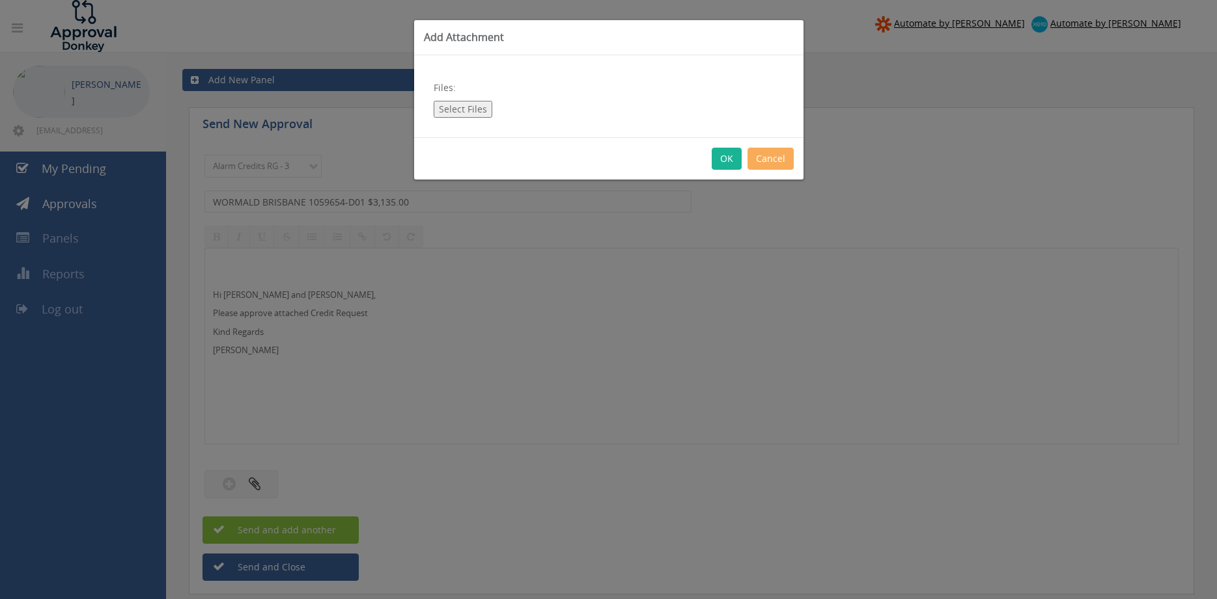
click at [473, 117] on div "Files: Select Files" at bounding box center [608, 96] width 389 height 82
click at [463, 111] on button "Select Files" at bounding box center [463, 109] width 59 height 17
type input "C:\fakepath\WORMALD BRISBANE 1059654-D01.pdf"
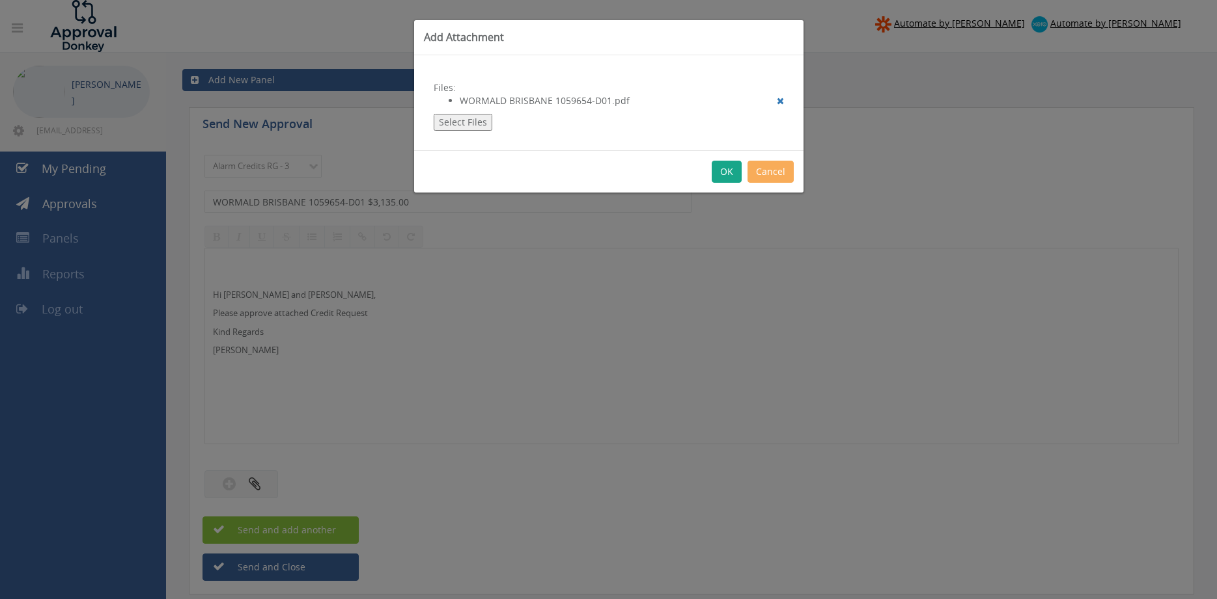
click at [723, 171] on button "OK" at bounding box center [726, 172] width 30 height 22
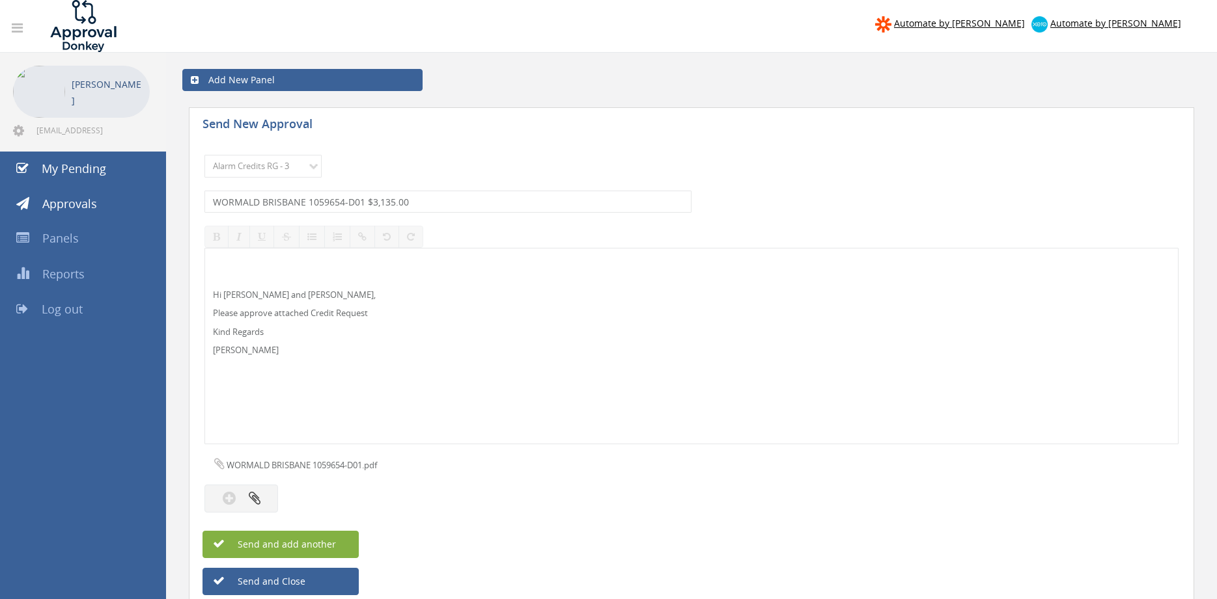
click at [330, 544] on span "Send and add another" at bounding box center [273, 544] width 126 height 12
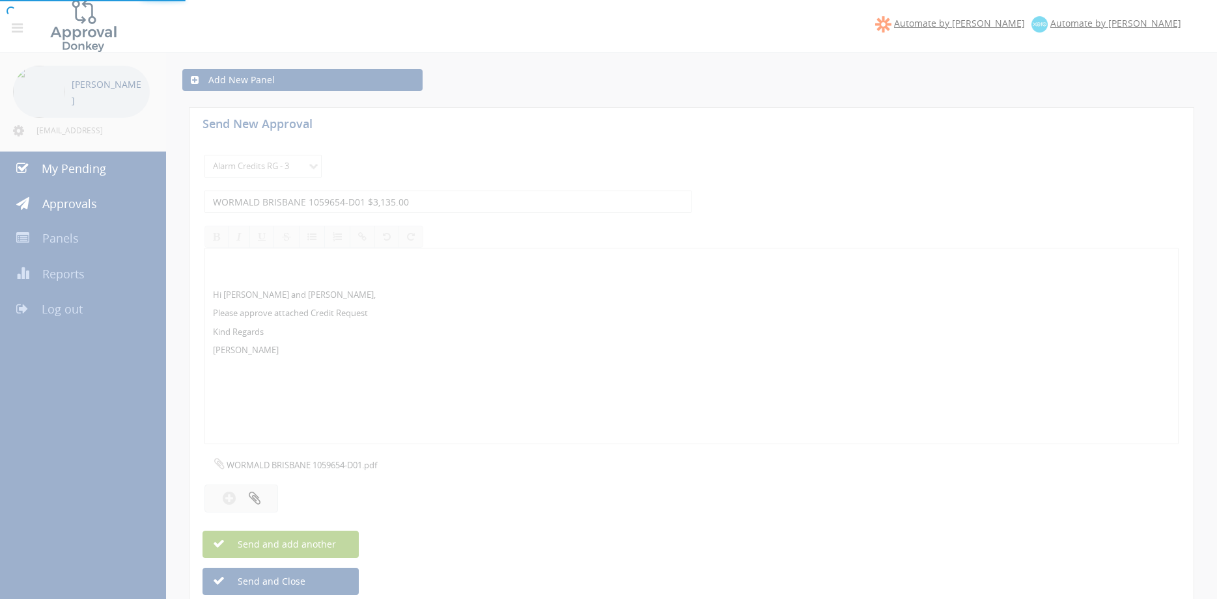
select select
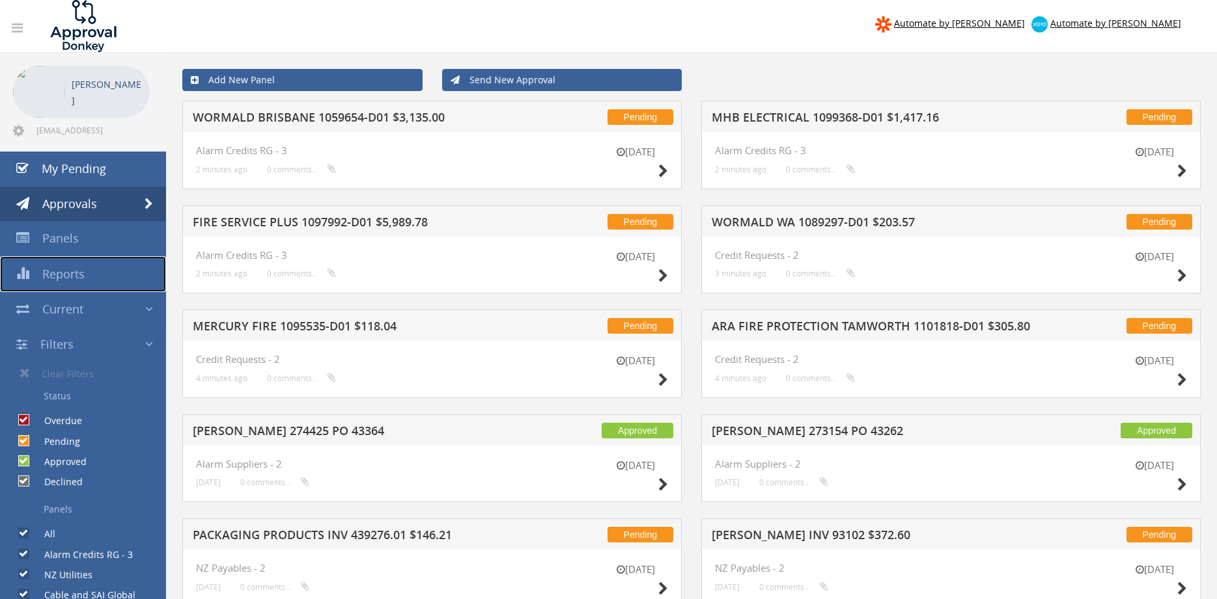
click at [77, 273] on span "Reports" at bounding box center [63, 274] width 42 height 16
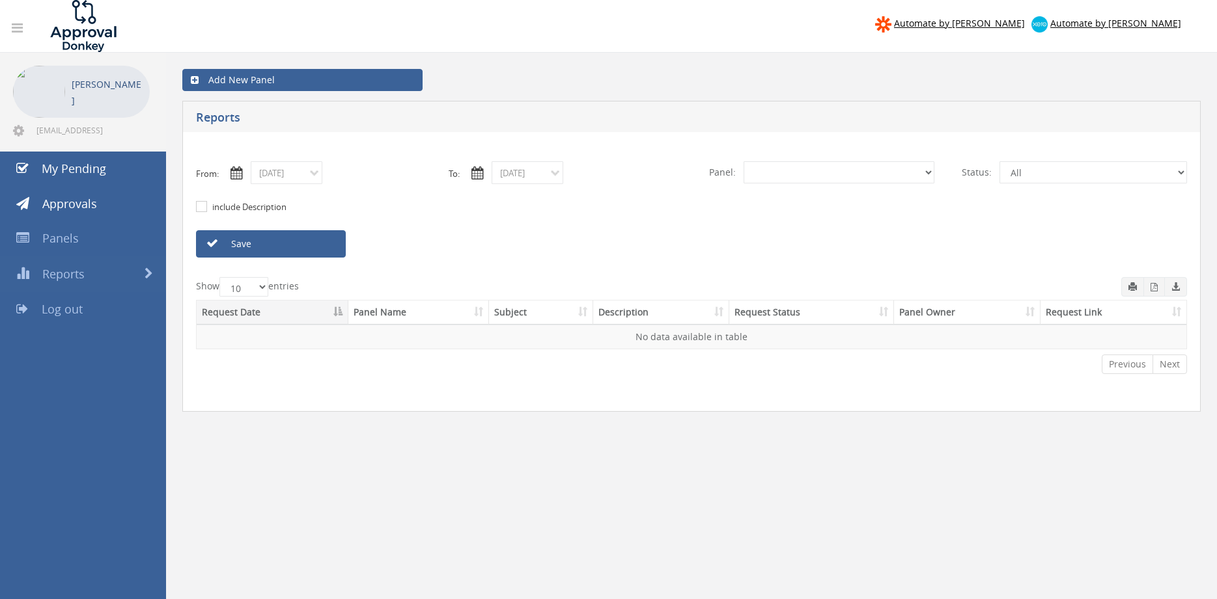
select select "number:0"
click at [301, 174] on input "09/18/2025" at bounding box center [287, 172] width 72 height 23
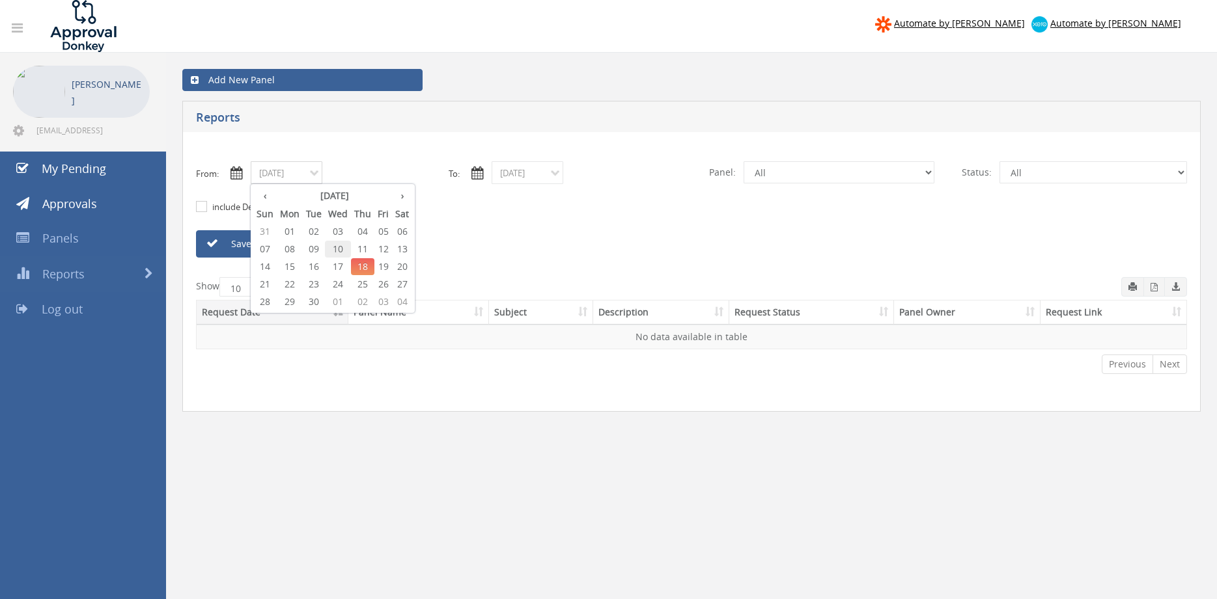
click at [335, 246] on span "10" at bounding box center [338, 249] width 26 height 17
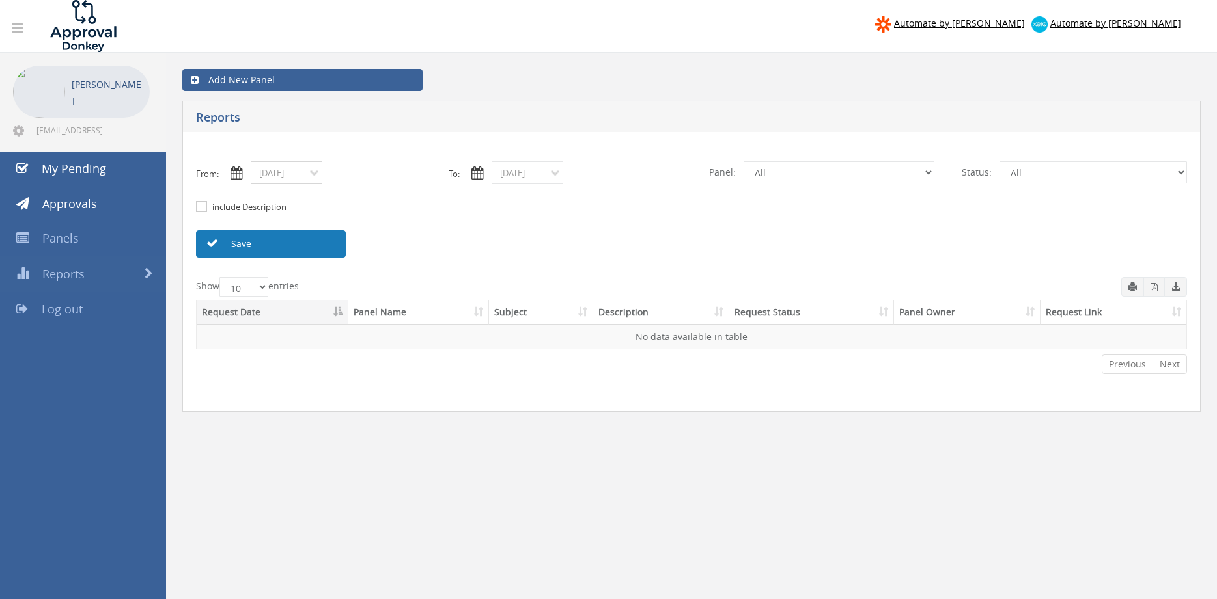
type input "09/10/2025"
click at [519, 175] on input "09/18/2025" at bounding box center [527, 172] width 72 height 23
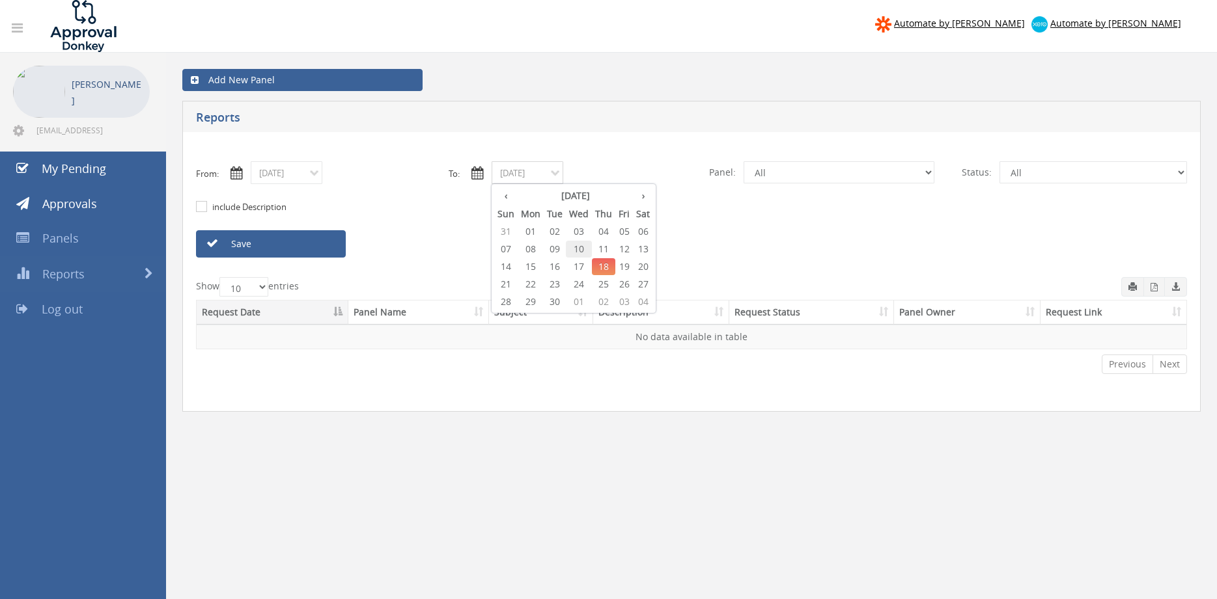
click at [581, 250] on span "10" at bounding box center [579, 249] width 26 height 17
type input "09/10/2025"
select select "number:9632"
click option "Suppliers" at bounding box center [0, 0] width 0 height 0
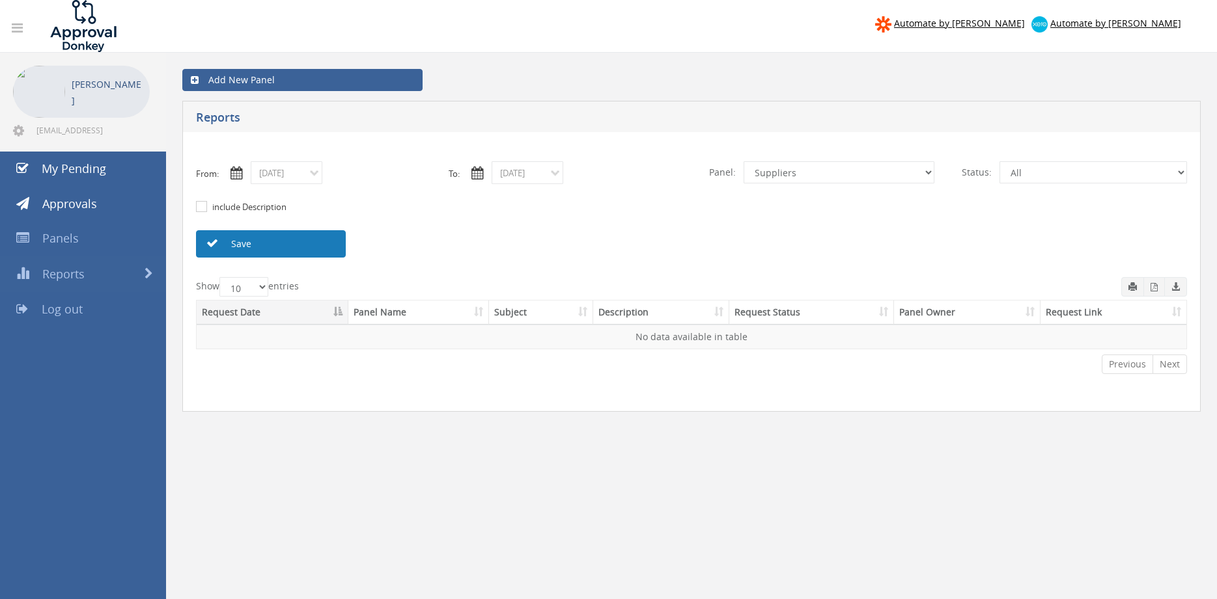
click at [327, 245] on link "Save" at bounding box center [271, 243] width 150 height 27
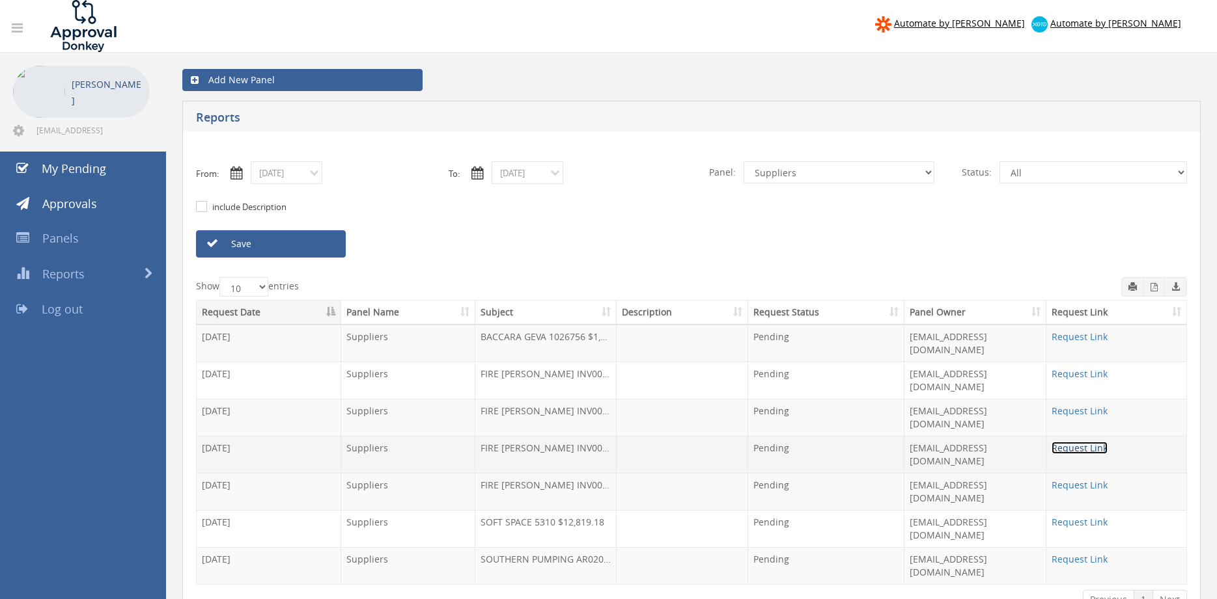
click at [1067, 442] on link "Request Link" at bounding box center [1079, 448] width 56 height 12
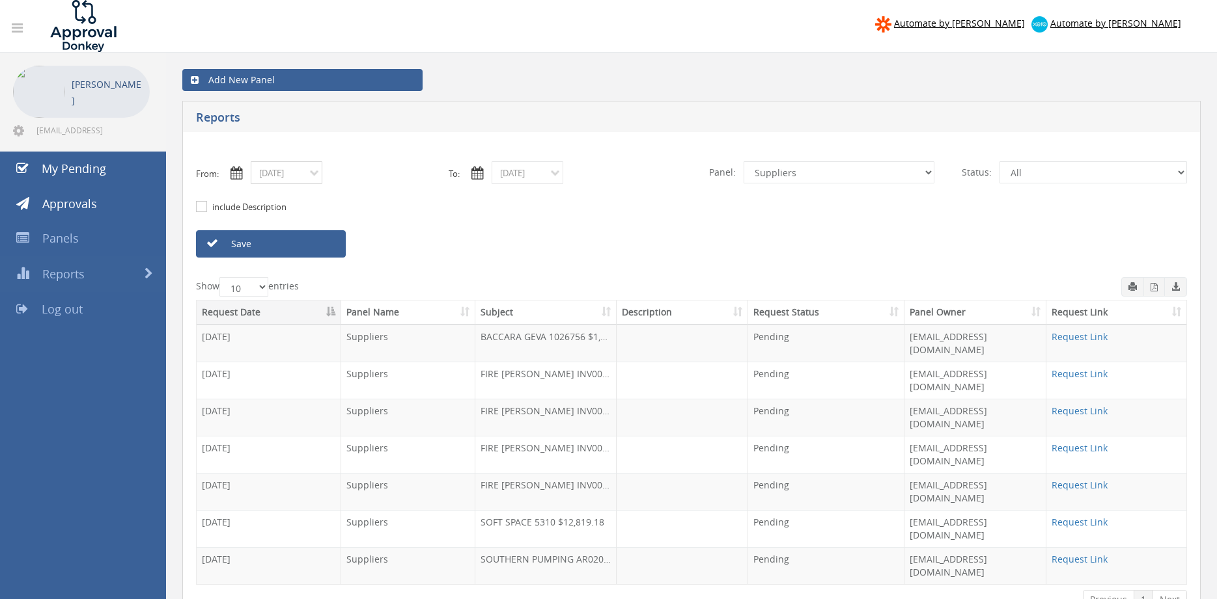
click at [307, 180] on input "09/10/2025" at bounding box center [287, 172] width 72 height 23
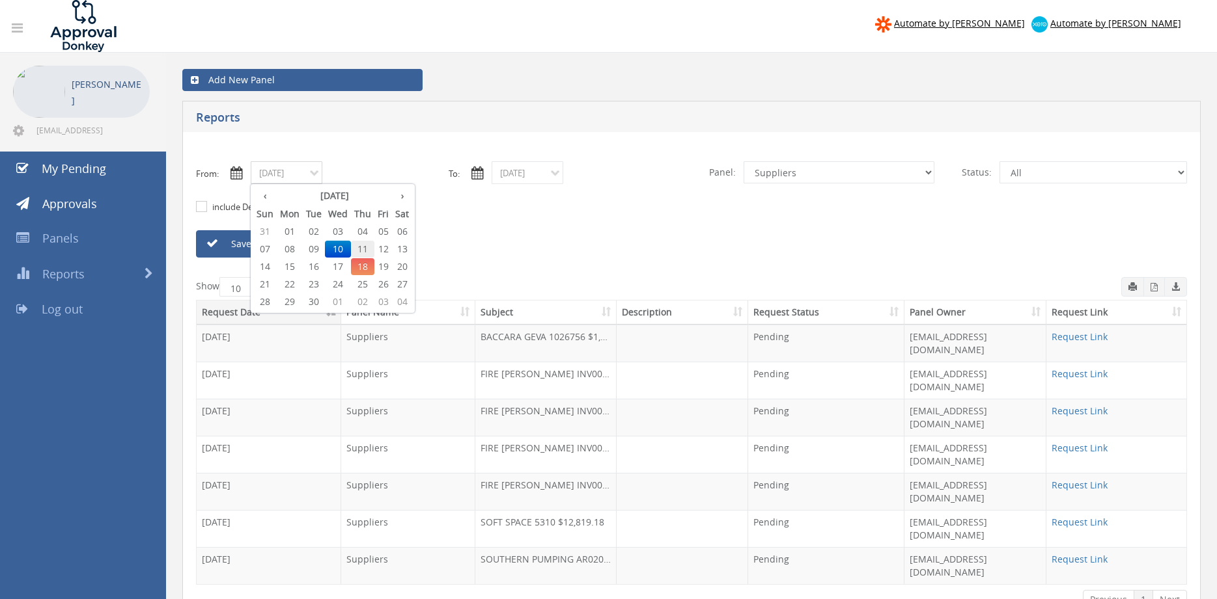
click at [365, 249] on span "11" at bounding box center [362, 249] width 23 height 17
type input "09/11/2025"
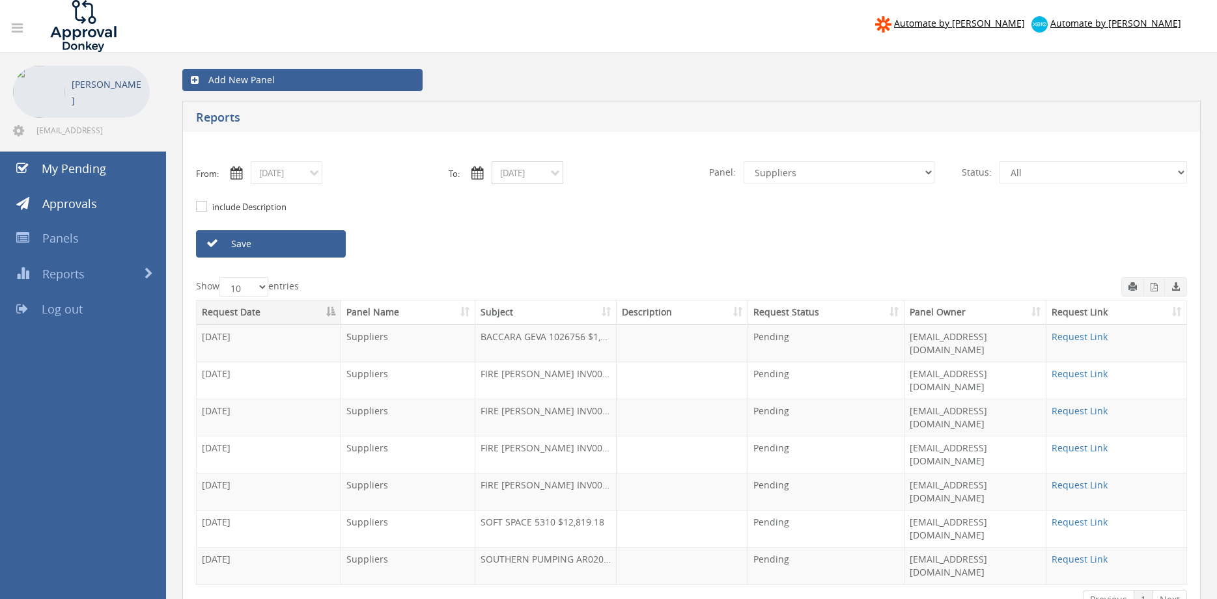
click at [539, 176] on input "09/10/2025" at bounding box center [527, 172] width 72 height 23
click at [607, 247] on span "11" at bounding box center [603, 249] width 23 height 17
type input "09/11/2025"
click at [318, 242] on link "Save" at bounding box center [271, 243] width 150 height 27
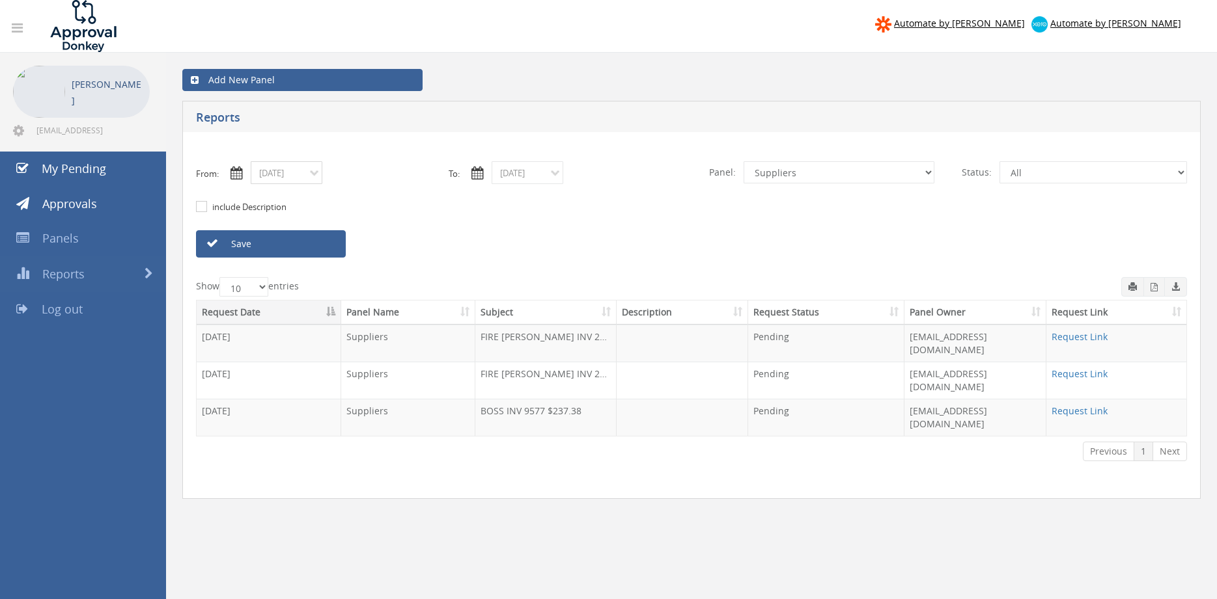
click at [281, 174] on input "09/11/2025" at bounding box center [287, 172] width 72 height 23
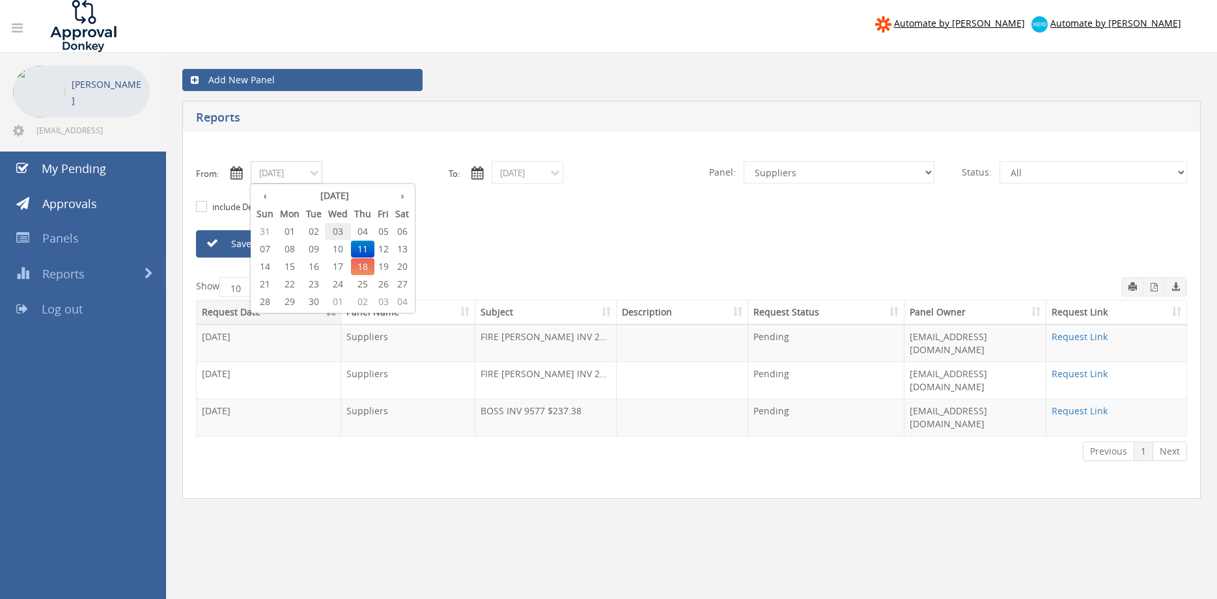
click at [340, 231] on span "03" at bounding box center [338, 231] width 26 height 17
type input "09/03/2025"
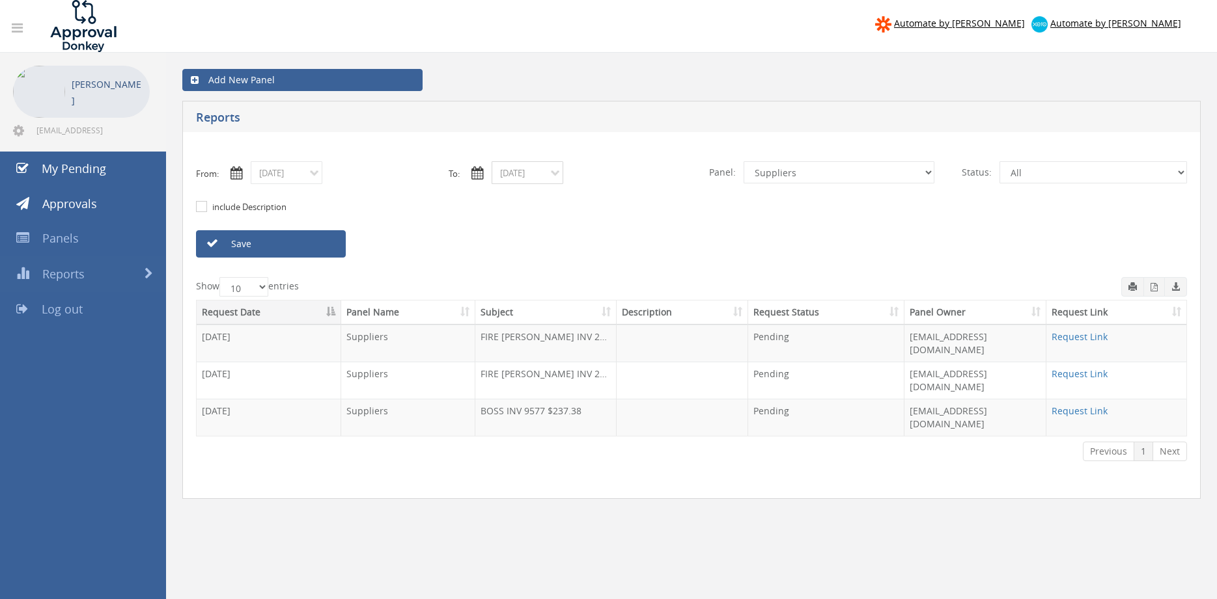
click at [530, 180] on input "09/11/2025" at bounding box center [527, 172] width 72 height 23
click at [642, 197] on th "›" at bounding box center [643, 196] width 20 height 18
click at [507, 196] on th "‹" at bounding box center [505, 196] width 23 height 18
click at [578, 230] on span "03" at bounding box center [579, 231] width 26 height 17
type input "09/03/2025"
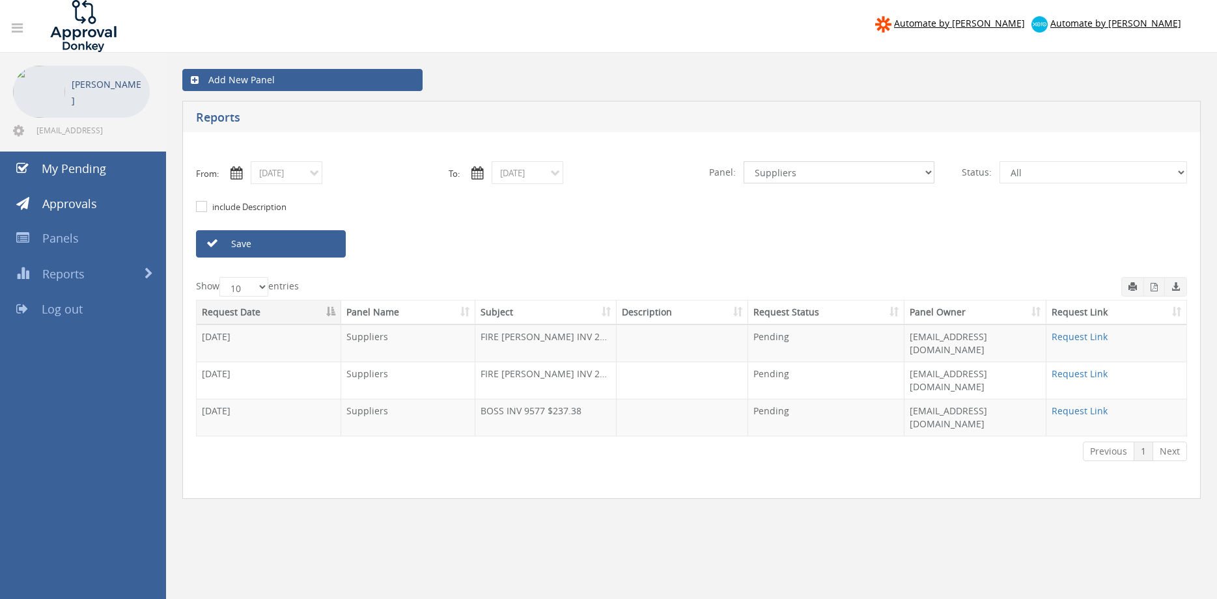
click at [743, 161] on select "All Alarm Credits RG - 3 NZ Utilities Cable and SAI Global NZ Alarms-1 NZ FX Pa…" at bounding box center [838, 172] width 191 height 22
select select "number:9744"
click option "Flamestop Utilities" at bounding box center [0, 0] width 0 height 0
click at [329, 247] on link "Save" at bounding box center [271, 243] width 150 height 27
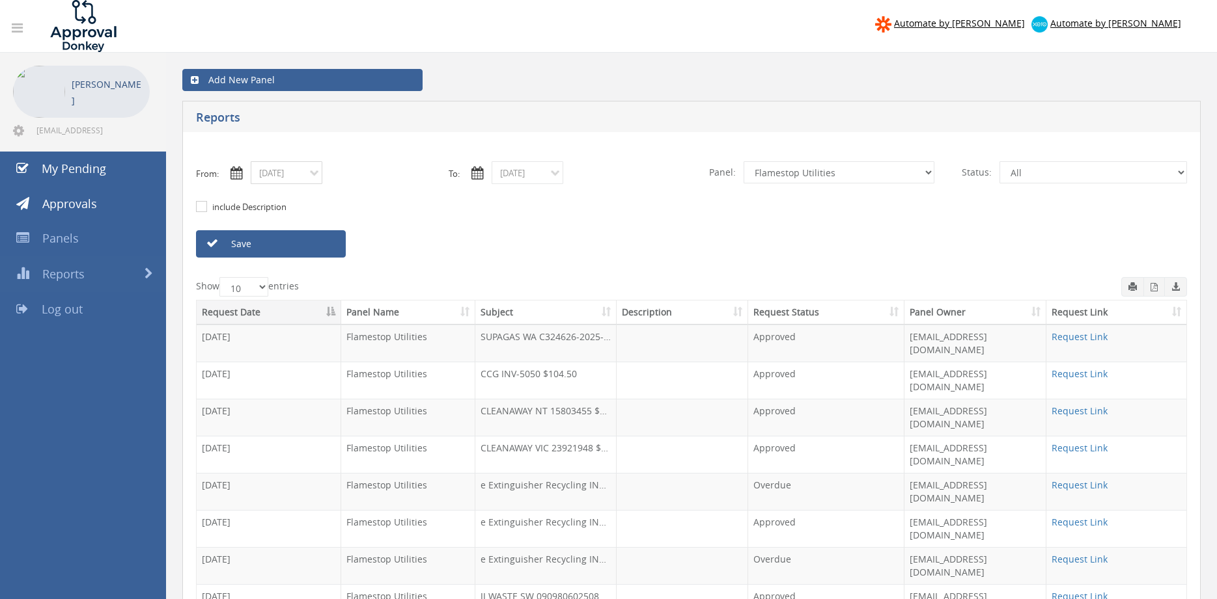
click at [286, 173] on input "09/03/2025" at bounding box center [287, 172] width 72 height 23
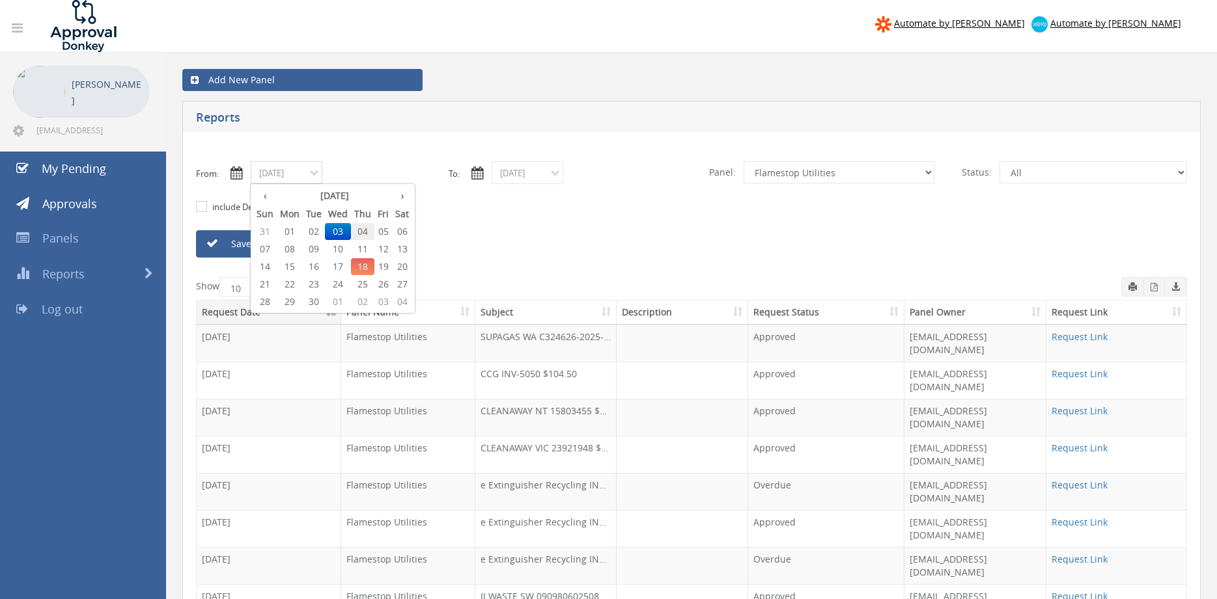
click at [360, 229] on span "04" at bounding box center [362, 231] width 23 height 17
type input "09/04/2025"
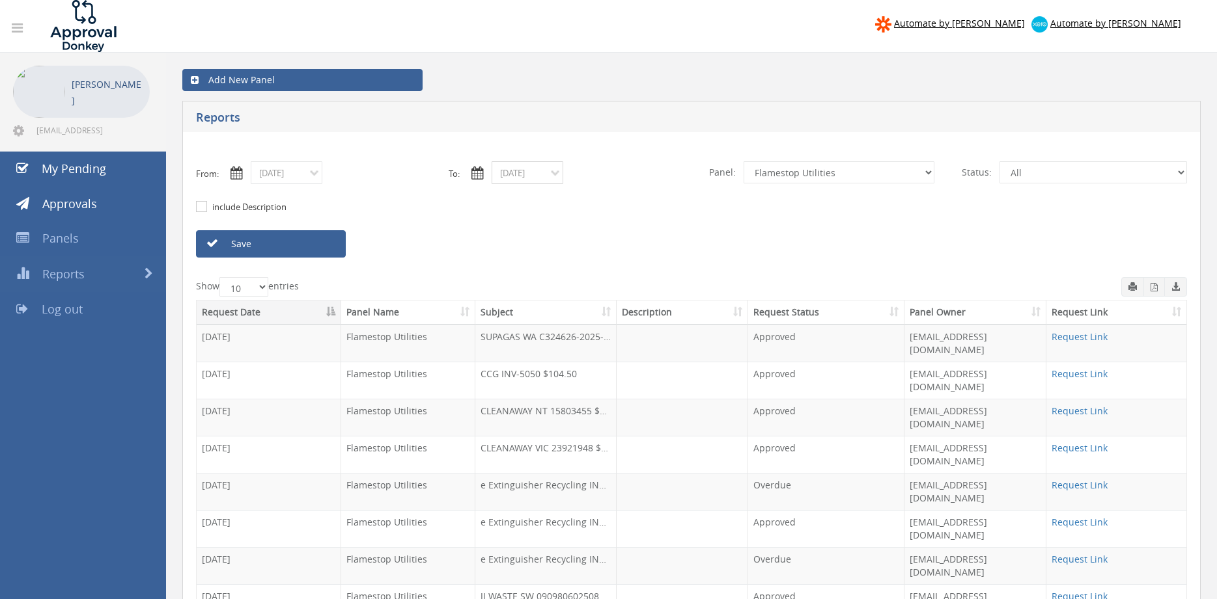
click at [539, 178] on input "09/03/2025" at bounding box center [527, 172] width 72 height 23
click at [603, 232] on span "04" at bounding box center [603, 231] width 23 height 17
type input "09/04/2025"
click at [330, 243] on link "Save" at bounding box center [271, 243] width 150 height 27
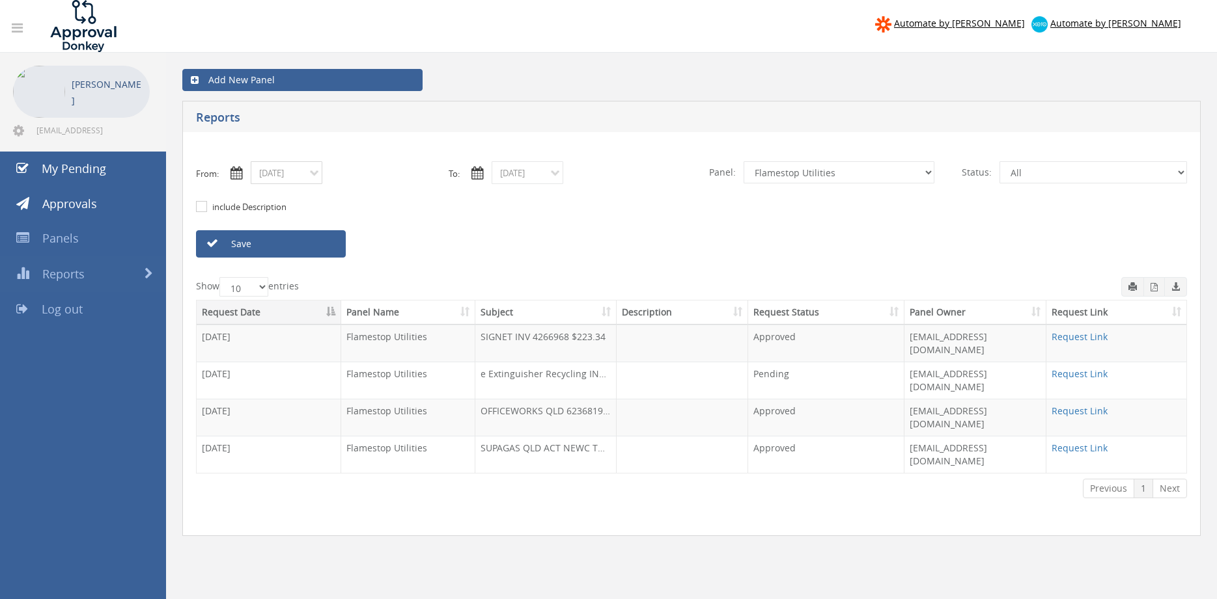
click at [273, 175] on input "09/04/2025" at bounding box center [287, 172] width 72 height 23
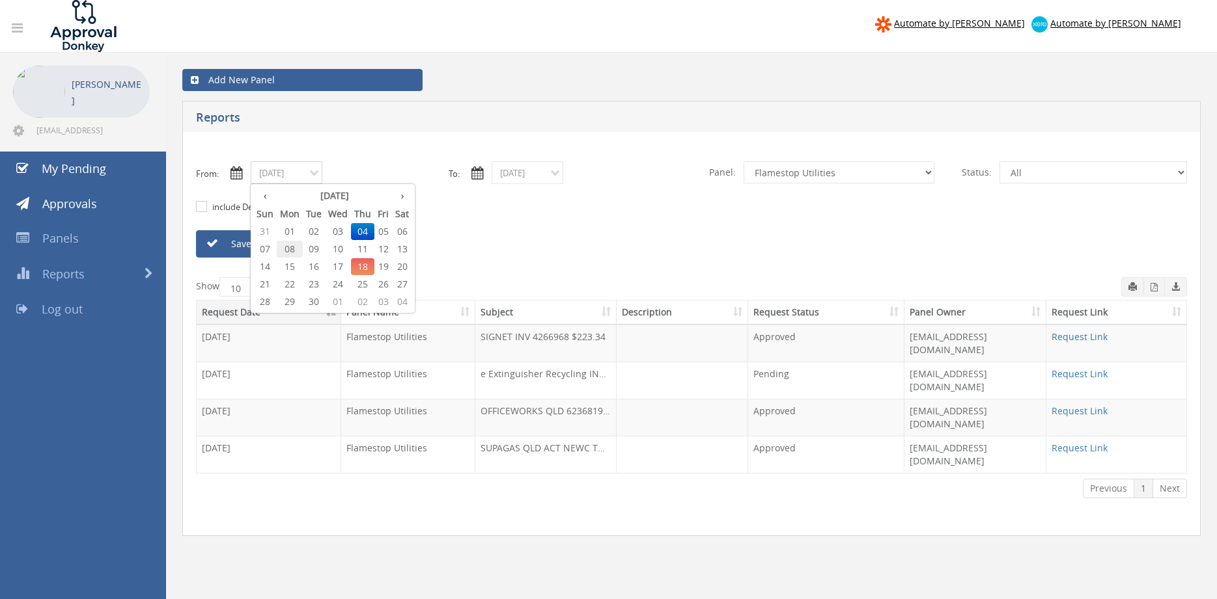
click at [294, 247] on span "08" at bounding box center [290, 249] width 26 height 17
type input "09/08/2025"
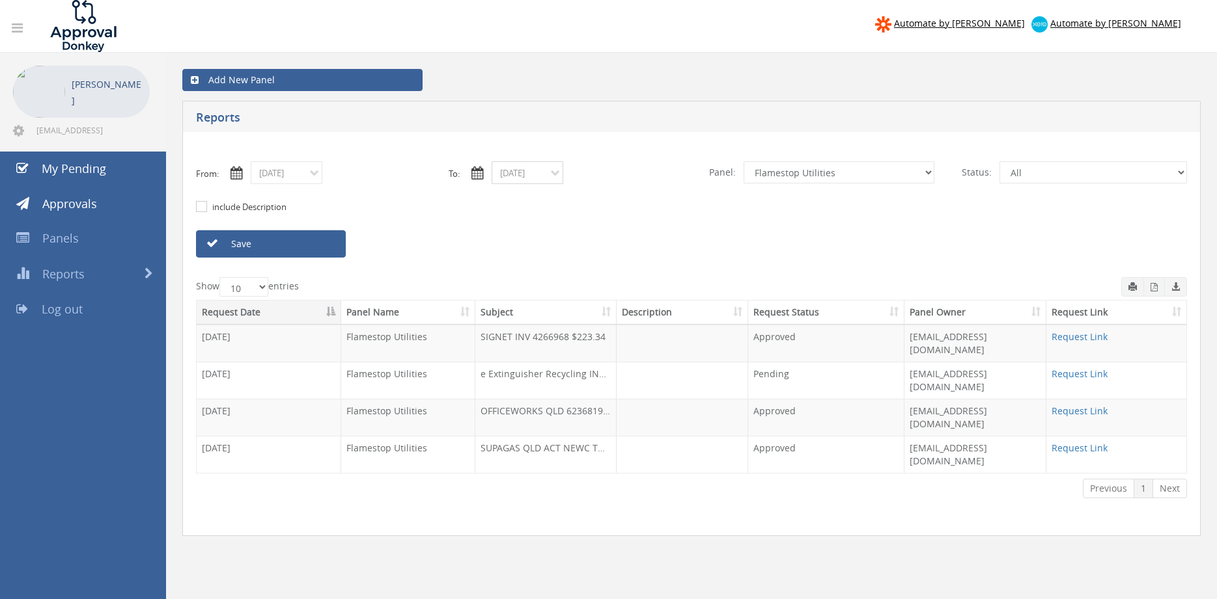
click at [513, 175] on input "09/04/2025" at bounding box center [527, 172] width 72 height 23
click at [532, 247] on span "08" at bounding box center [530, 249] width 26 height 17
type input "09/08/2025"
click at [310, 242] on link "Save" at bounding box center [271, 243] width 150 height 27
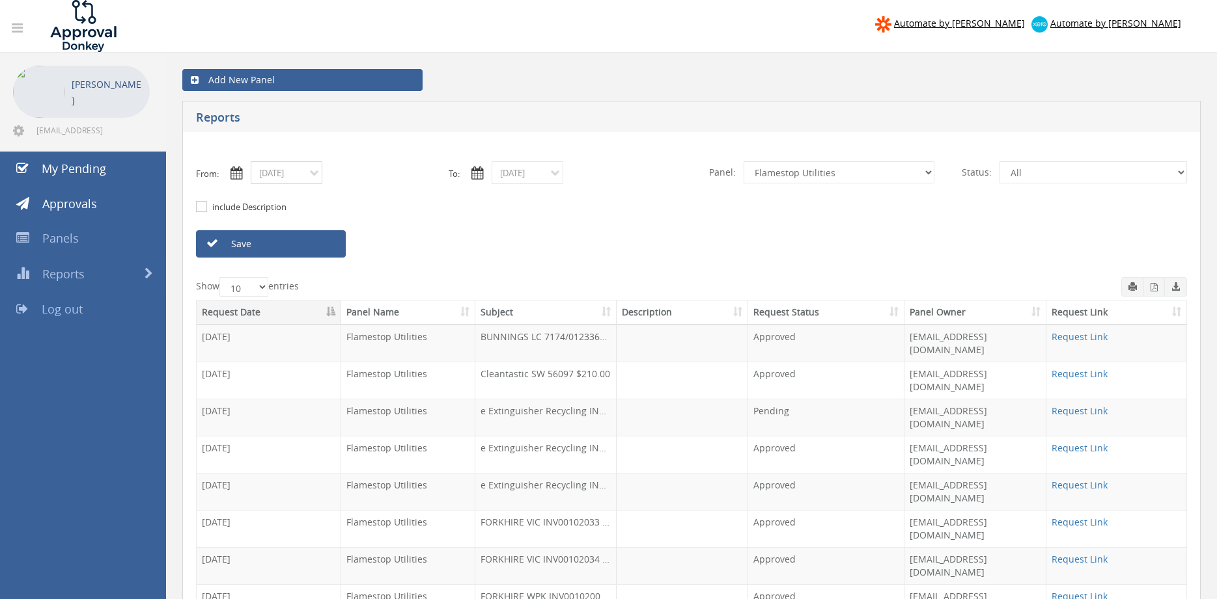
click at [287, 180] on input "09/08/2025" at bounding box center [287, 172] width 72 height 23
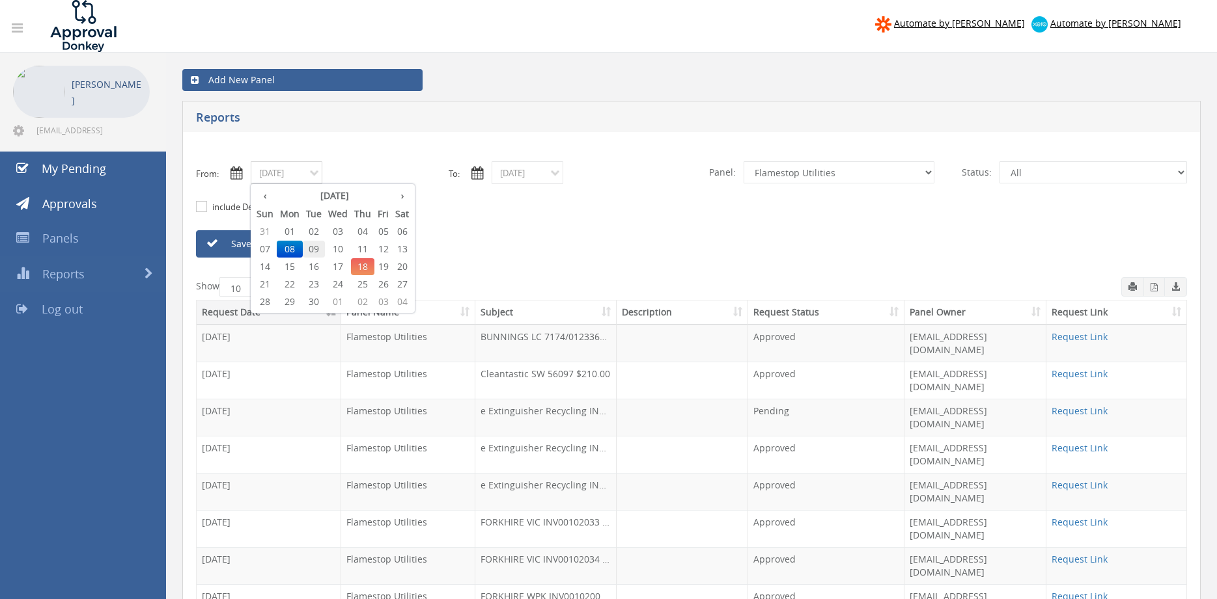
click at [320, 247] on span "09" at bounding box center [314, 249] width 22 height 17
type input "09/09/2025"
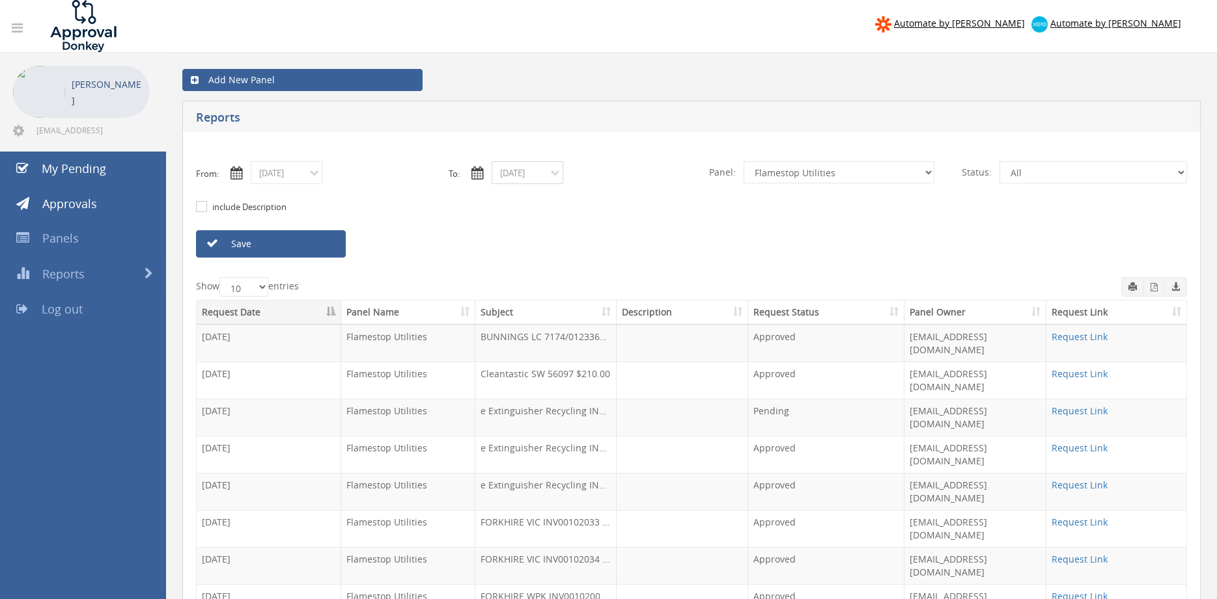
click at [519, 180] on input "09/08/2025" at bounding box center [527, 172] width 72 height 23
click at [557, 249] on span "09" at bounding box center [555, 249] width 22 height 17
type input "09/09/2025"
click at [320, 247] on link "Save" at bounding box center [271, 243] width 150 height 27
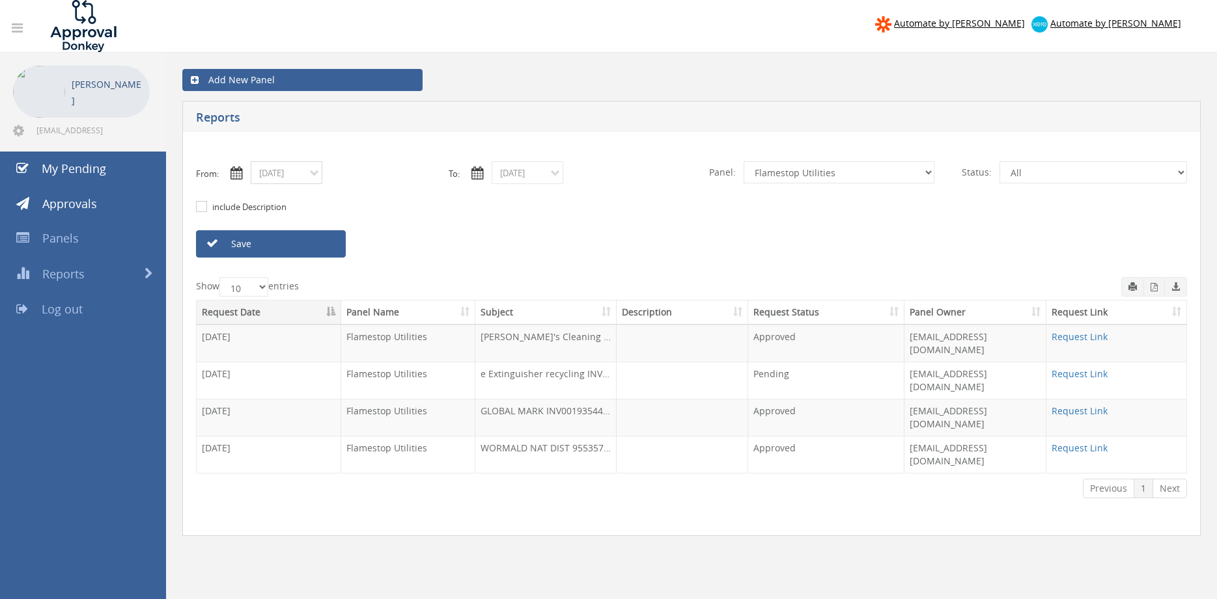
click at [279, 173] on input "09/09/2025" at bounding box center [287, 172] width 72 height 23
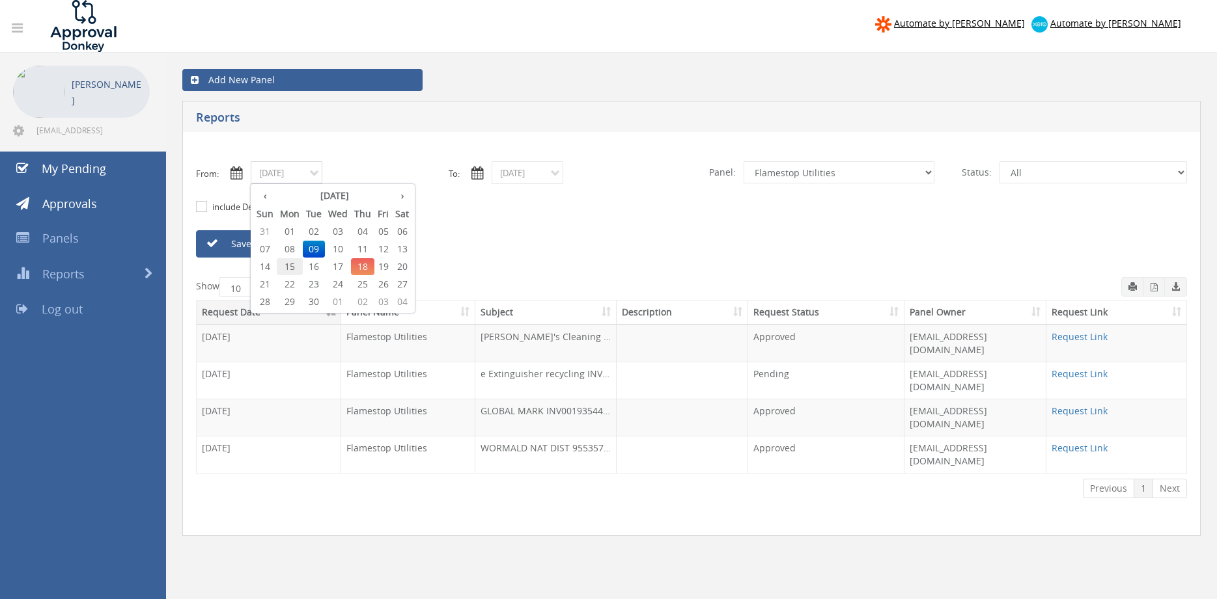
click at [292, 264] on span "15" at bounding box center [290, 266] width 26 height 17
type input "09/15/2025"
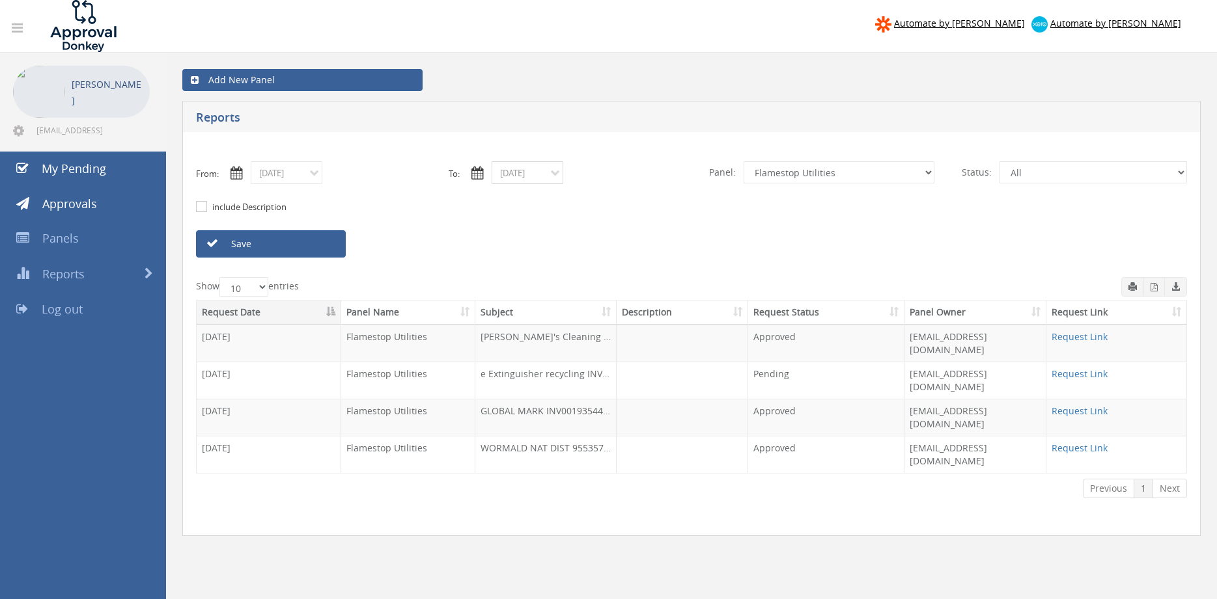
click at [512, 174] on input "09/09/2025" at bounding box center [527, 172] width 72 height 23
drag, startPoint x: 536, startPoint y: 263, endPoint x: 501, endPoint y: 260, distance: 35.3
click at [535, 264] on span "15" at bounding box center [530, 266] width 26 height 17
type input "09/15/2025"
click at [332, 241] on link "Save" at bounding box center [271, 243] width 150 height 27
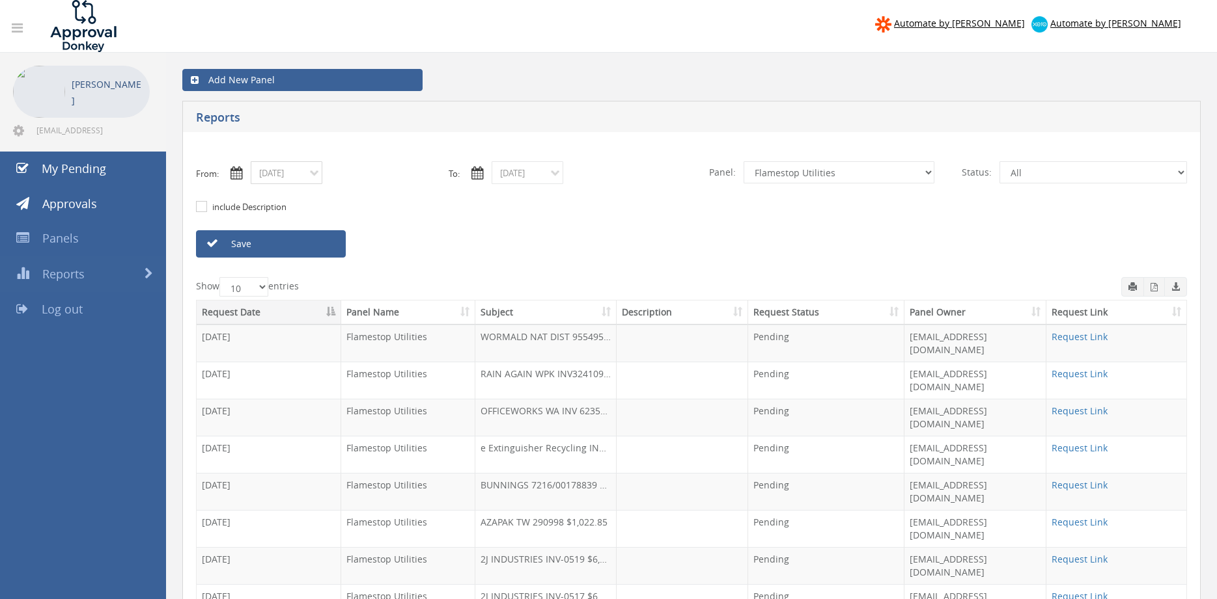
click at [303, 176] on input "09/15/2025" at bounding box center [287, 172] width 72 height 23
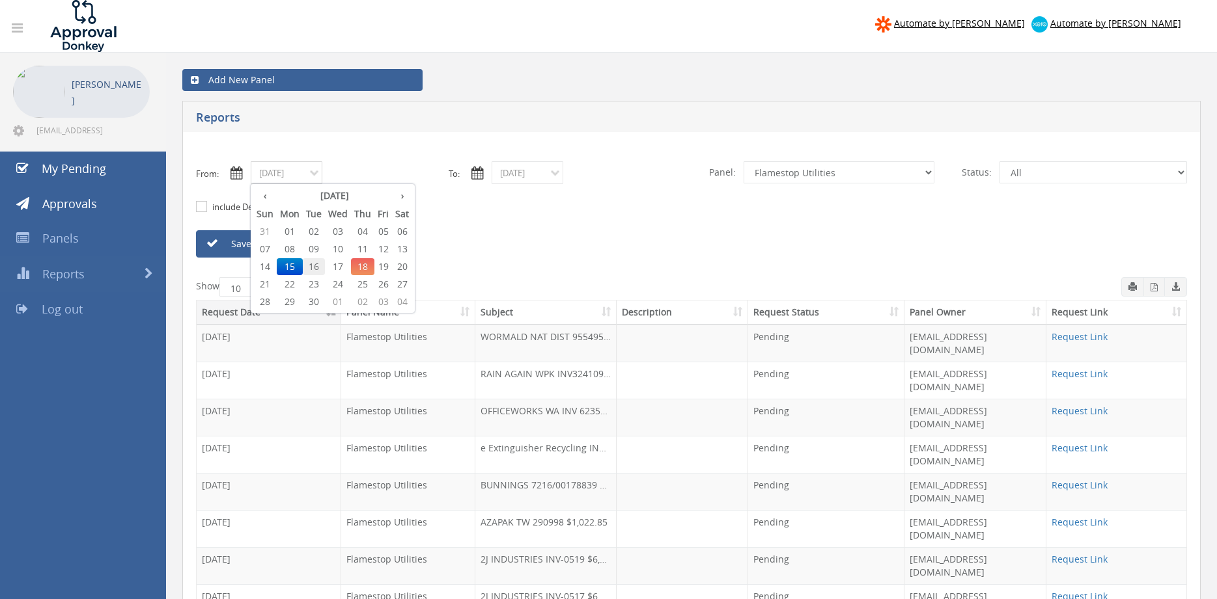
click at [316, 266] on span "16" at bounding box center [314, 266] width 22 height 17
type input "09/16/2025"
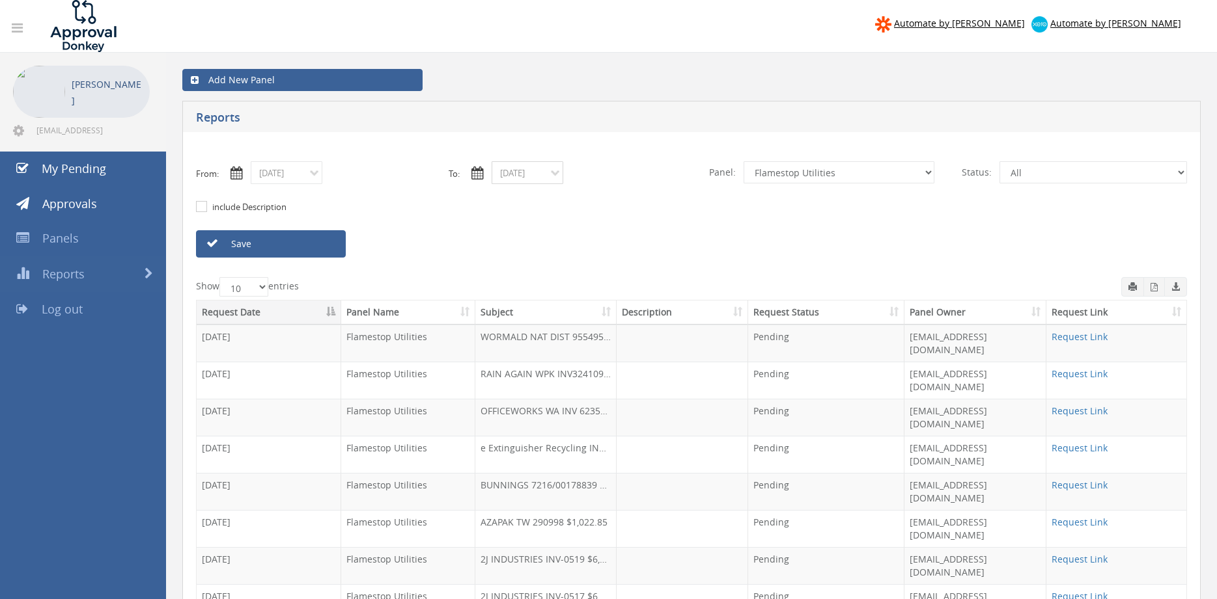
click at [512, 176] on input "09/15/2025" at bounding box center [527, 172] width 72 height 23
drag, startPoint x: 553, startPoint y: 264, endPoint x: 540, endPoint y: 262, distance: 13.8
click at [553, 264] on span "16" at bounding box center [555, 266] width 22 height 17
type input "09/16/2025"
click at [317, 245] on link "Save" at bounding box center [271, 243] width 150 height 27
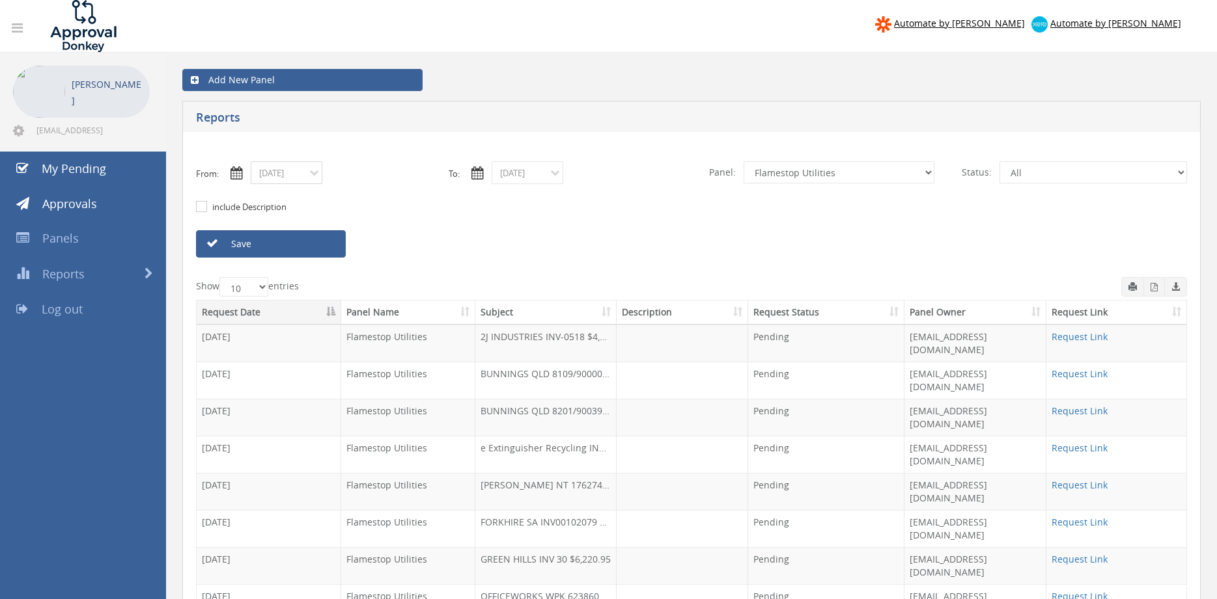
click at [303, 172] on input "09/16/2025" at bounding box center [287, 172] width 72 height 23
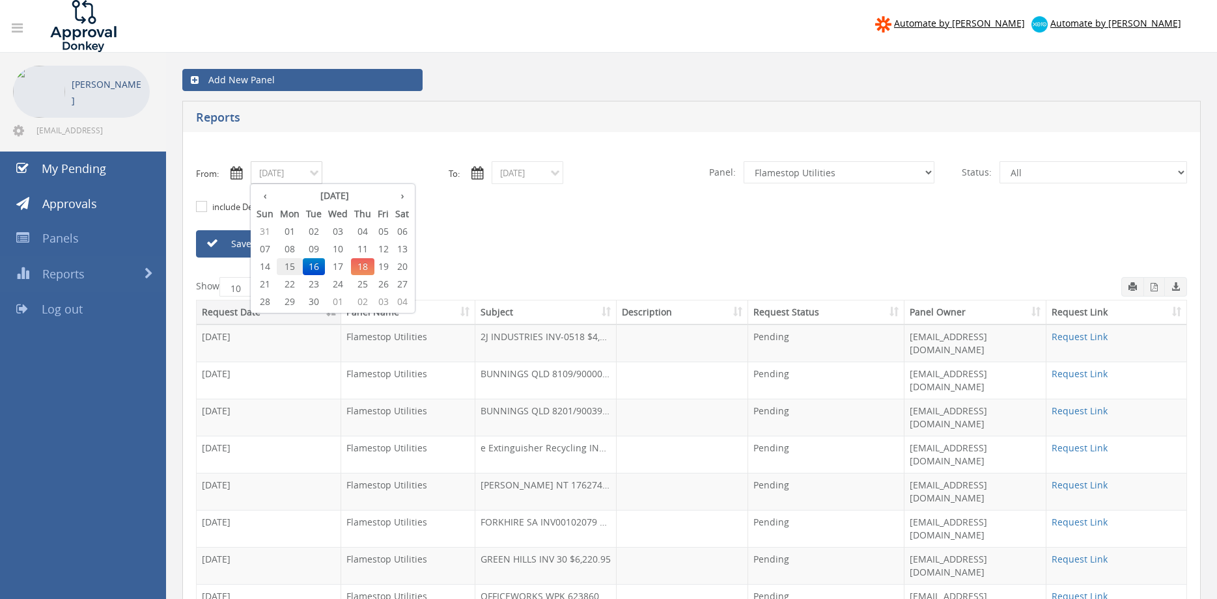
click at [295, 263] on span "15" at bounding box center [290, 266] width 26 height 17
type input "09/15/2025"
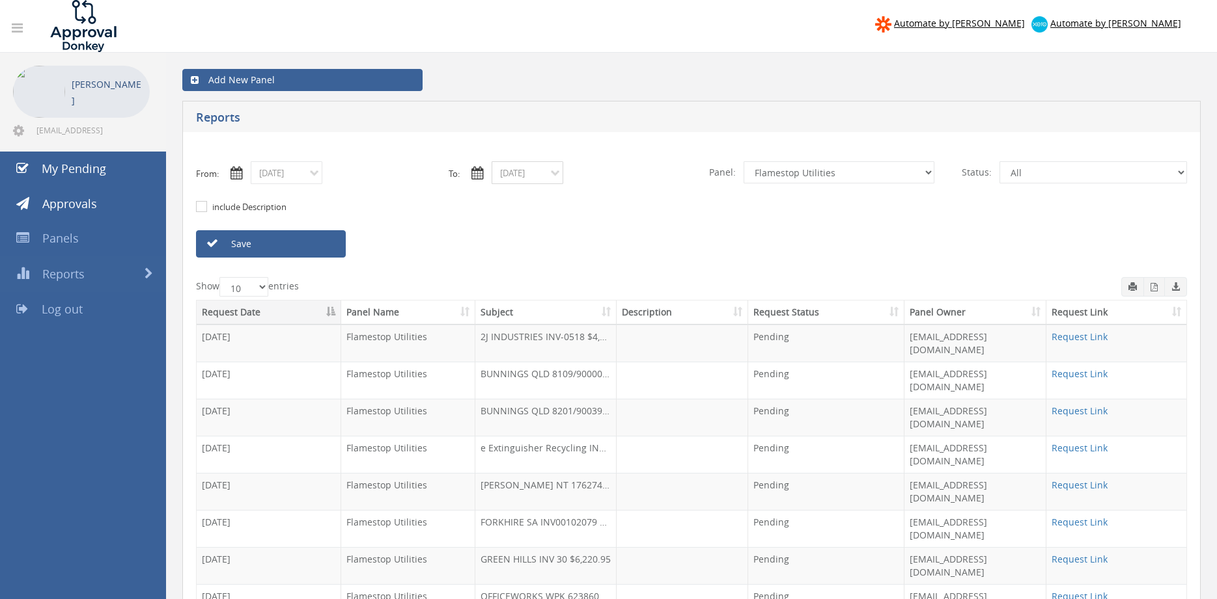
click at [520, 171] on input "09/16/2025" at bounding box center [527, 172] width 72 height 23
click at [534, 268] on span "15" at bounding box center [530, 266] width 26 height 17
type input "09/15/2025"
click at [743, 161] on select "All Alarm Credits RG - 3 NZ Utilities Cable and SAI Global NZ Alarms-1 NZ FX Pa…" at bounding box center [838, 172] width 191 height 22
click option "Alarm Suppliers - 2" at bounding box center [0, 0] width 0 height 0
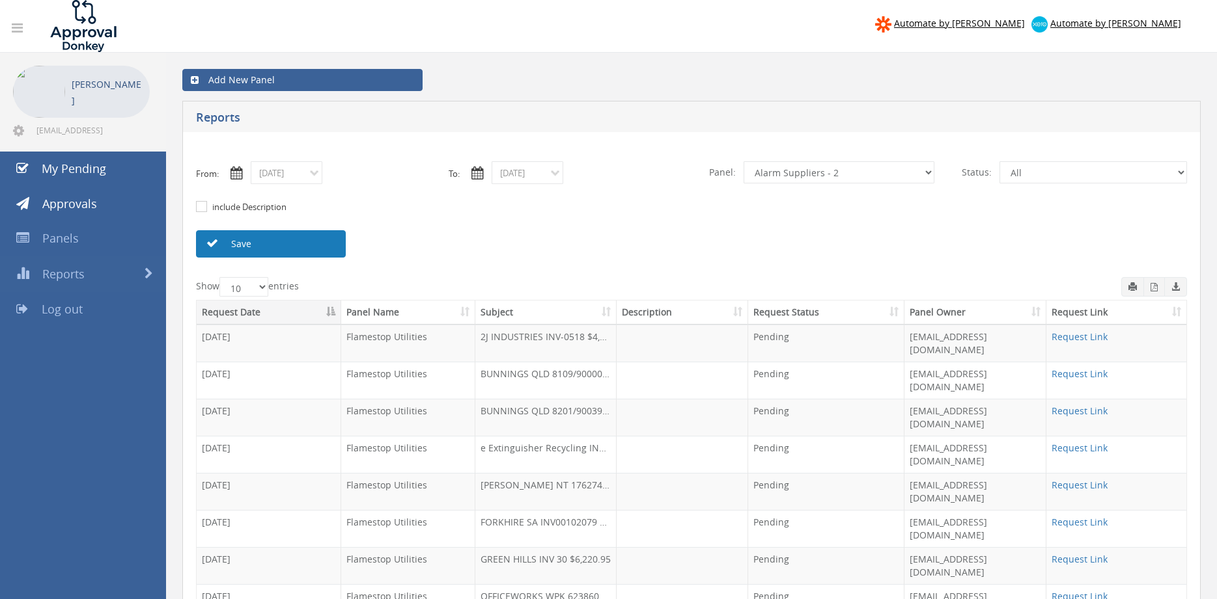
click at [319, 240] on link "Save" at bounding box center [271, 243] width 150 height 27
click at [1153, 286] on icon "button" at bounding box center [1153, 287] width 7 height 8
click at [1154, 291] on icon "button" at bounding box center [1153, 287] width 7 height 8
select select "number:13144"
click option "Alarm Credits RG - 3" at bounding box center [0, 0] width 0 height 0
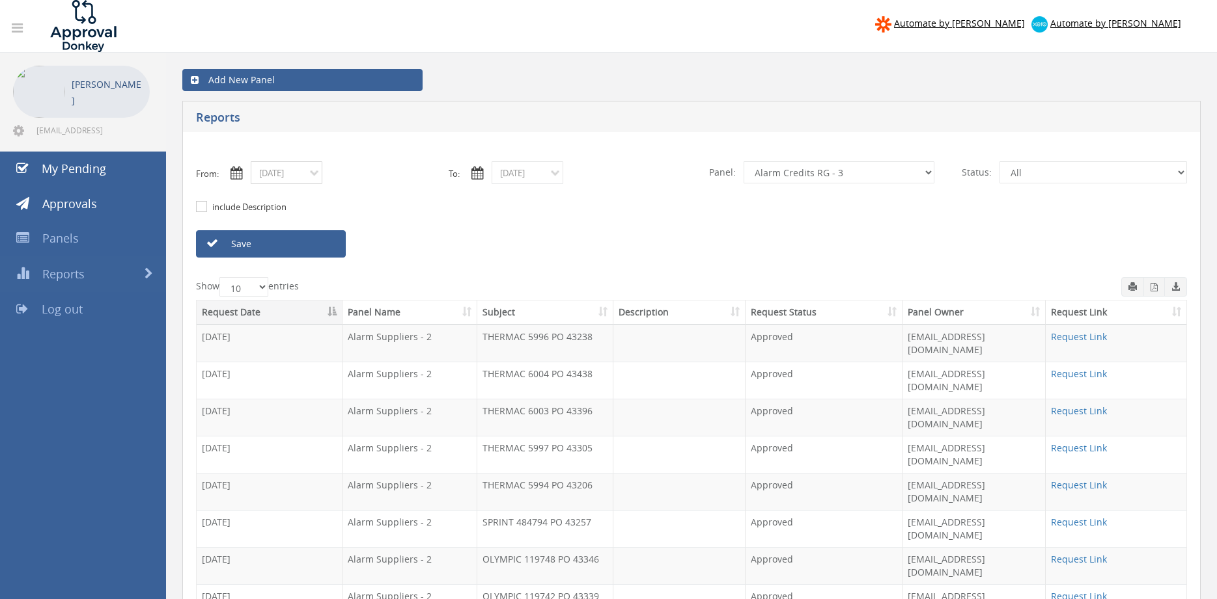
click at [284, 168] on input "09/15/2025" at bounding box center [287, 172] width 72 height 23
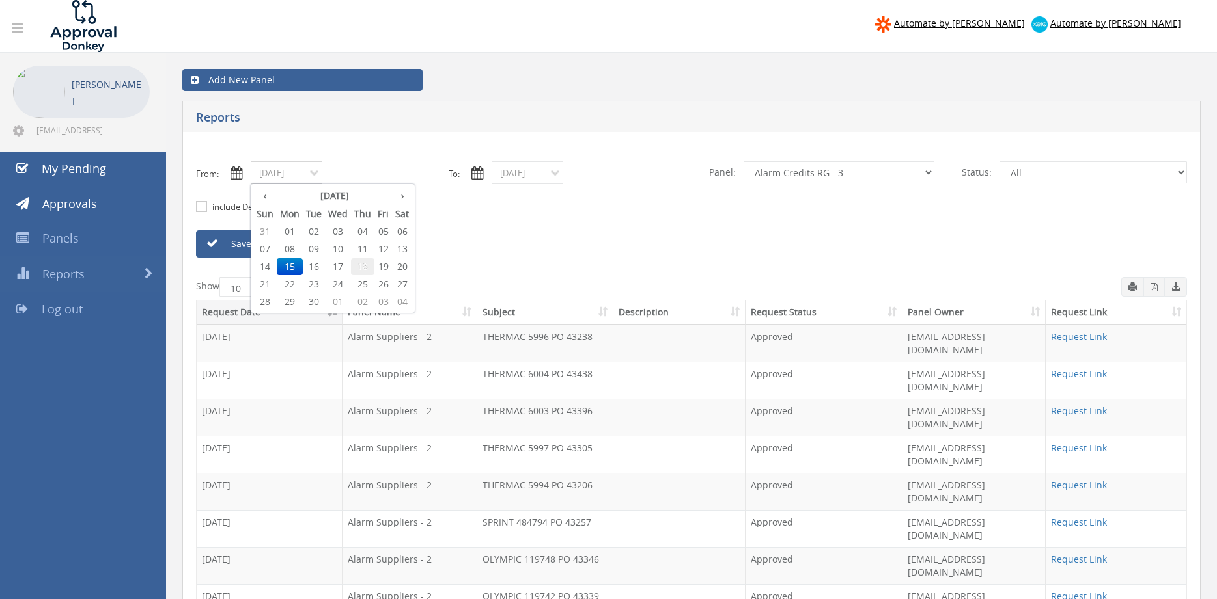
drag, startPoint x: 363, startPoint y: 265, endPoint x: 371, endPoint y: 260, distance: 9.4
click at [363, 264] on span "18" at bounding box center [362, 266] width 23 height 17
type input "09/18/2025"
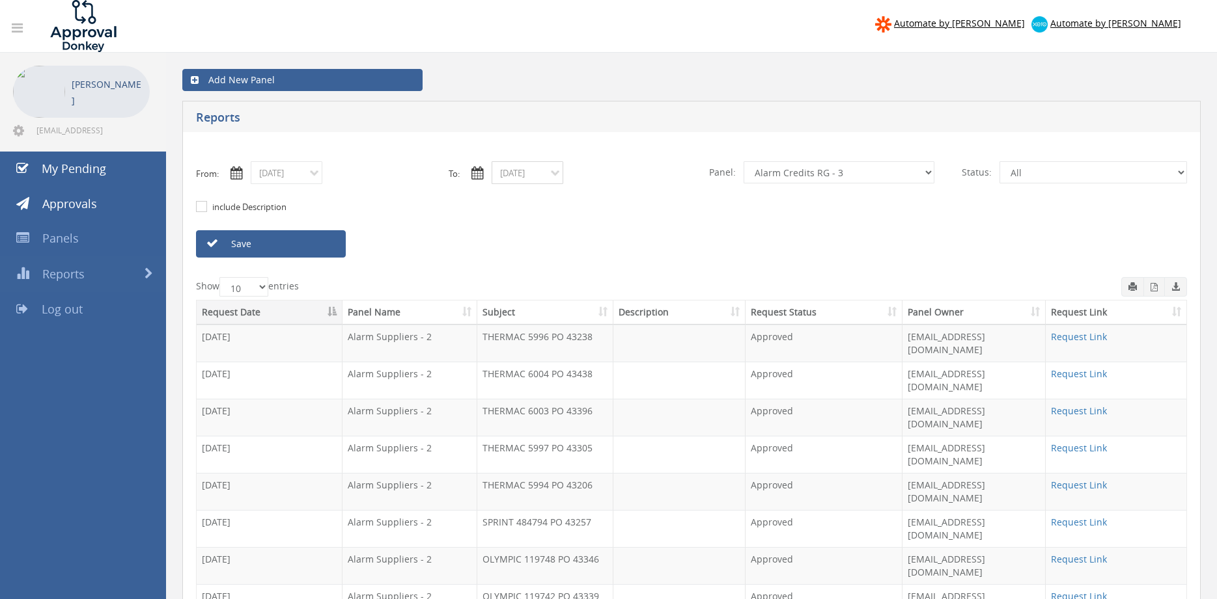
click at [516, 173] on input "09/15/2025" at bounding box center [527, 172] width 72 height 23
drag, startPoint x: 610, startPoint y: 267, endPoint x: 439, endPoint y: 266, distance: 171.2
click at [609, 266] on span "18" at bounding box center [603, 266] width 23 height 17
type input "09/18/2025"
click at [325, 246] on link "Save" at bounding box center [271, 243] width 150 height 27
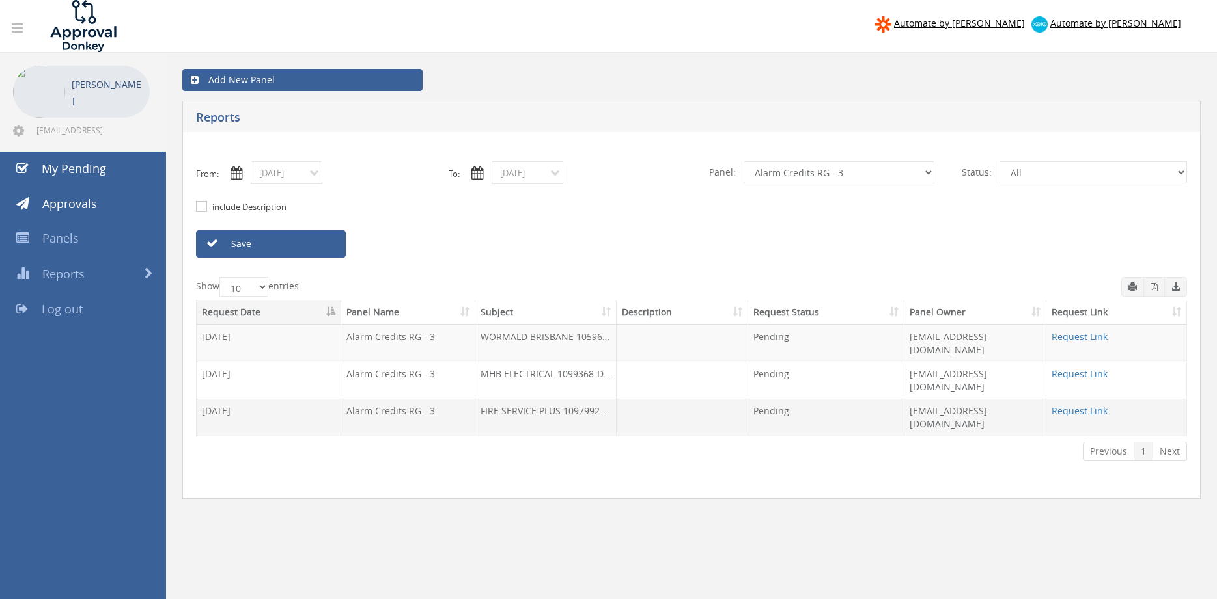
click at [1069, 399] on td "Request Link" at bounding box center [1116, 417] width 140 height 37
click at [1068, 405] on link "Request Link" at bounding box center [1079, 411] width 56 height 12
click at [303, 178] on input "09/18/2025" at bounding box center [287, 172] width 72 height 23
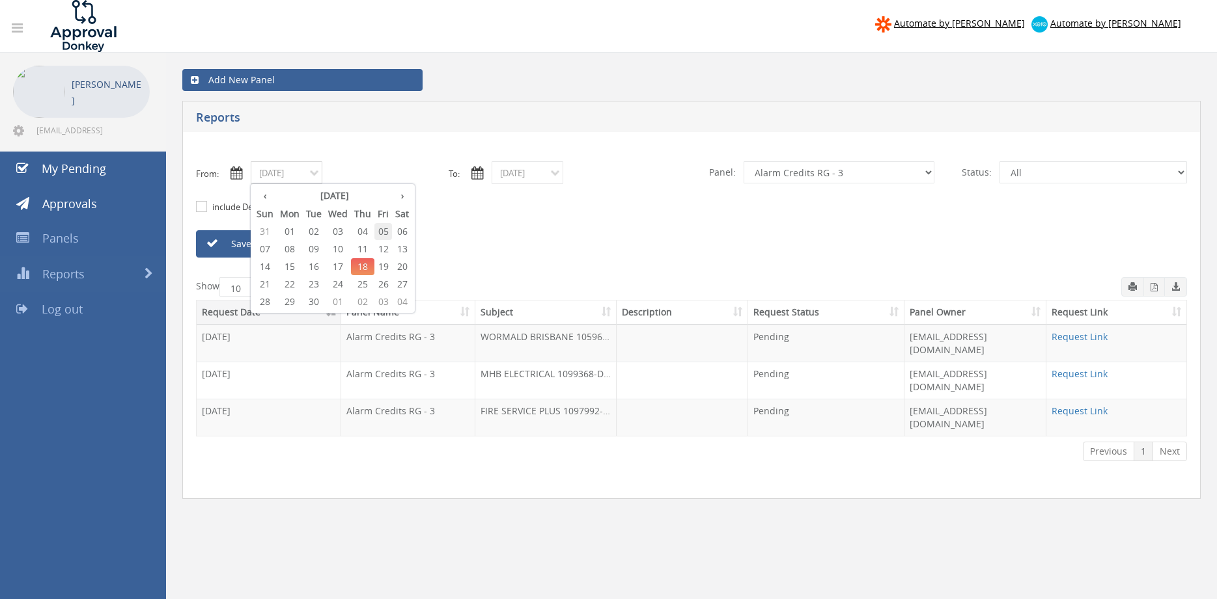
click at [391, 230] on span "05" at bounding box center [383, 231] width 18 height 17
type input "09/05/2025"
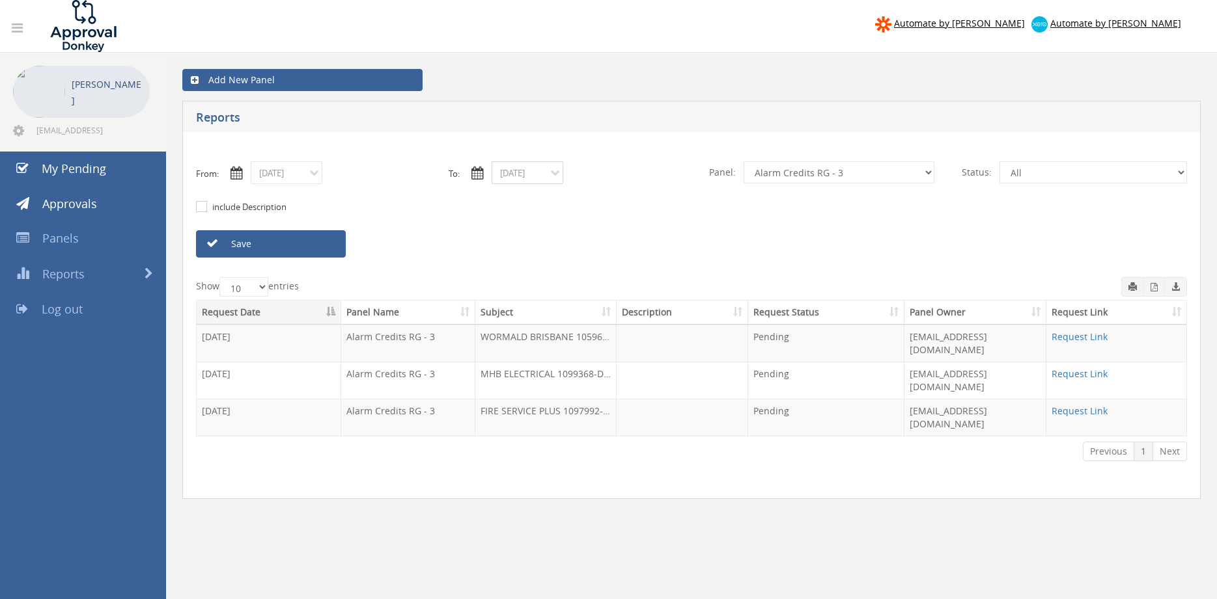
click at [532, 172] on input "09/18/2025" at bounding box center [527, 172] width 72 height 23
click at [626, 230] on span "05" at bounding box center [624, 231] width 18 height 17
type input "09/05/2025"
click at [743, 161] on select "All Alarm Credits RG - 3 NZ Utilities Cable and SAI Global NZ Alarms-1 NZ FX Pa…" at bounding box center [838, 172] width 191 height 22
select select "number:9739"
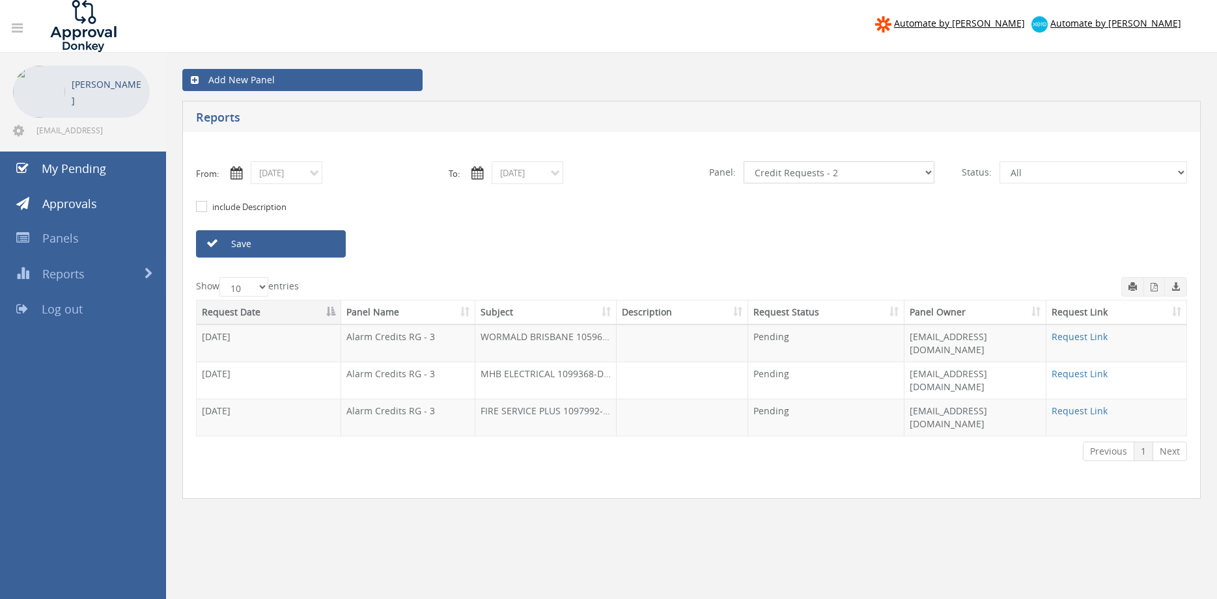
click option "Credit Requests - 2" at bounding box center [0, 0] width 0 height 0
click at [325, 244] on link "Save" at bounding box center [271, 243] width 150 height 27
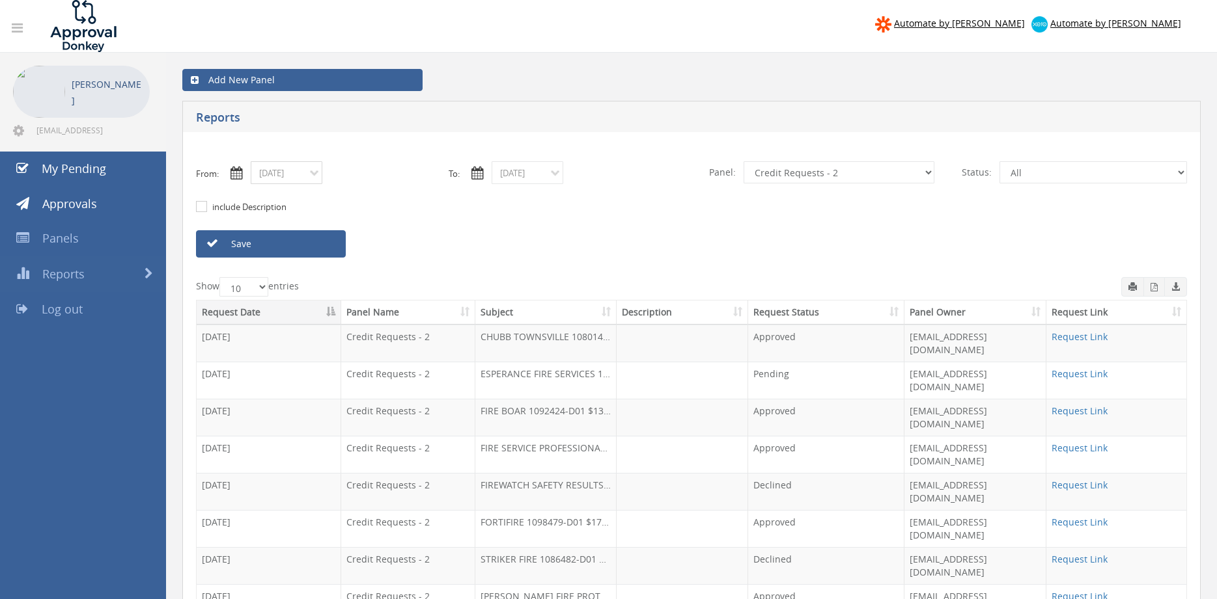
click at [279, 171] on input "09/05/2025" at bounding box center [287, 172] width 72 height 23
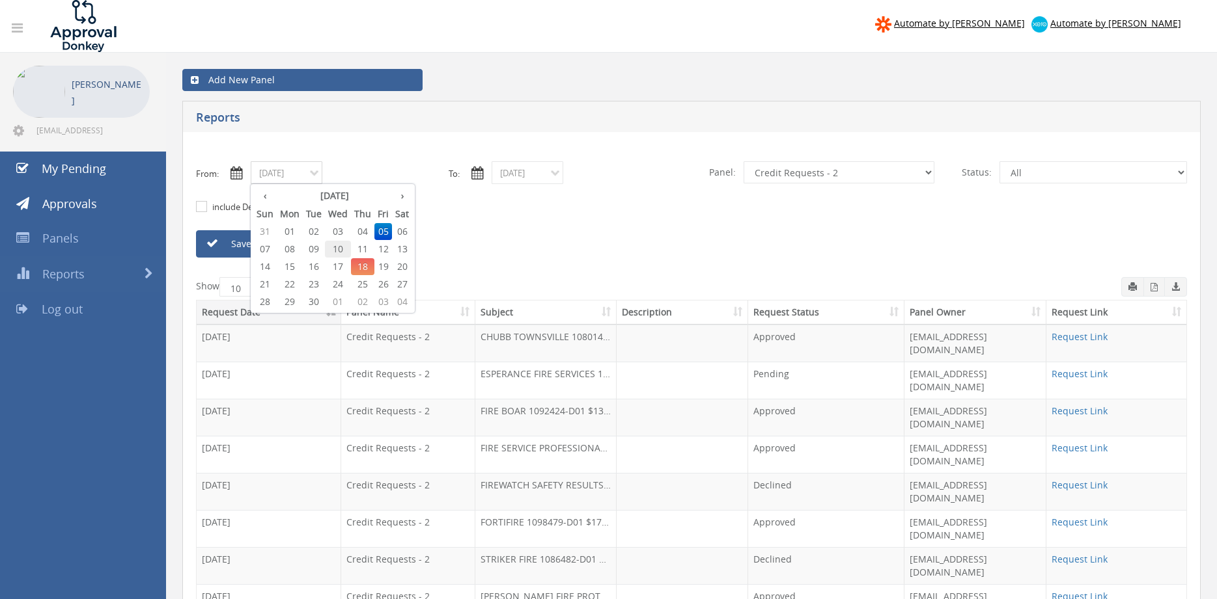
click at [346, 248] on span "10" at bounding box center [338, 249] width 26 height 17
type input "09/10/2025"
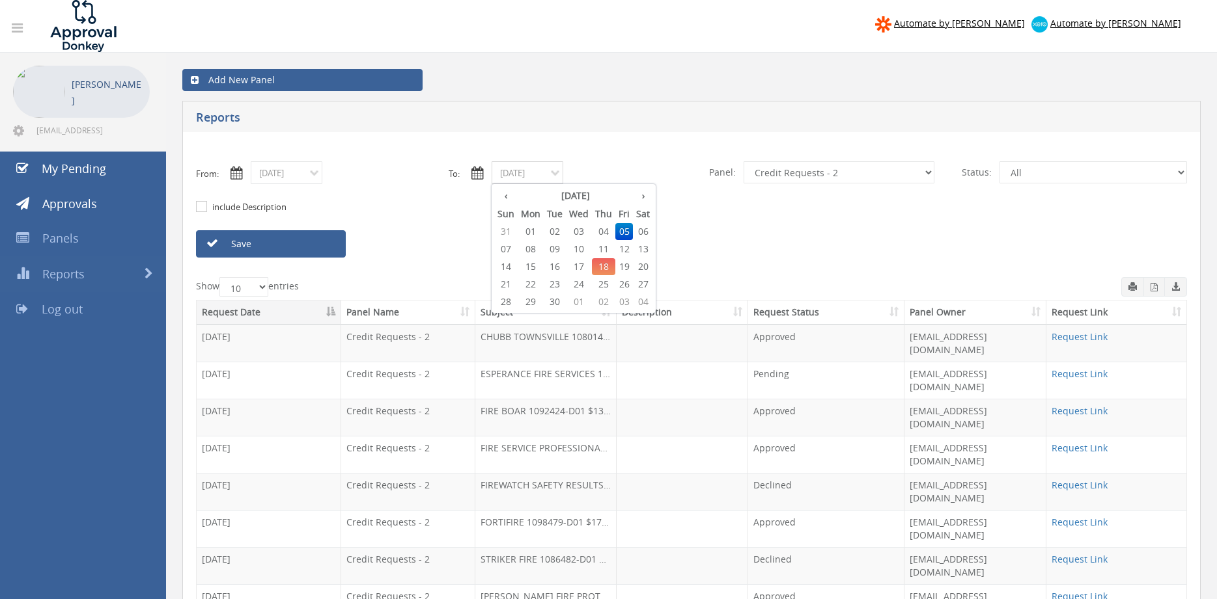
click at [523, 176] on input "09/05/2025" at bounding box center [527, 172] width 72 height 23
click at [579, 247] on span "10" at bounding box center [579, 249] width 26 height 17
type input "09/10/2025"
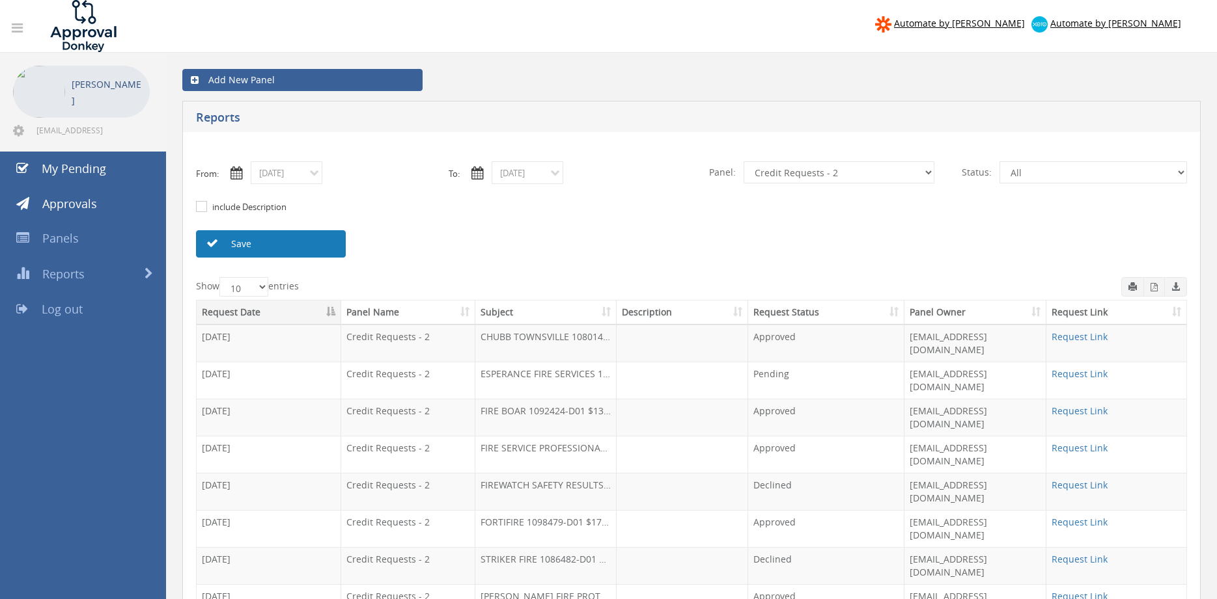
click at [327, 243] on link "Save" at bounding box center [271, 243] width 150 height 27
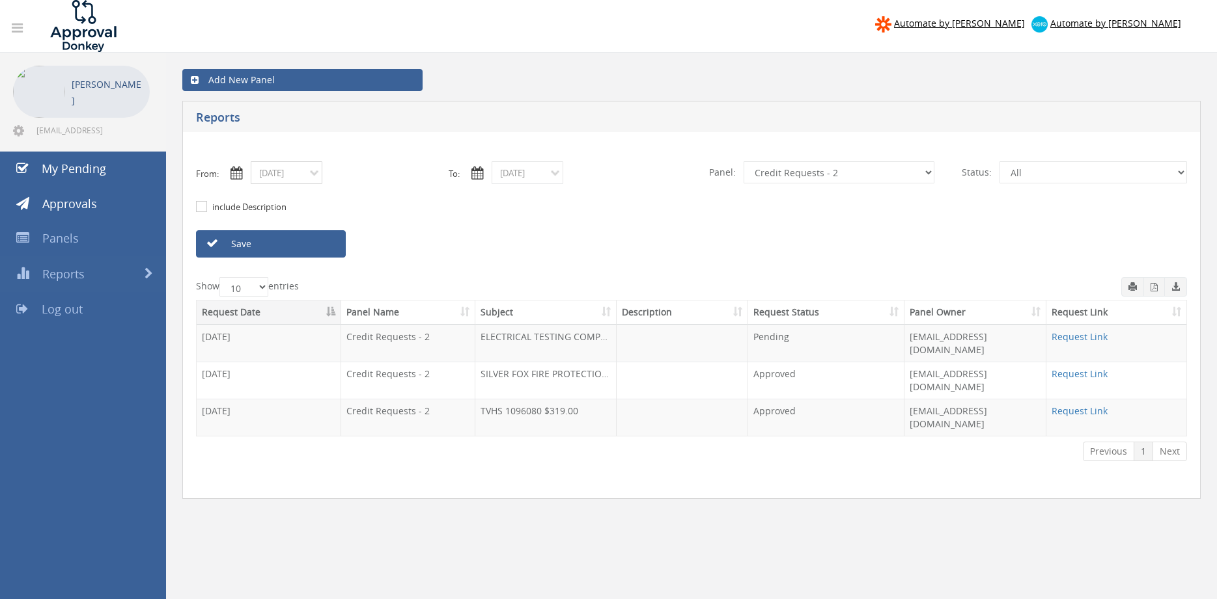
click at [274, 174] on input "09/10/2025" at bounding box center [287, 172] width 72 height 23
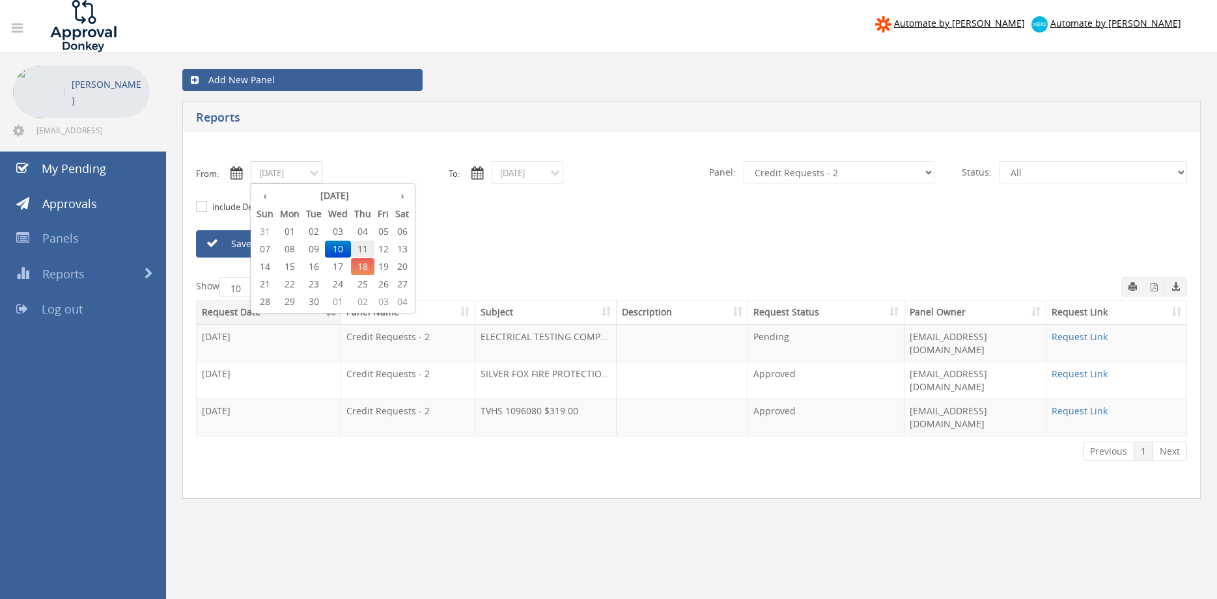
click at [366, 247] on span "11" at bounding box center [362, 249] width 23 height 17
type input "09/11/2025"
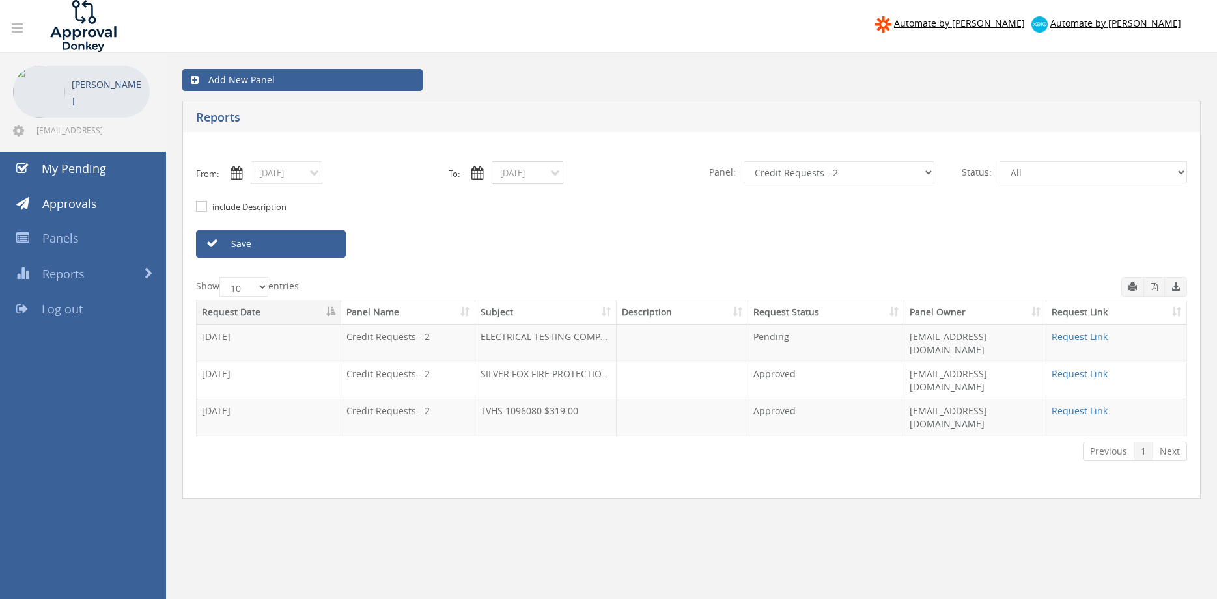
click at [516, 167] on input "09/10/2025" at bounding box center [527, 172] width 72 height 23
click at [605, 252] on span "11" at bounding box center [603, 249] width 23 height 17
type input "09/11/2025"
click at [325, 241] on link "Save" at bounding box center [271, 243] width 150 height 27
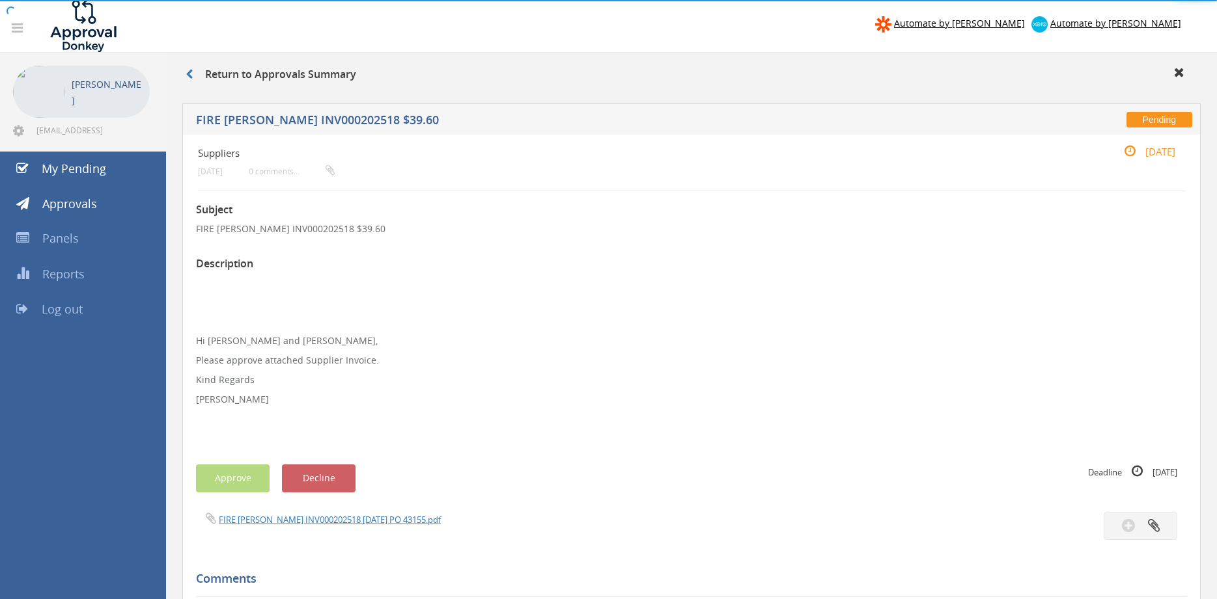
scroll to position [208, 0]
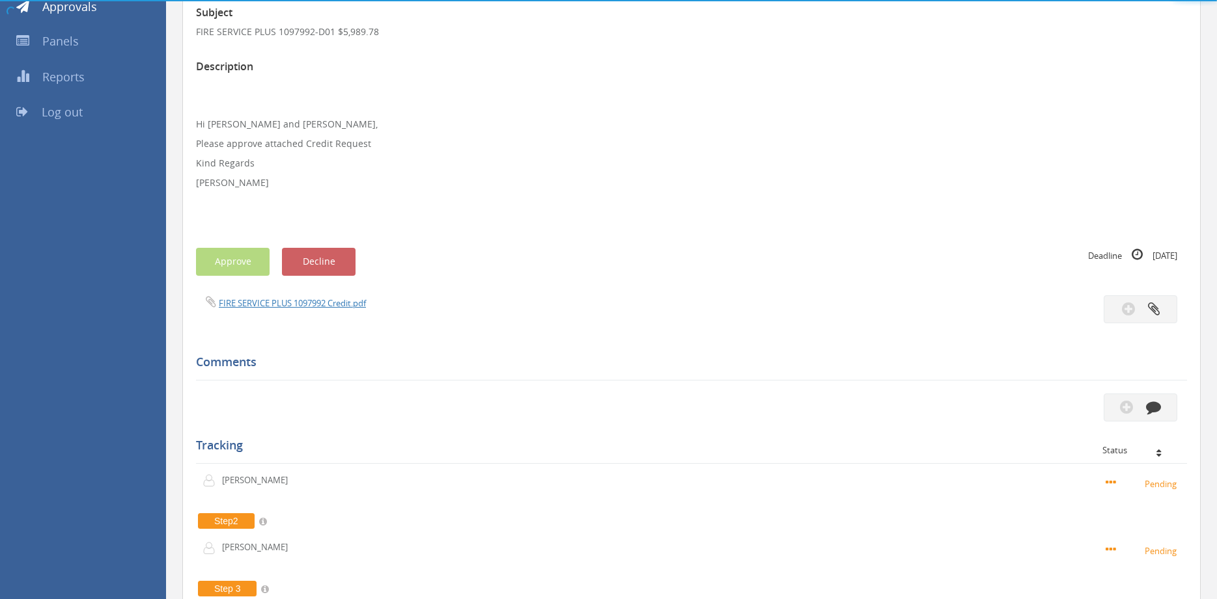
scroll to position [199, 0]
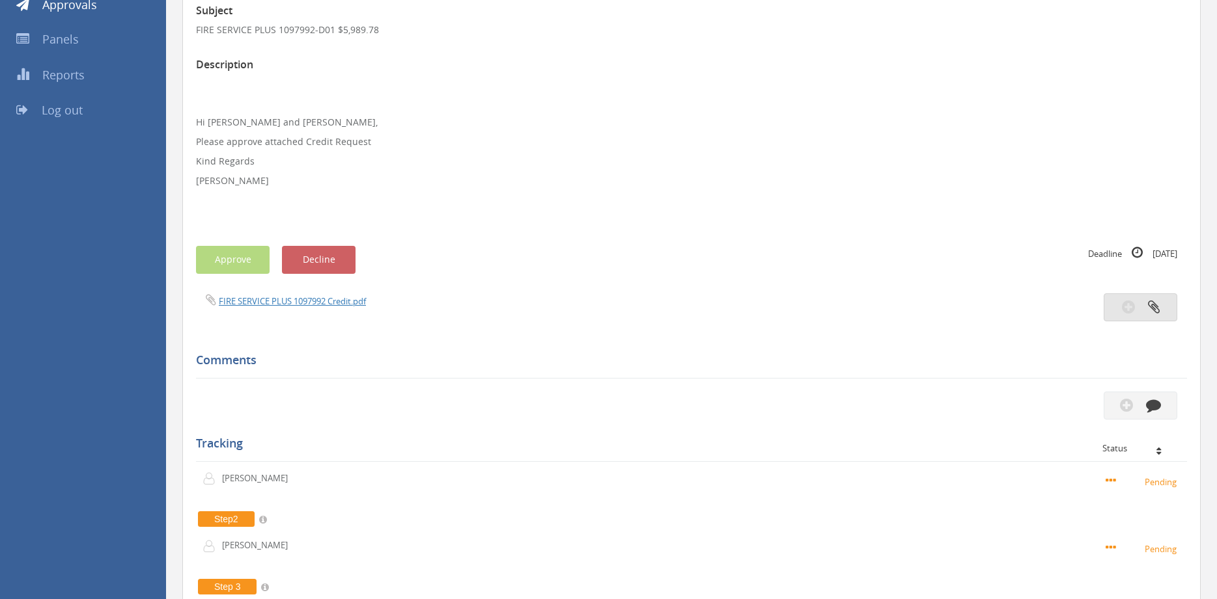
click at [1142, 310] on button "button" at bounding box center [1140, 308] width 74 height 28
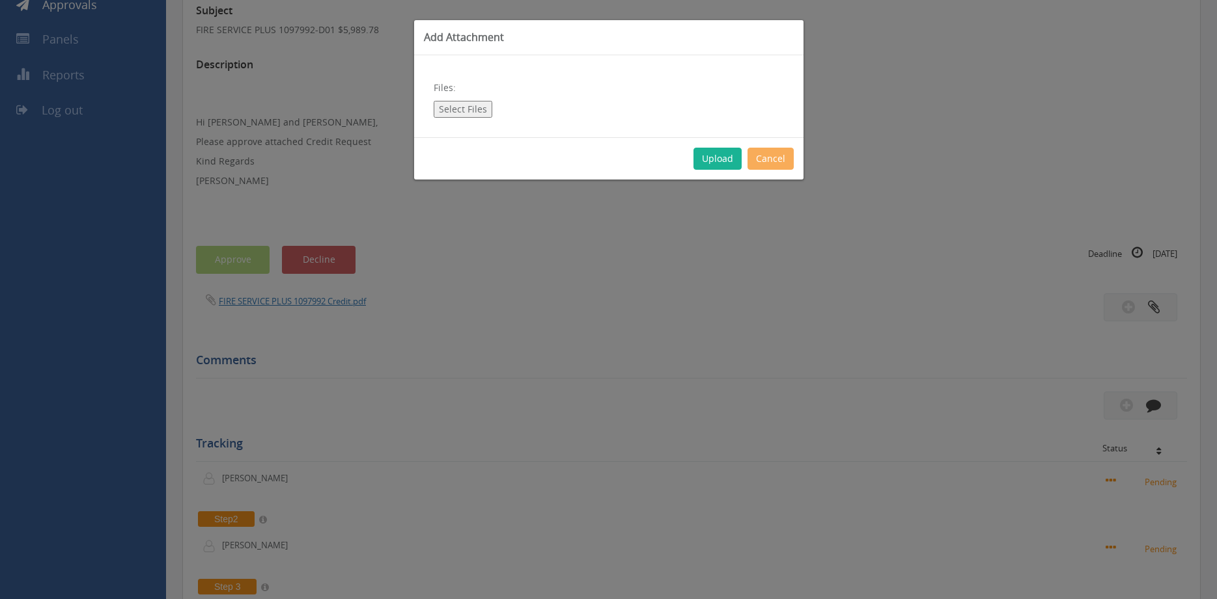
click at [468, 106] on button "Select Files" at bounding box center [463, 109] width 59 height 17
type input "C:\fakepath\Memo.pdf"
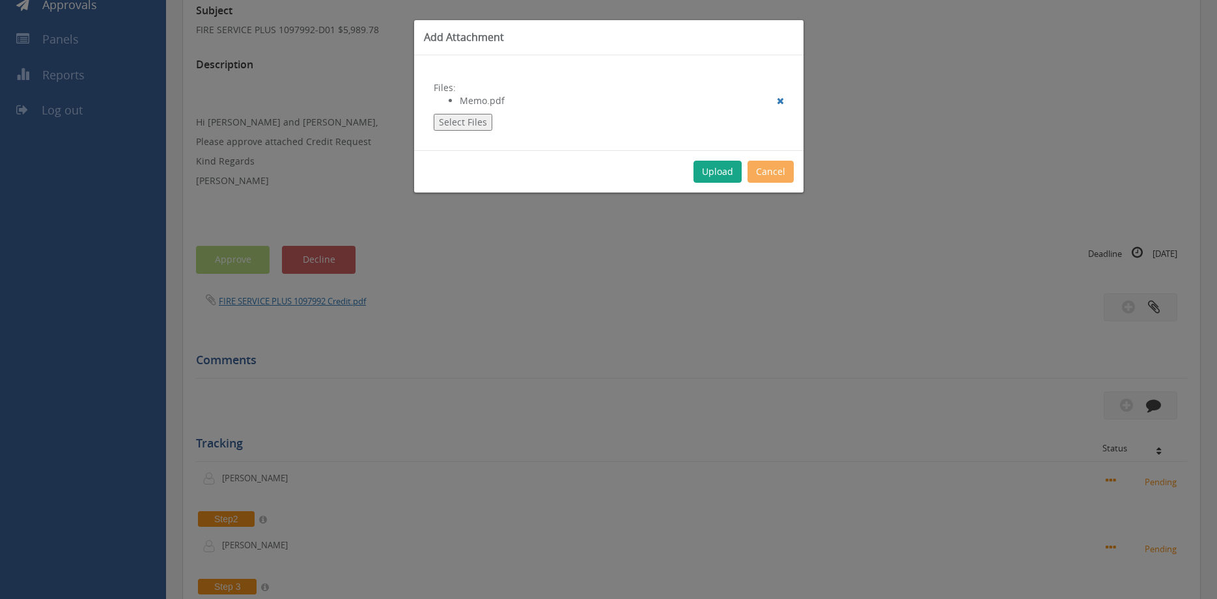
click at [717, 172] on button "Upload" at bounding box center [717, 172] width 48 height 22
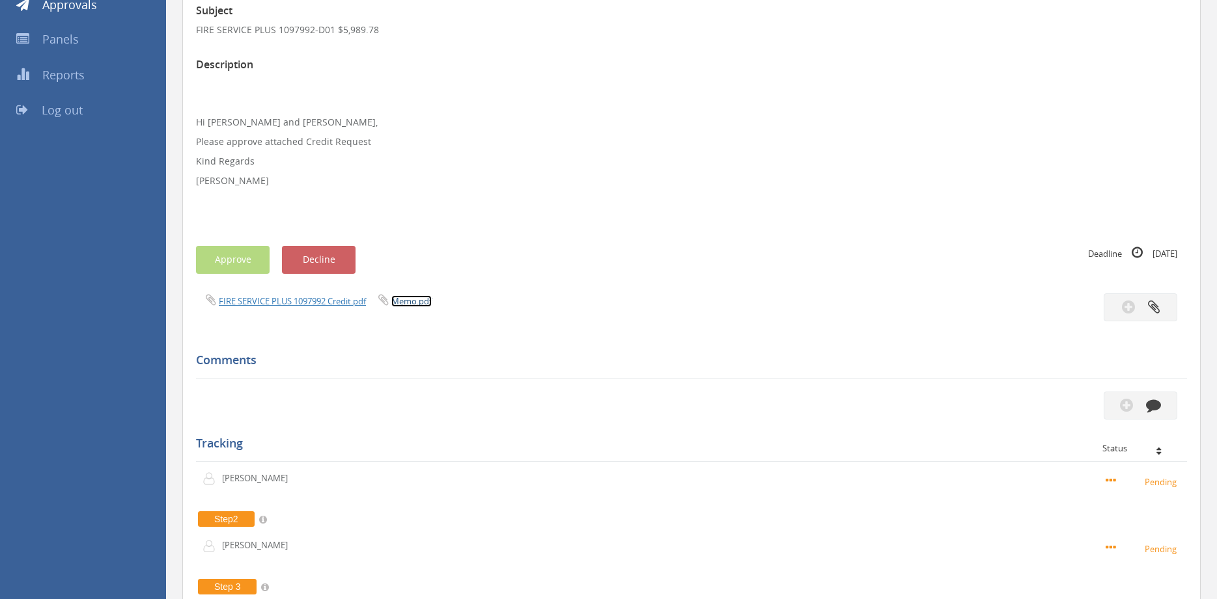
click at [421, 302] on link "Memo.pdf" at bounding box center [411, 302] width 40 height 12
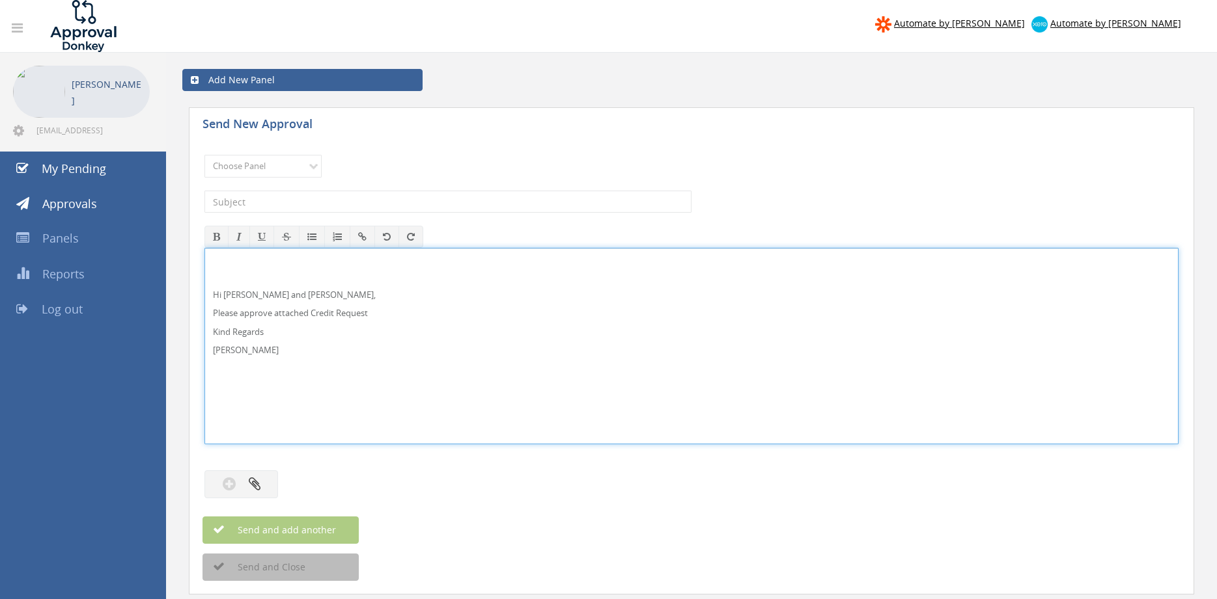
click at [247, 292] on p "Hi [PERSON_NAME] and [PERSON_NAME]," at bounding box center [691, 295] width 957 height 12
drag, startPoint x: 210, startPoint y: 332, endPoint x: 249, endPoint y: 302, distance: 48.7
click at [217, 277] on div "Hi [PERSON_NAME] and [PERSON_NAME], Please approve attached Credit Request Kind…" at bounding box center [691, 346] width 972 height 195
copy div "Hi [PERSON_NAME] and [PERSON_NAME], Please approve attached Credit Request Kind…"
click at [204, 155] on select "Choose Panel Alarm Credits RG - 3 NZ Utilities Cable and SAI Global NZ Alarms-1…" at bounding box center [262, 166] width 117 height 23
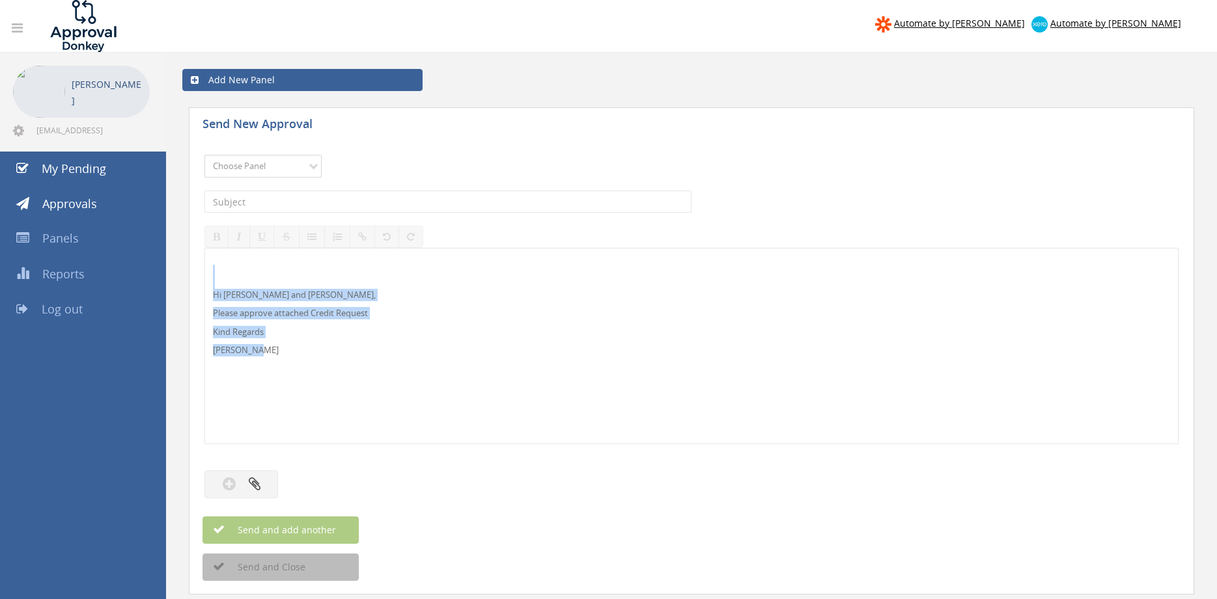
select select "9739"
click option "Credit Requests - 2" at bounding box center [0, 0] width 0 height 0
click at [340, 201] on input "text" at bounding box center [447, 202] width 487 height 22
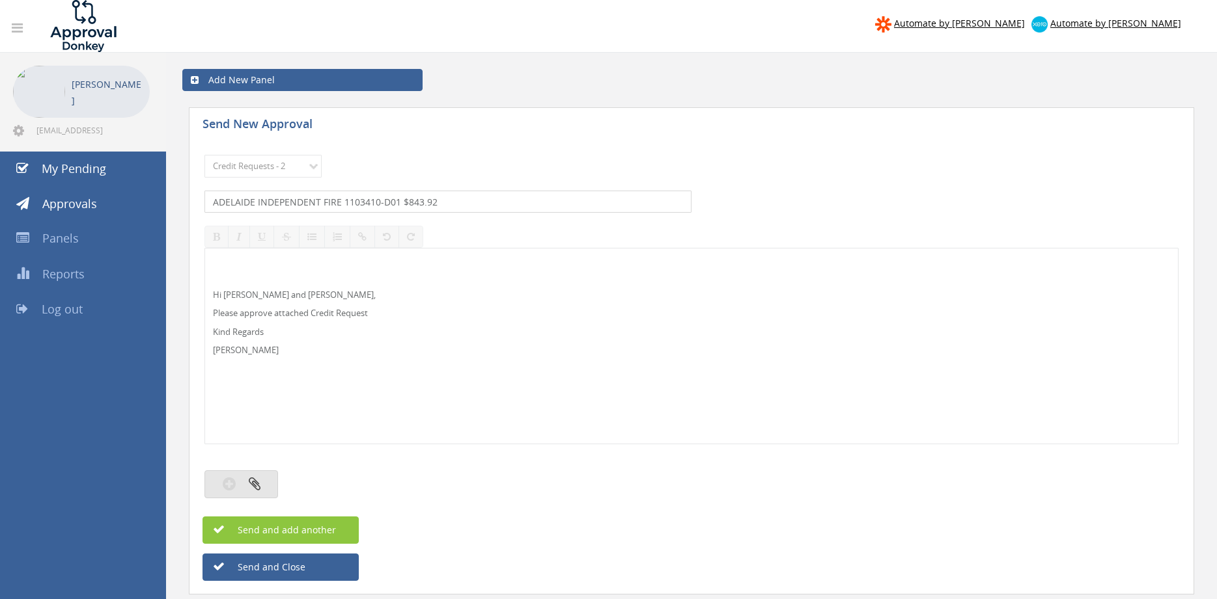
type input "ADELAIDE INDEPENDENT FIRE 1103410-D01 $843.92"
click at [264, 471] on button "button" at bounding box center [241, 485] width 74 height 28
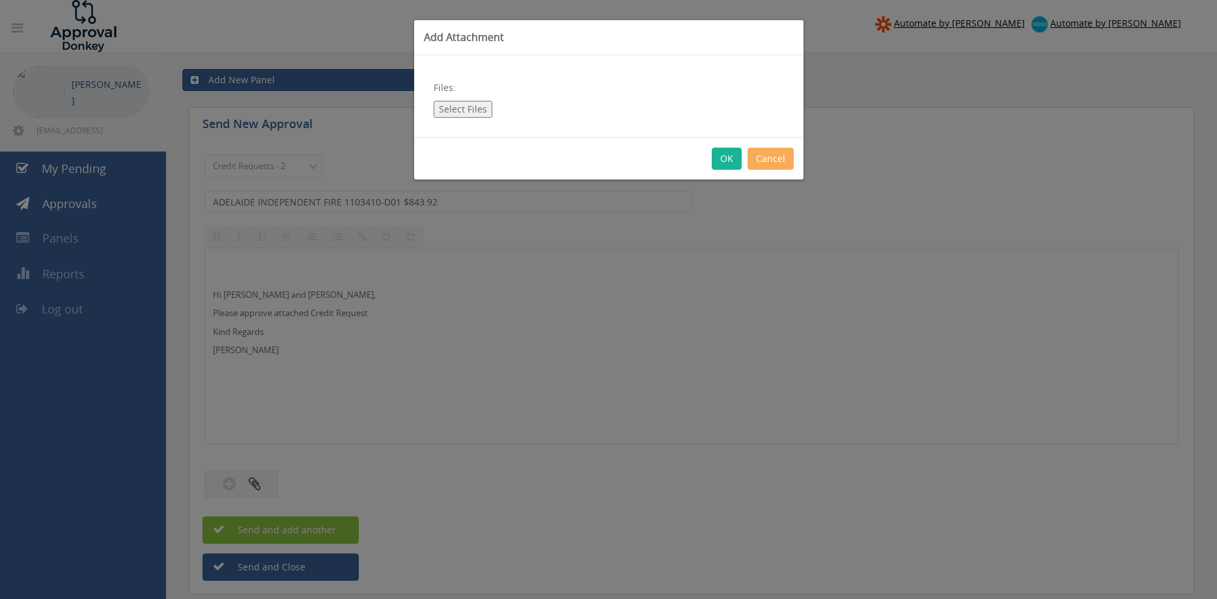
click at [450, 111] on button "Select Files" at bounding box center [463, 109] width 59 height 17
type input "C:\fakepath\ADELAIDE INDEPENDENT FIRE 1103410-D01.pdf"
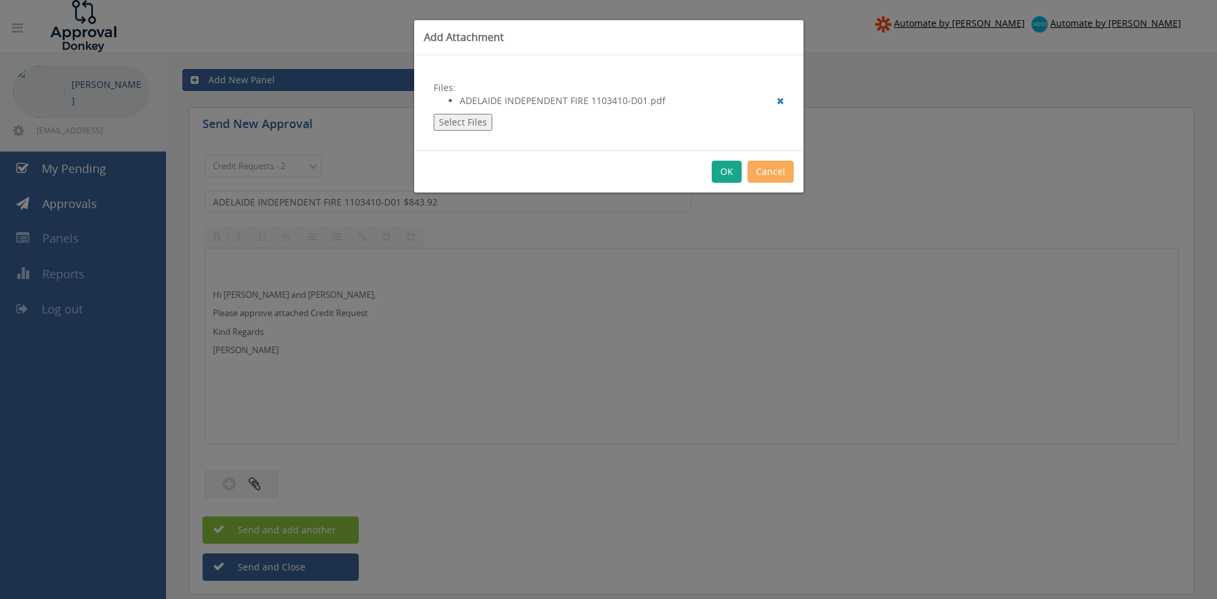
click at [725, 169] on button "OK" at bounding box center [726, 172] width 30 height 22
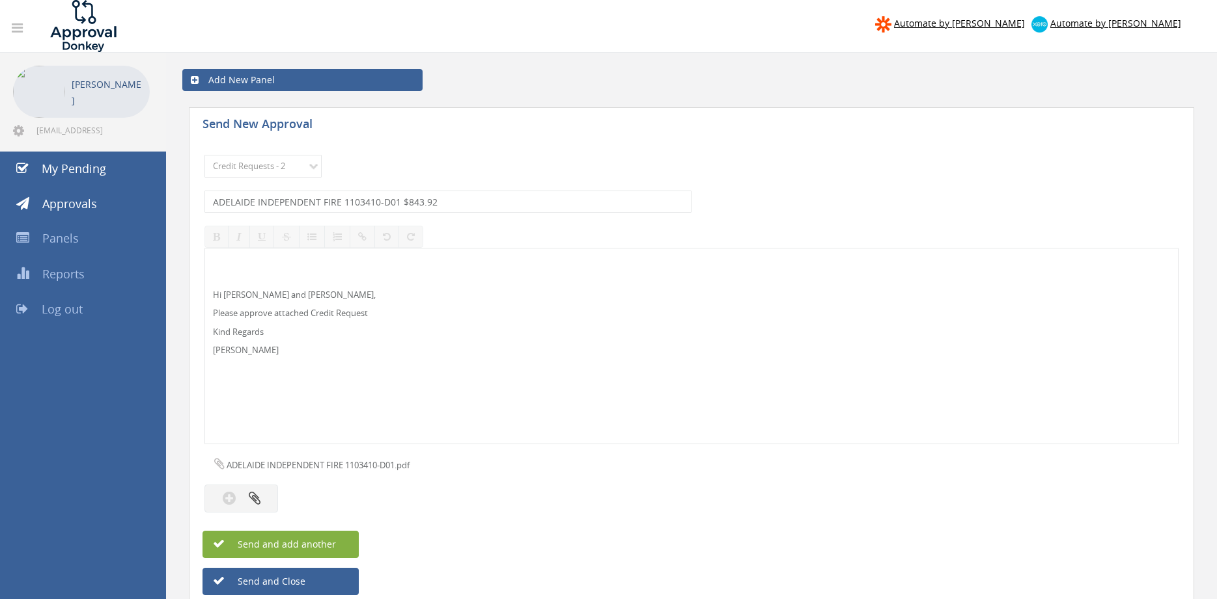
click at [342, 544] on button "Send and add another" at bounding box center [280, 544] width 156 height 27
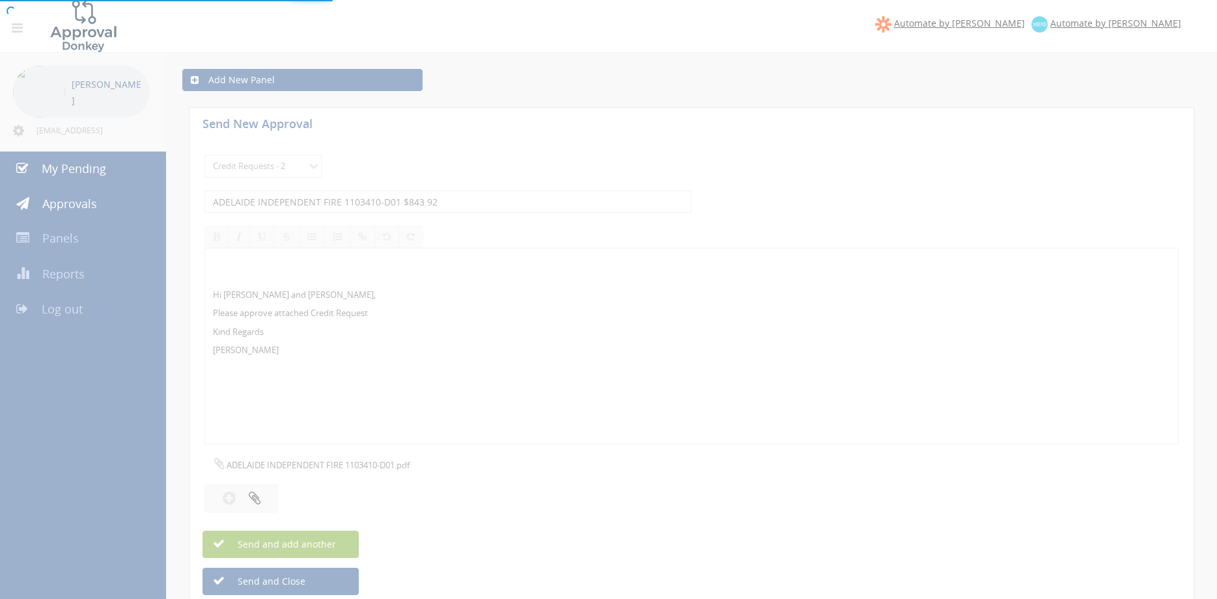
select select
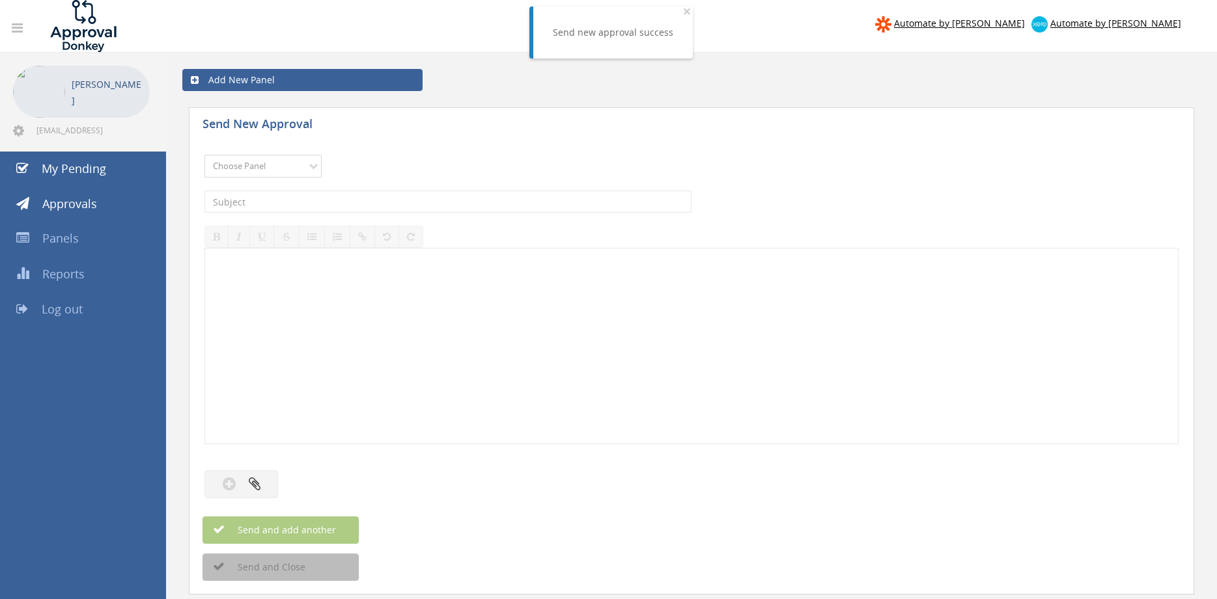
click at [204, 155] on select "Choose Panel Alarm Credits RG - 3 NZ Utilities Cable and SAI Global NZ Alarms-1…" at bounding box center [262, 166] width 117 height 23
select select "9739"
click option "Credit Requests - 2" at bounding box center [0, 0] width 0 height 0
click at [355, 199] on input "text" at bounding box center [447, 202] width 487 height 22
type input "MDF SERVICES 1100830-D01 $787.16"
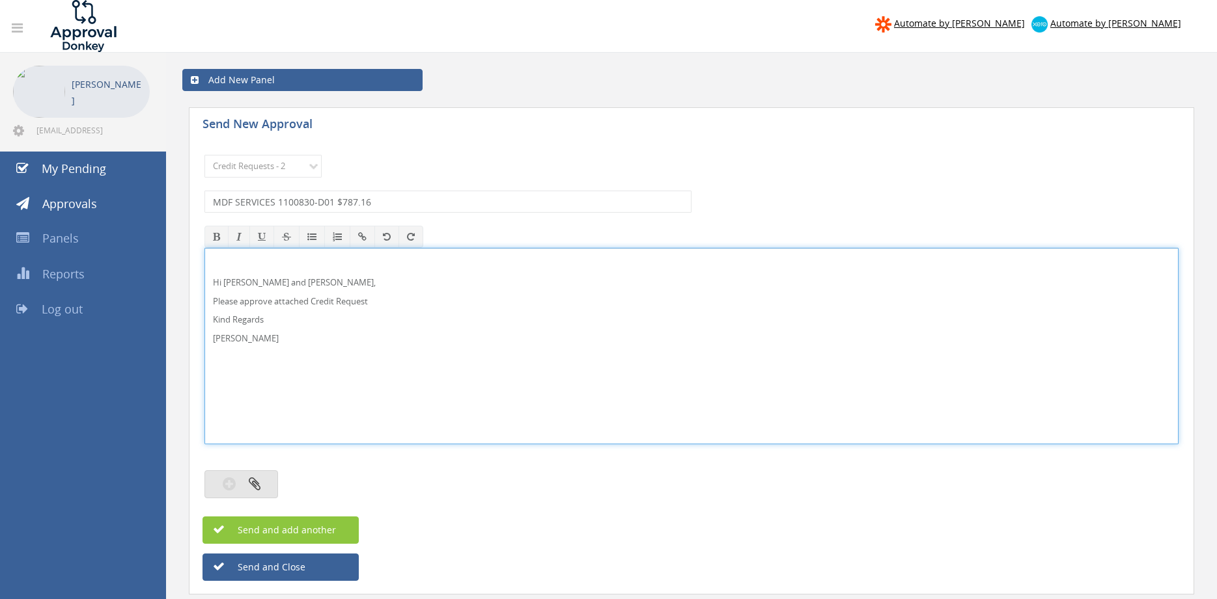
click at [254, 477] on button "button" at bounding box center [241, 485] width 74 height 28
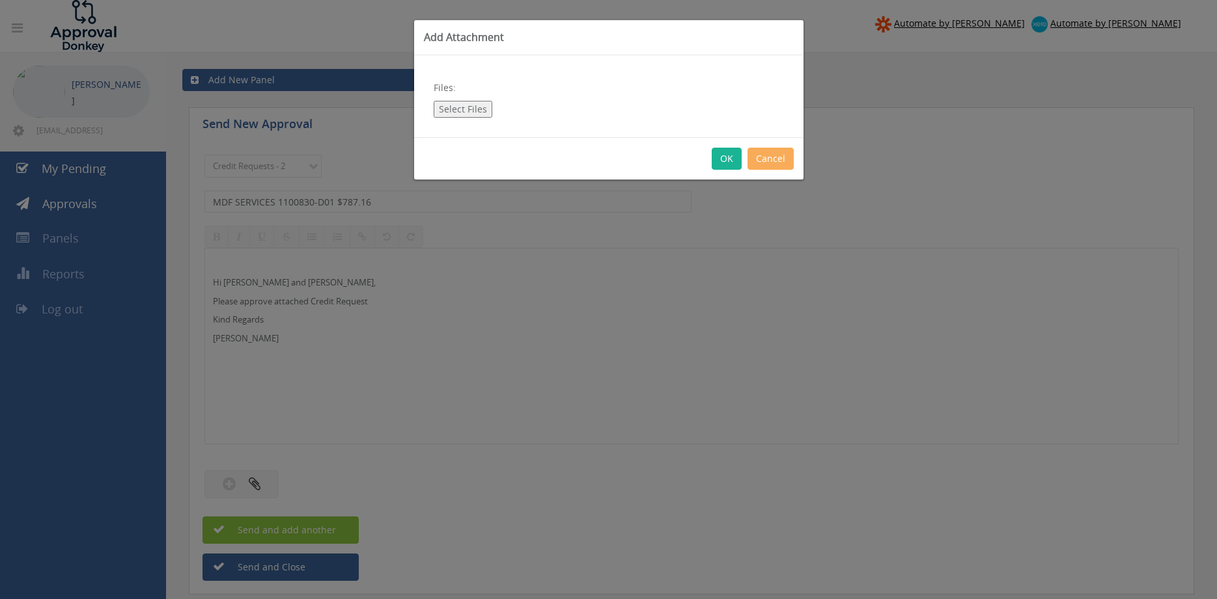
click at [440, 107] on button "Select Files" at bounding box center [463, 109] width 59 height 17
type input "C:\fakepath\MDF SERVICES 1100830-D01.pdf"
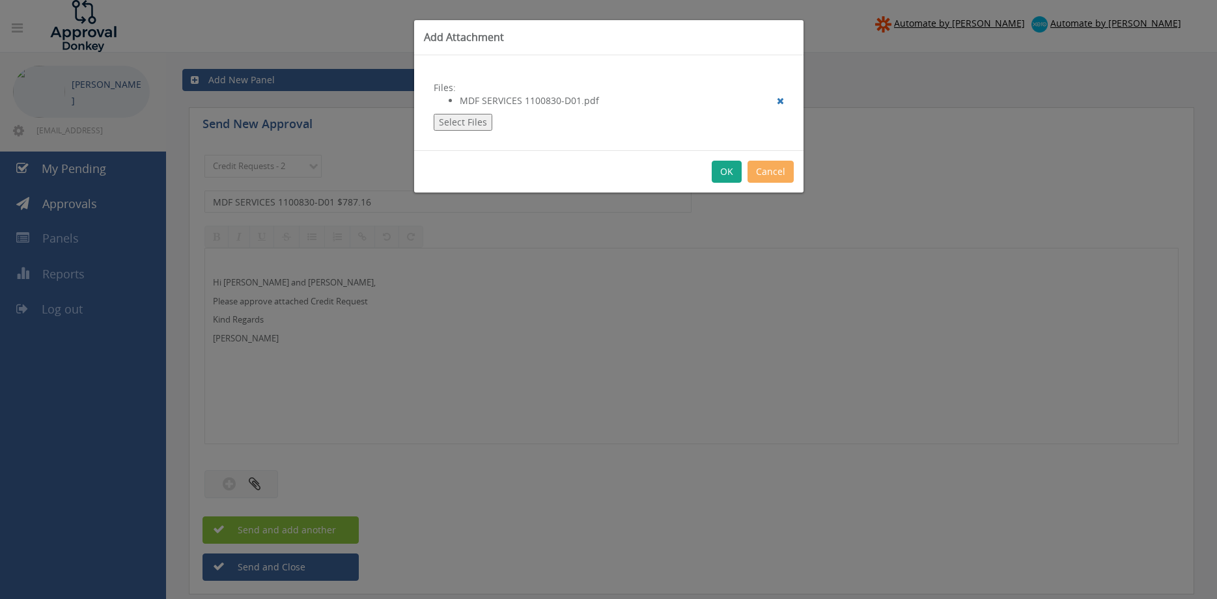
click at [723, 174] on button "OK" at bounding box center [726, 172] width 30 height 22
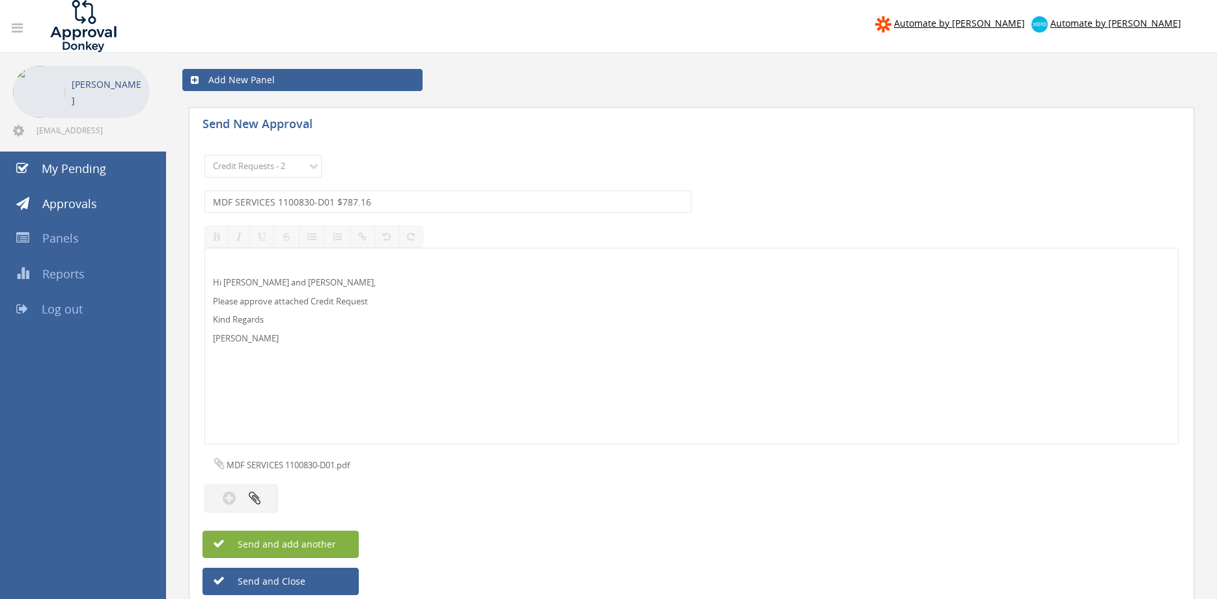
click at [322, 545] on span "Send and add another" at bounding box center [273, 544] width 126 height 12
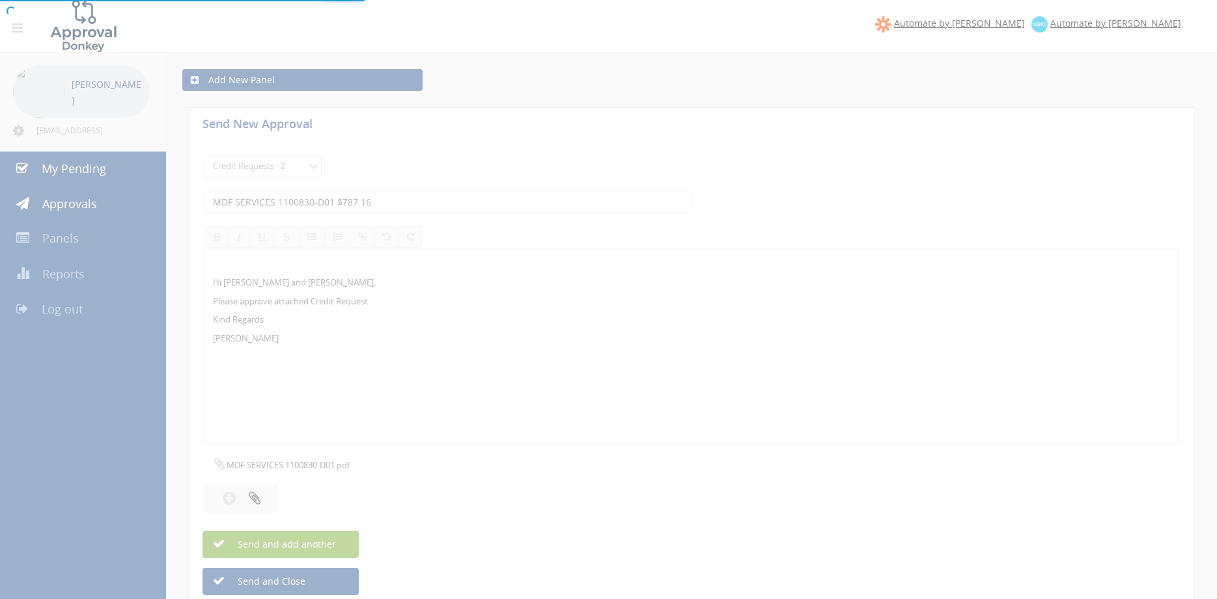
select select
